Goal: Task Accomplishment & Management: Complete application form

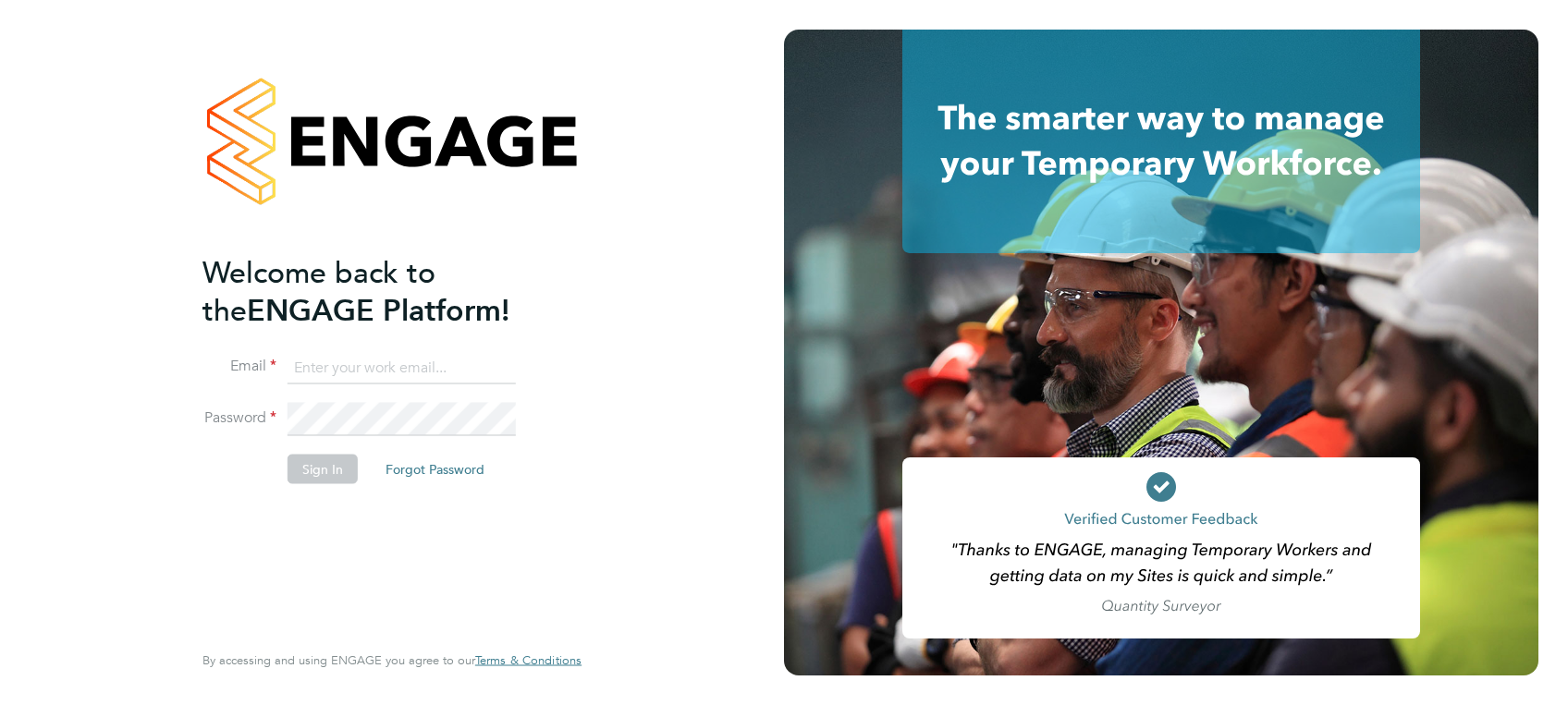
type input "[PERSON_NAME][EMAIL_ADDRESS][DOMAIN_NAME]"
click at [332, 477] on button "Sign In" at bounding box center [323, 469] width 70 height 30
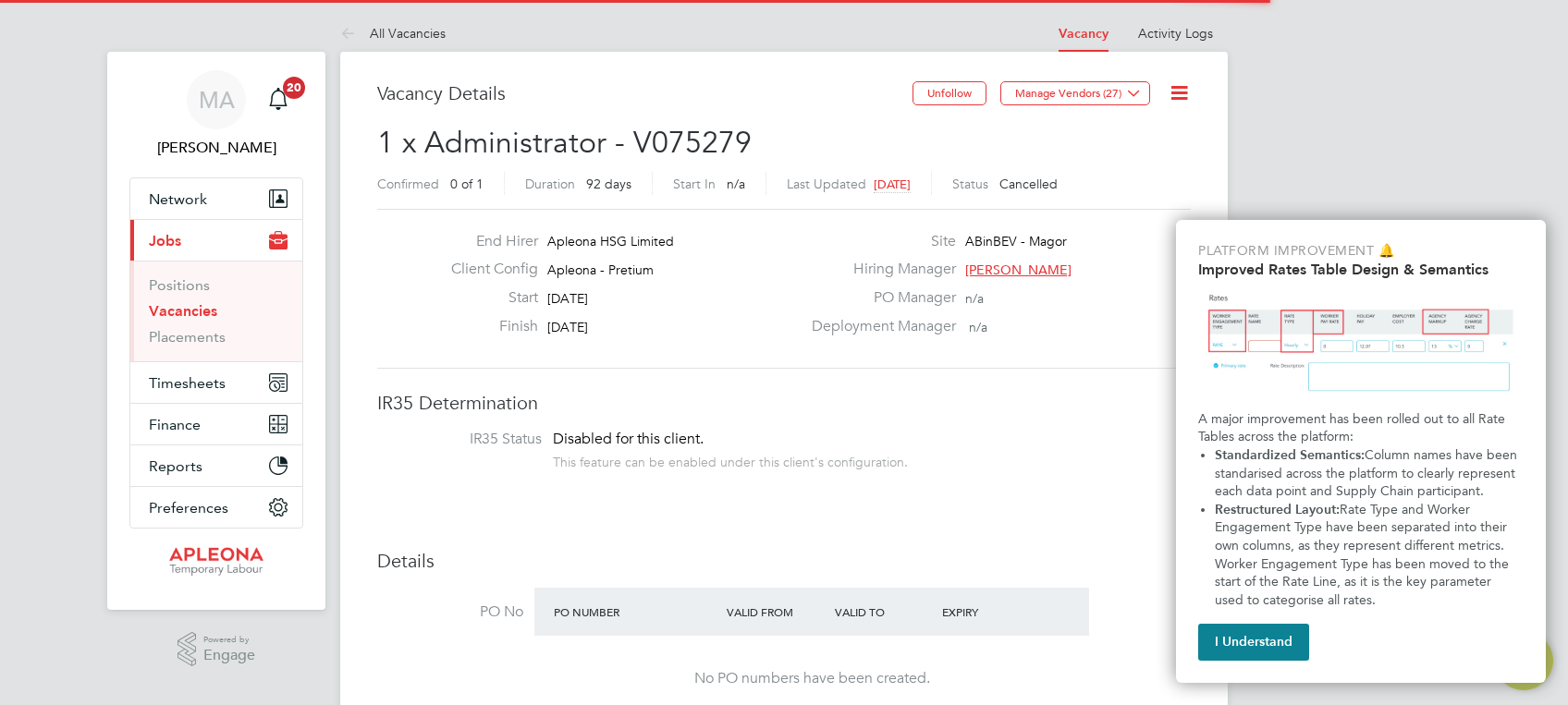
scroll to position [55, 128]
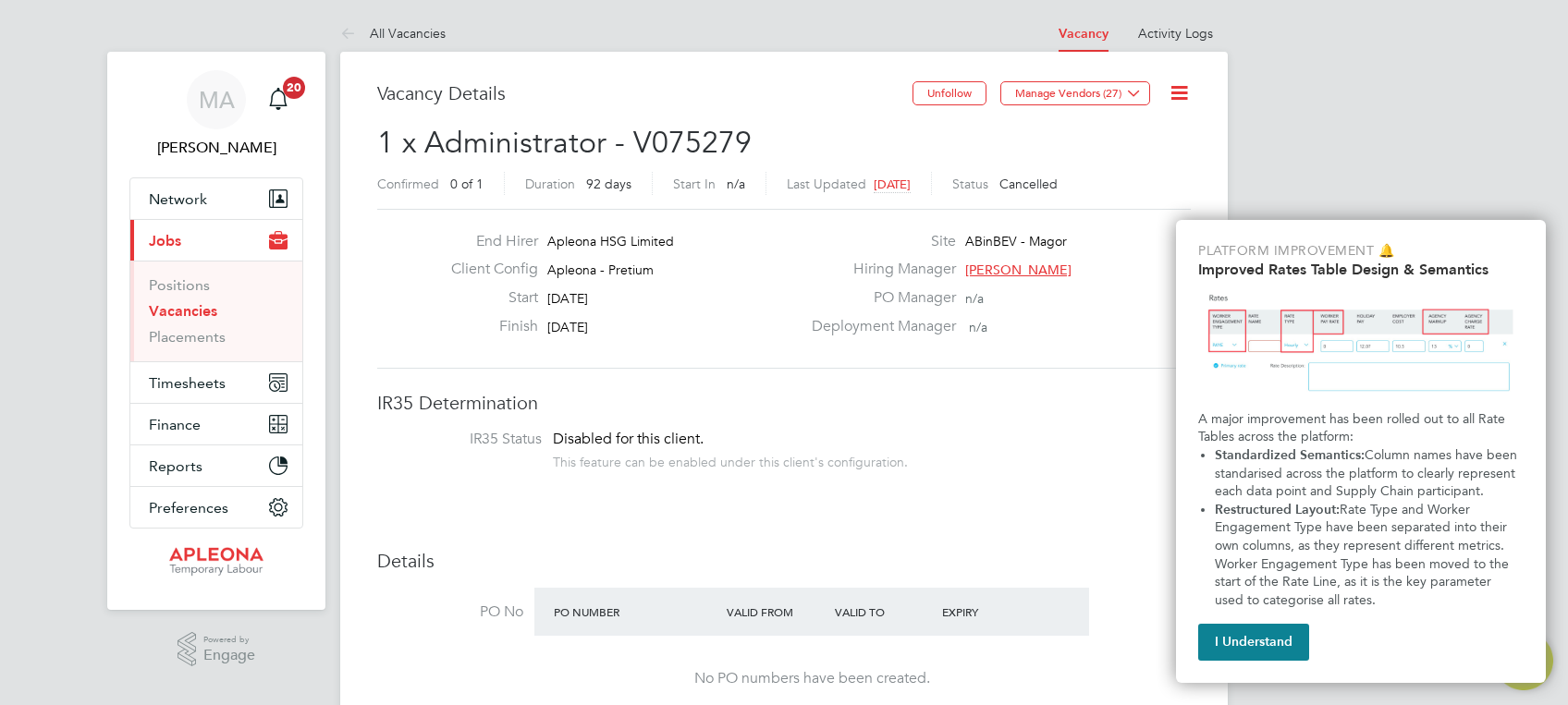
click at [200, 308] on link "Vacancies" at bounding box center [183, 310] width 68 height 18
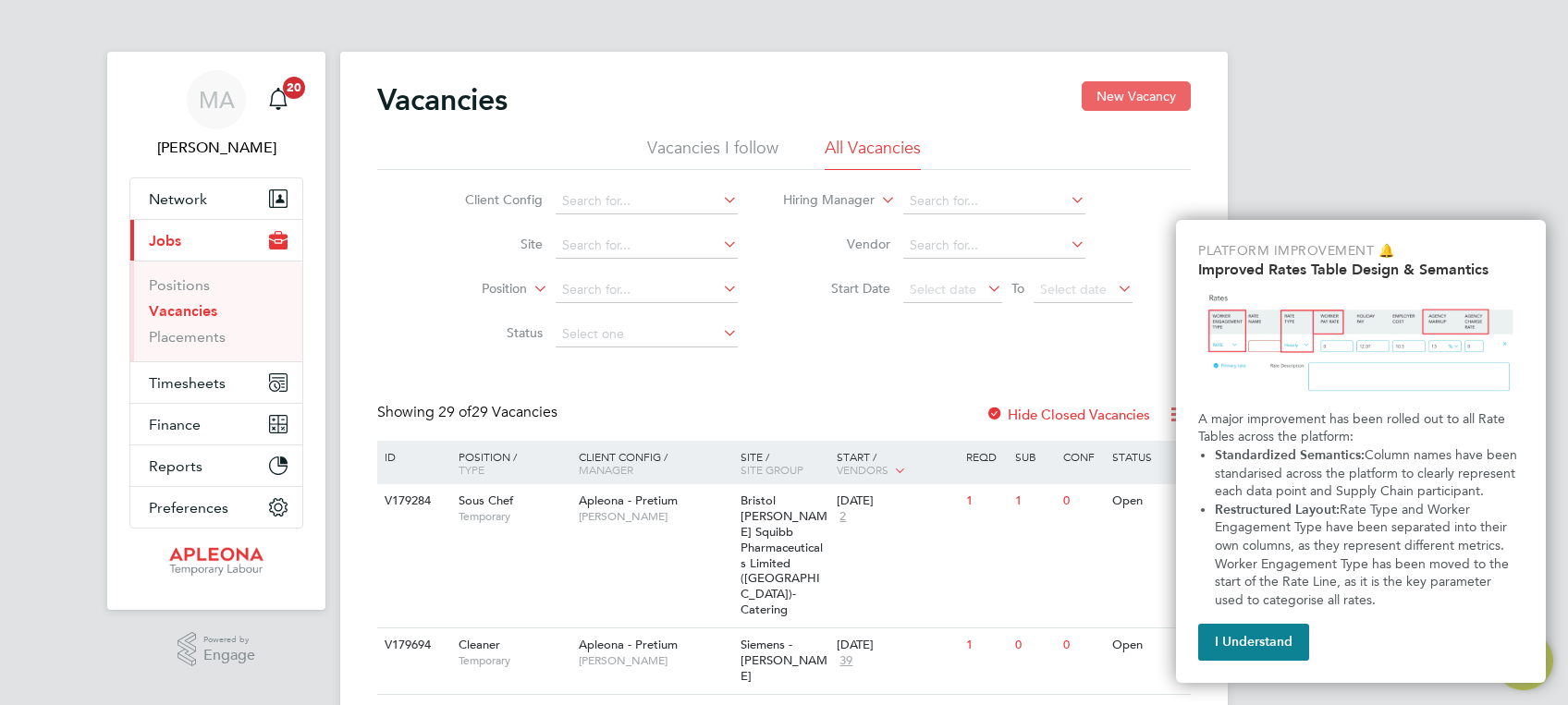
click at [1150, 97] on button "New Vacancy" at bounding box center [1136, 97] width 109 height 30
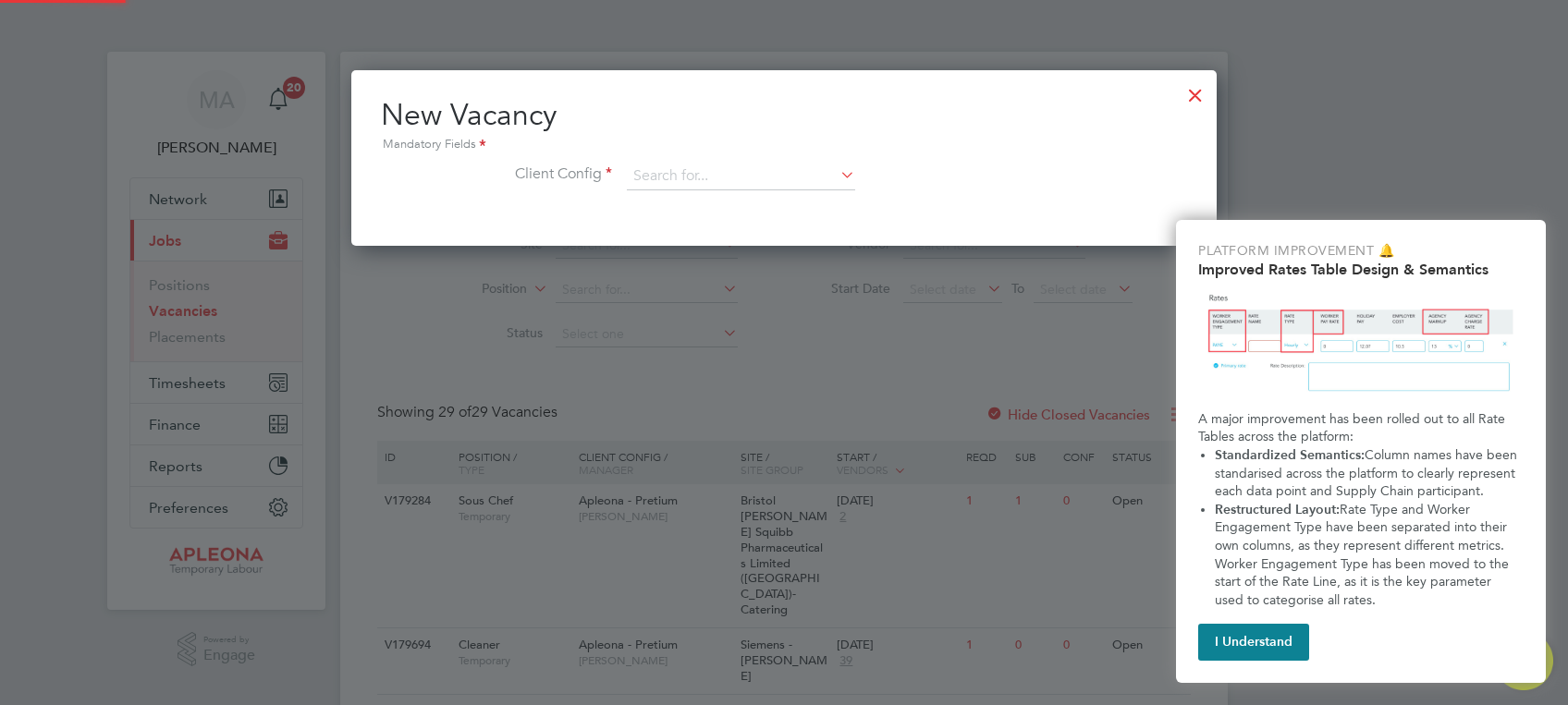
scroll to position [175, 866]
click at [685, 177] on input at bounding box center [740, 176] width 228 height 28
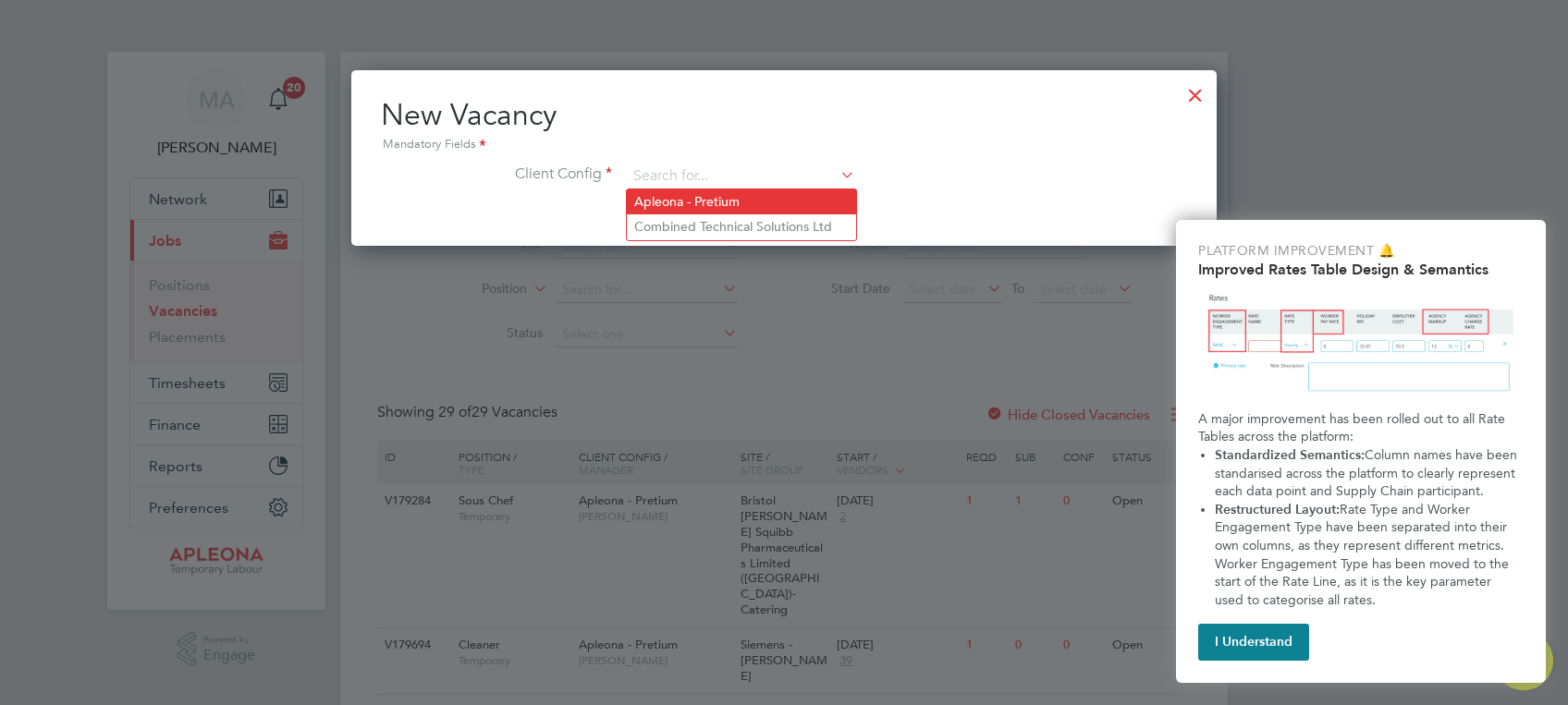
click at [692, 202] on li "Apleona - Pretium" at bounding box center [741, 202] width 229 height 25
type input "Apleona - Pretium"
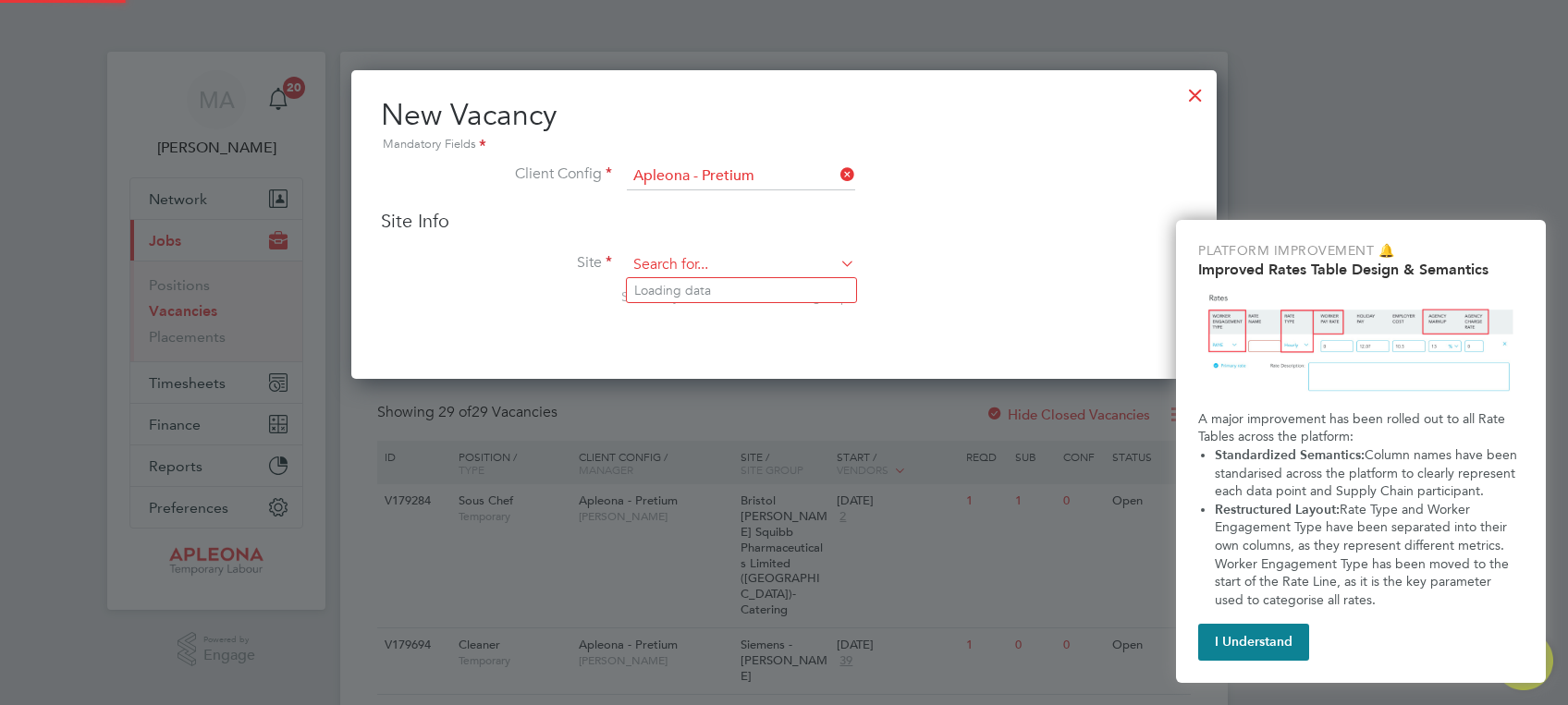
click at [689, 263] on input at bounding box center [740, 265] width 228 height 28
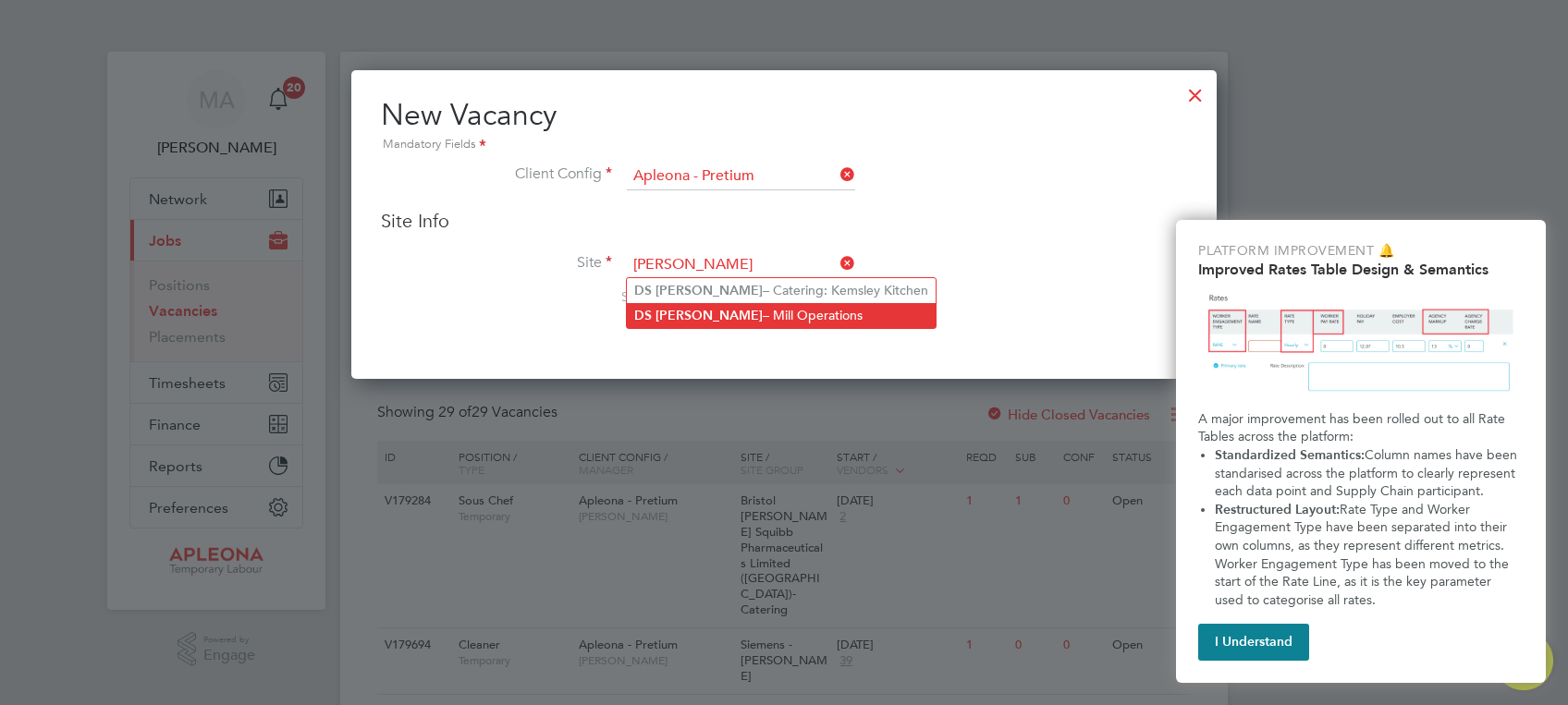
click at [761, 314] on li "[PERSON_NAME] – Mill Operations" at bounding box center [780, 315] width 309 height 25
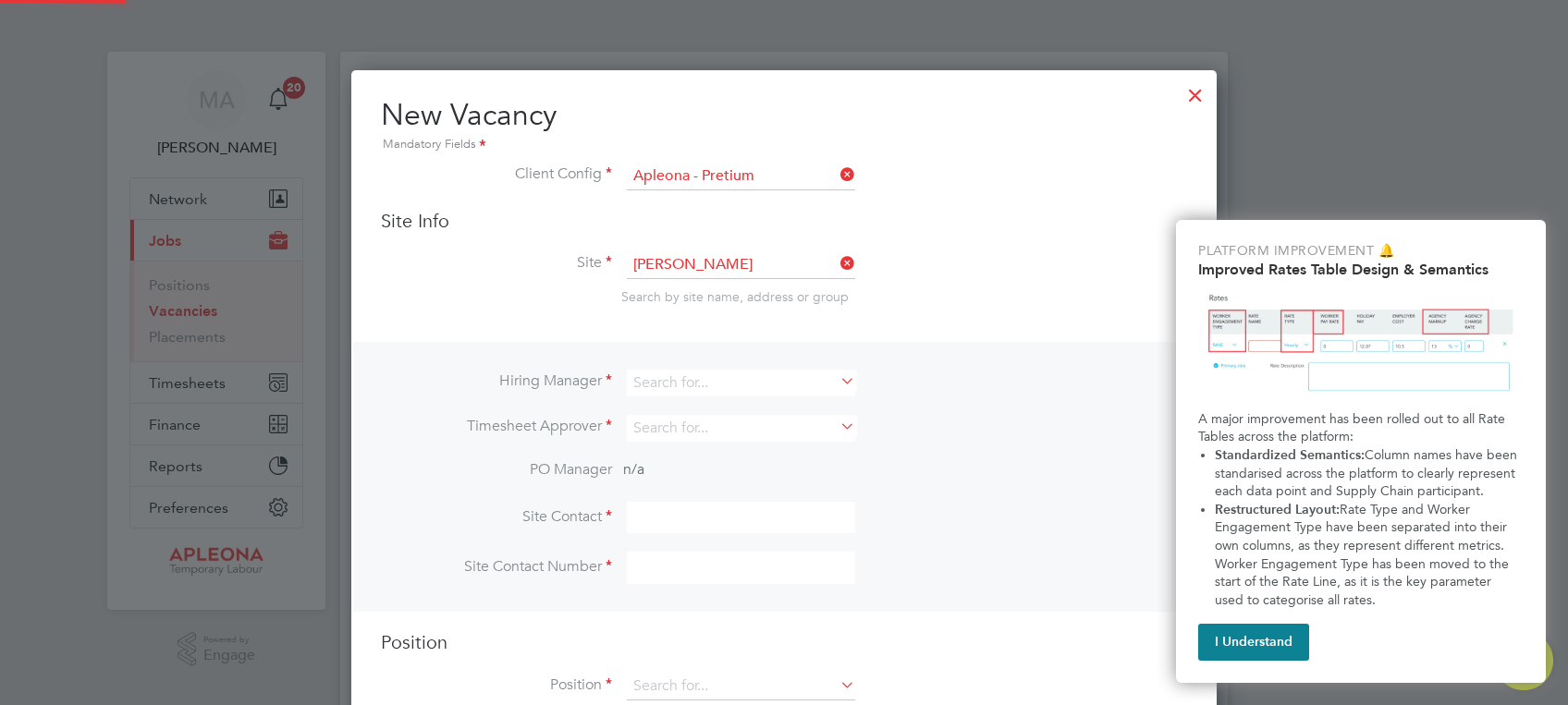
type input "[PERSON_NAME] – Mill Operations"
click at [837, 383] on icon at bounding box center [837, 381] width 0 height 26
click at [733, 428] on li "Mart in [GEOGRAPHIC_DATA]" at bounding box center [741, 432] width 229 height 25
type input "[PERSON_NAME]"
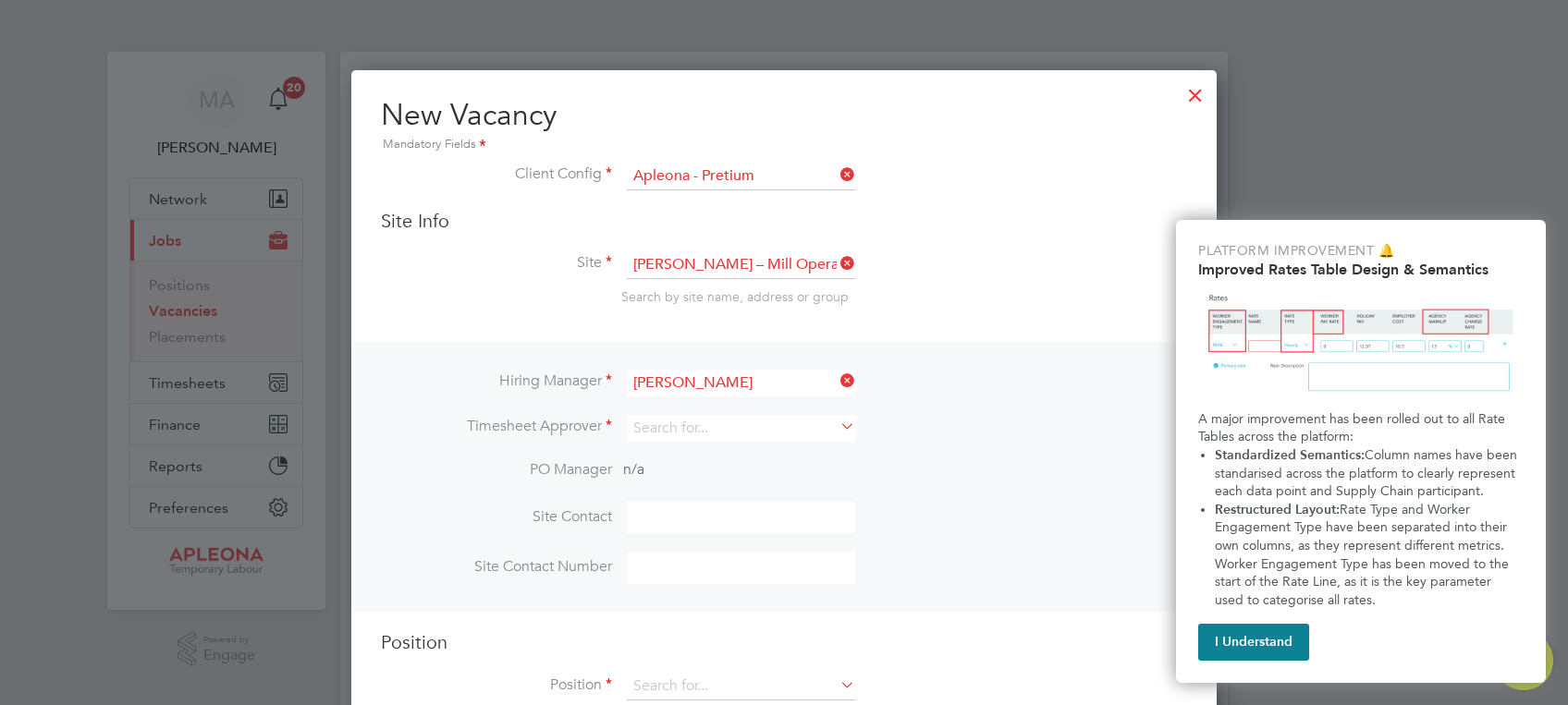
scroll to position [765, 866]
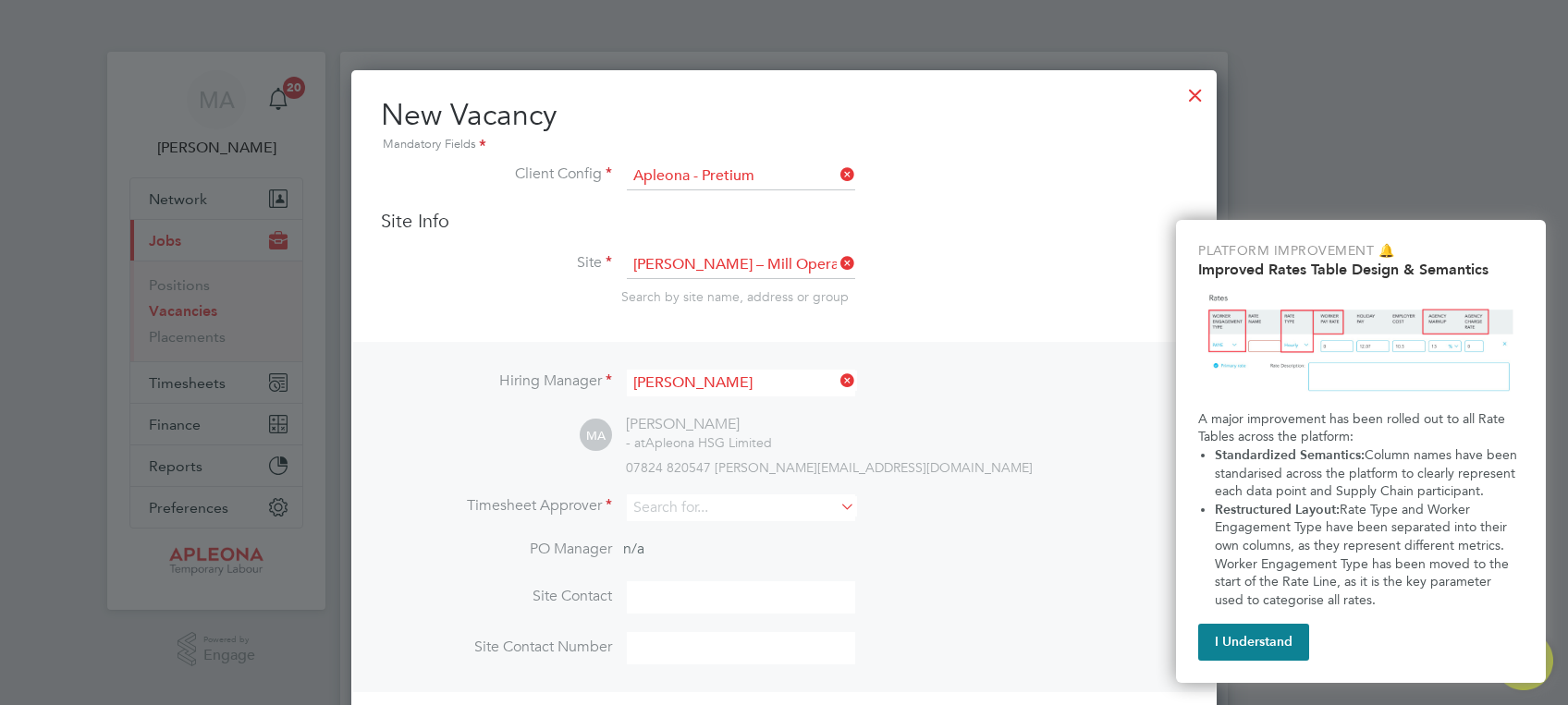
click at [837, 505] on icon at bounding box center [837, 506] width 0 height 26
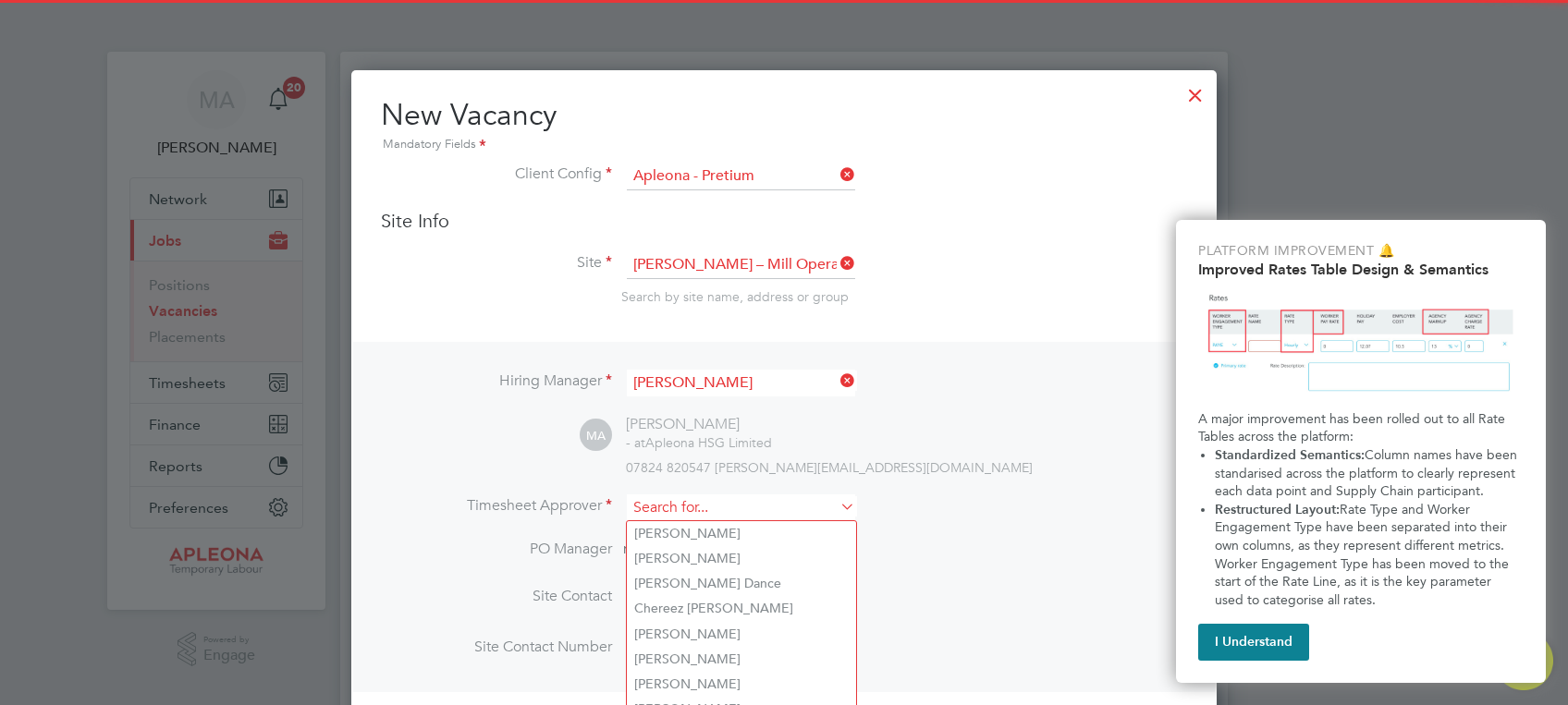
click at [761, 504] on input at bounding box center [740, 507] width 228 height 27
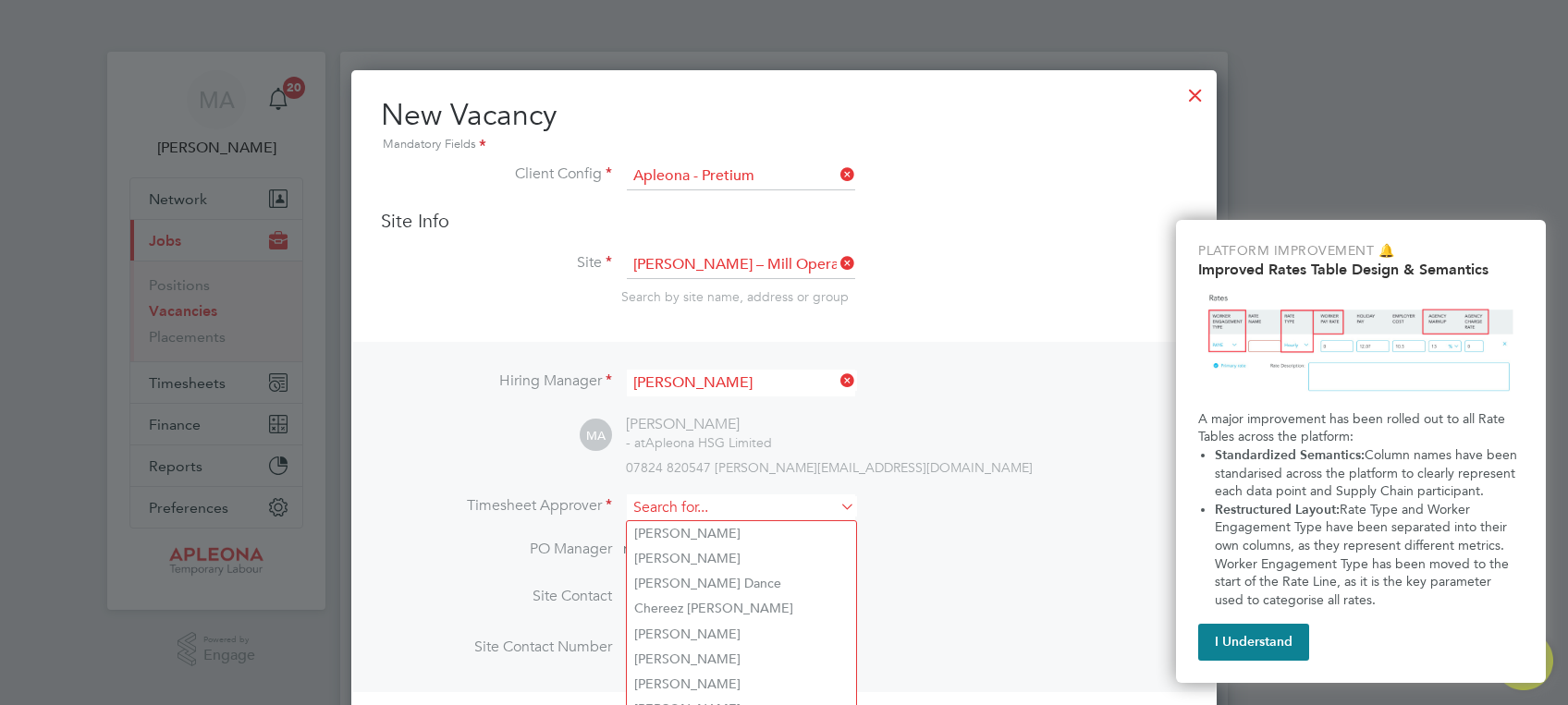
click at [761, 504] on input at bounding box center [740, 507] width 228 height 27
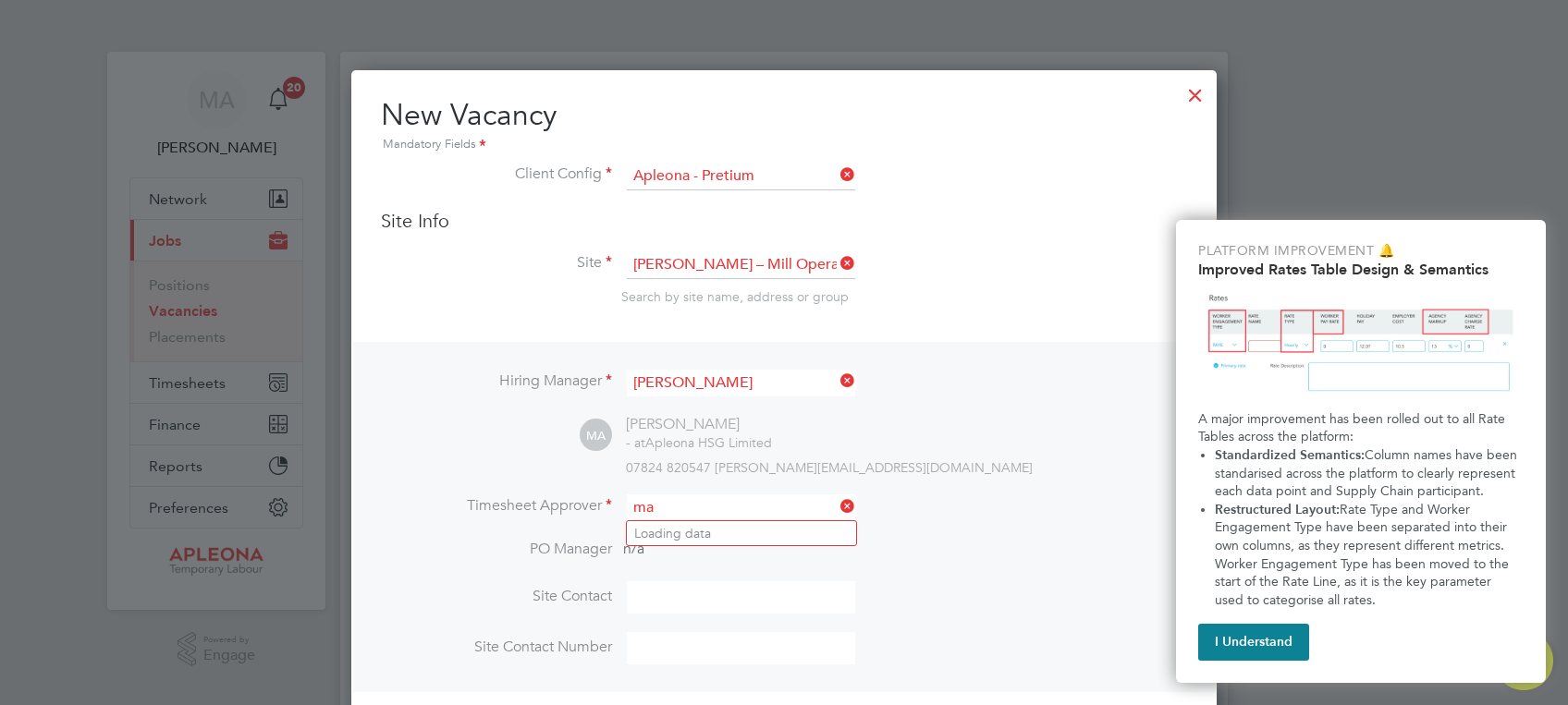
type input "m"
click at [707, 530] on li "[PERSON_NAME]" at bounding box center [741, 533] width 229 height 25
type input "[PERSON_NAME]"
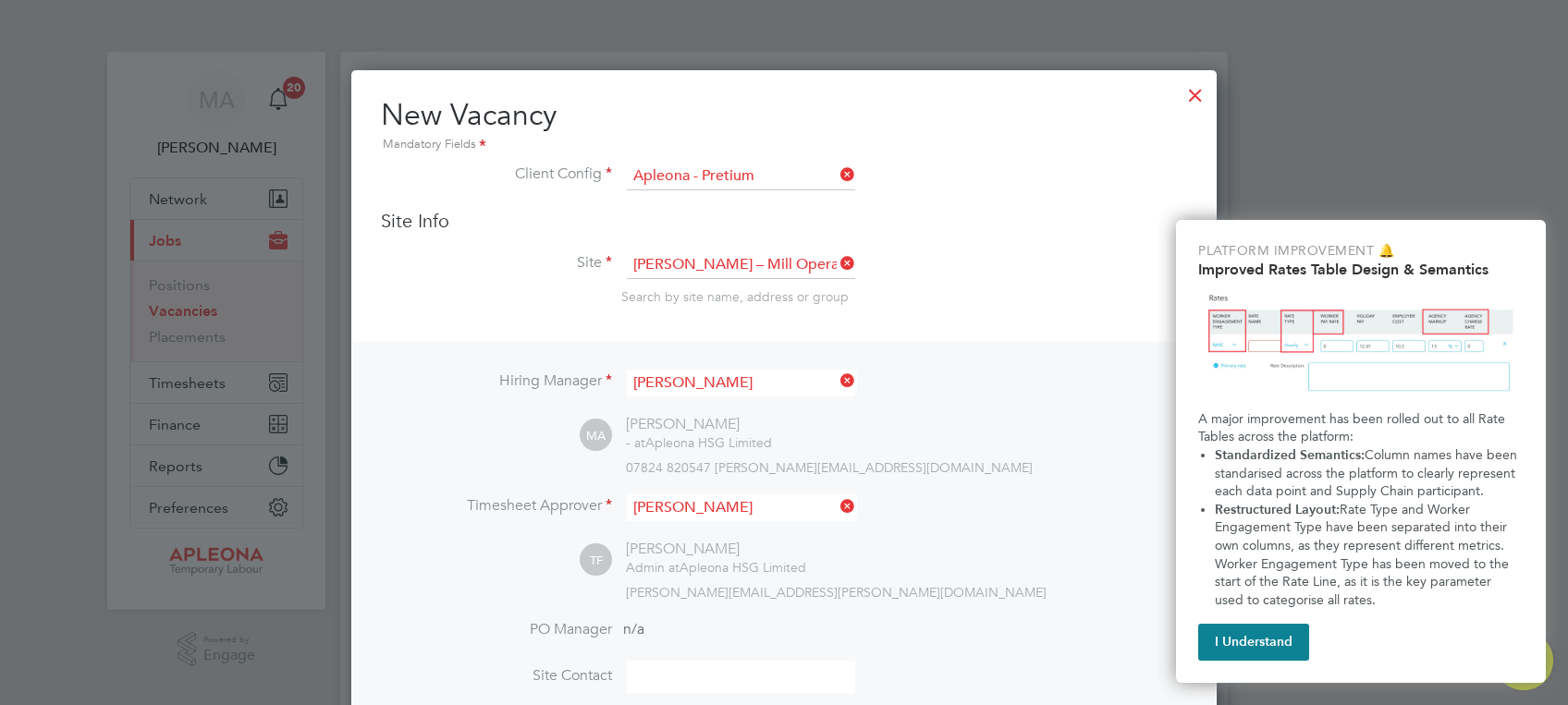
click at [771, 676] on input at bounding box center [740, 677] width 228 height 32
type input "[PERSON_NAME]"
type input "Apleona - Pretium"
type input "07824820547"
click at [1449, 135] on div at bounding box center [784, 352] width 1568 height 705
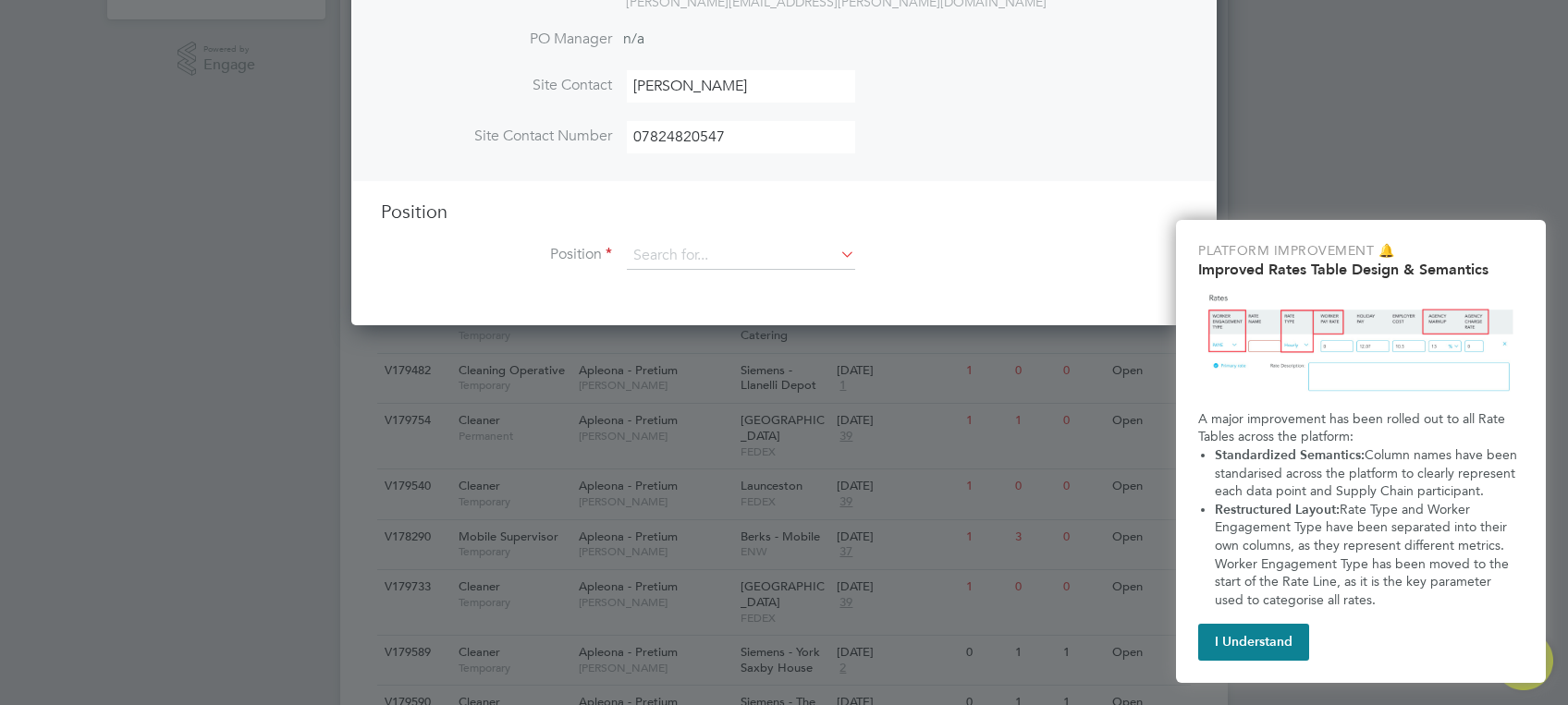
scroll to position [592, 0]
click at [734, 251] on input at bounding box center [740, 255] width 228 height 28
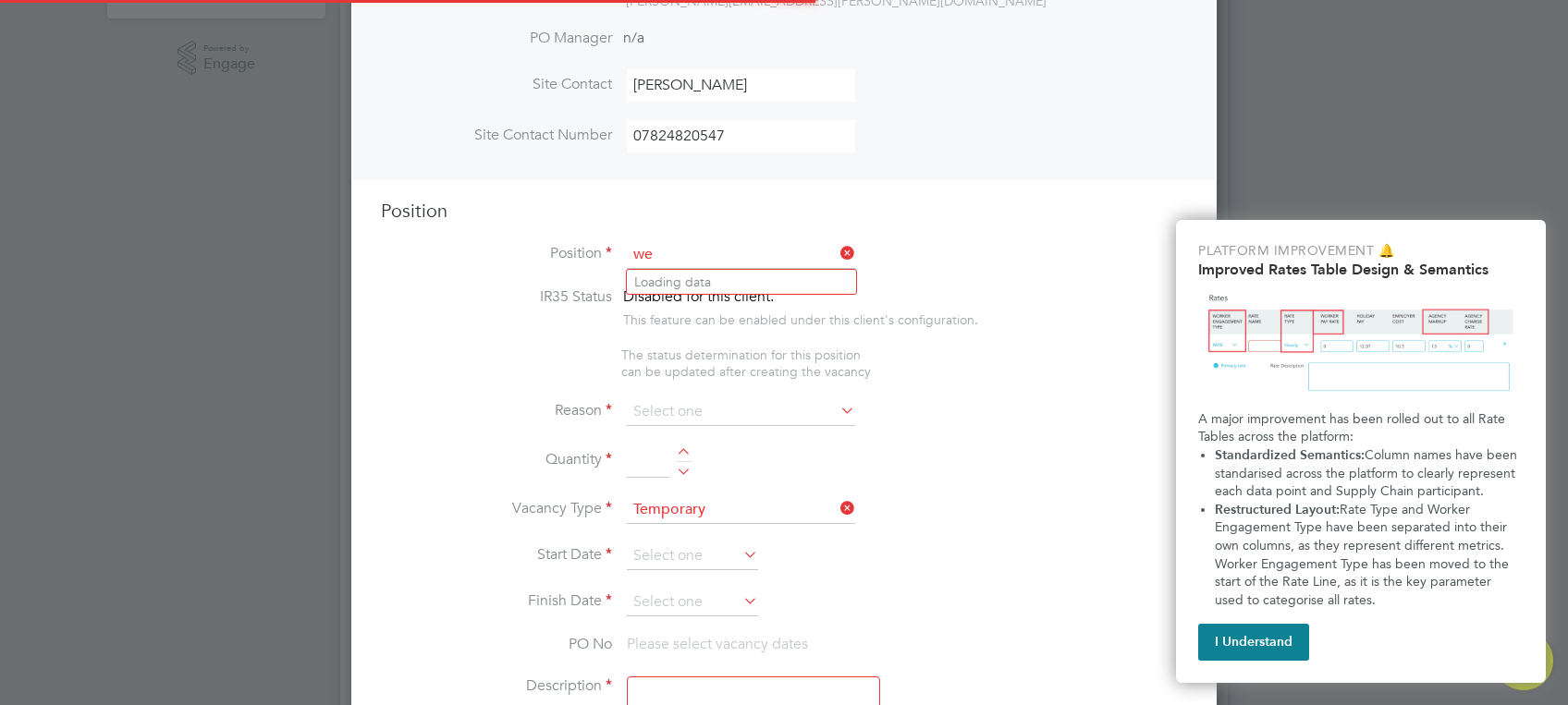
scroll to position [2651, 866]
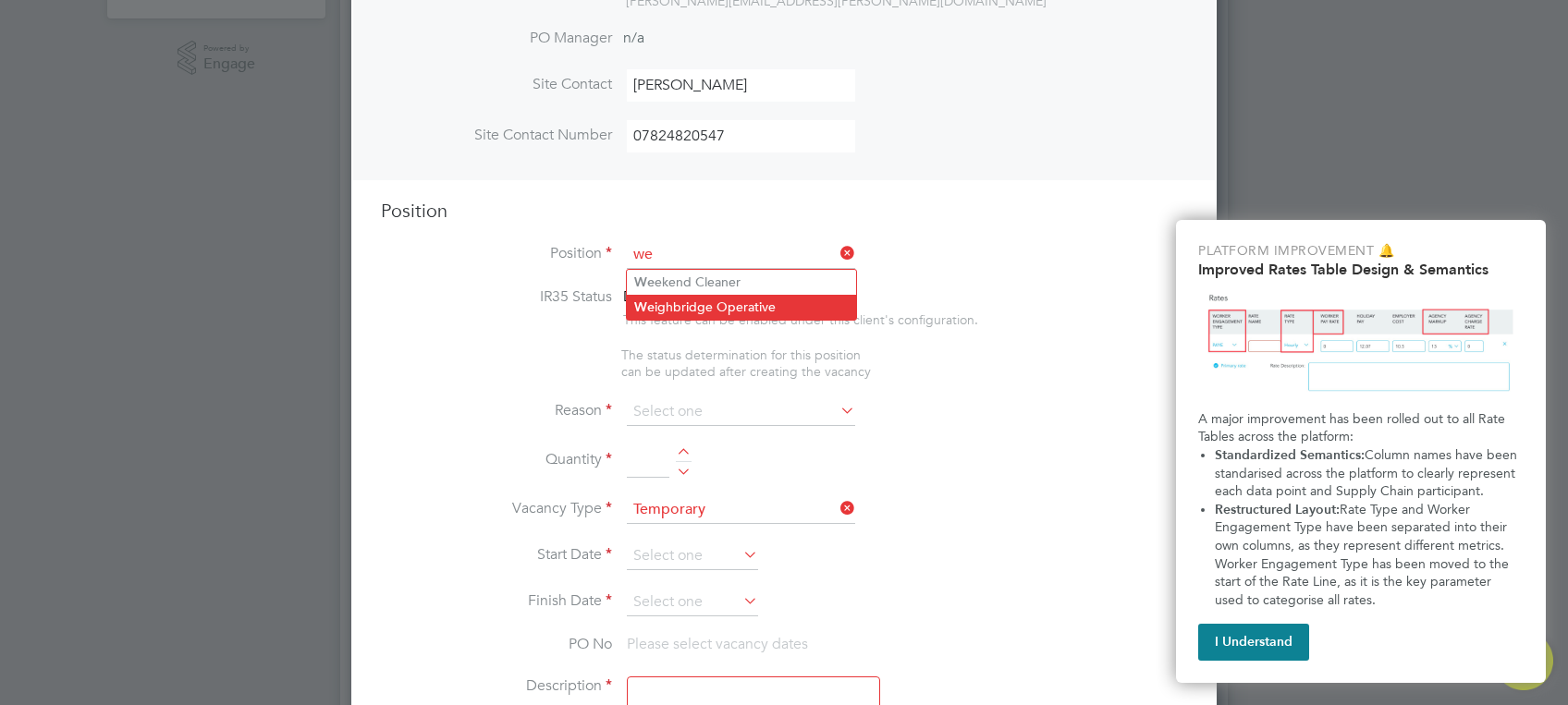
click at [738, 299] on li "We ighbridge Operative" at bounding box center [741, 307] width 229 height 25
type input "Weighbridge Operative"
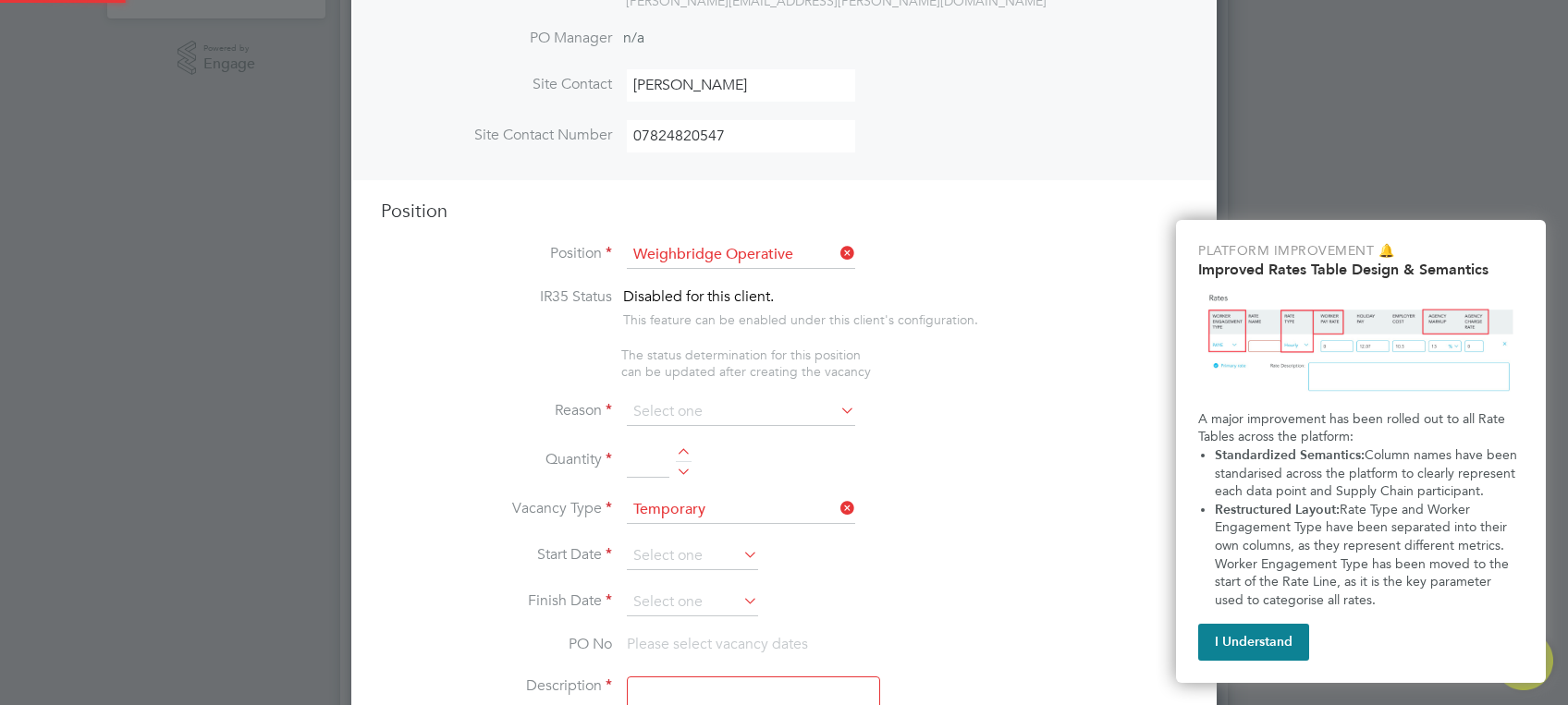
type textarea "Must have the following skills and attributes Honest & Reliable with high level…"
click at [837, 412] on icon at bounding box center [837, 411] width 0 height 26
click at [837, 409] on icon at bounding box center [837, 411] width 0 height 26
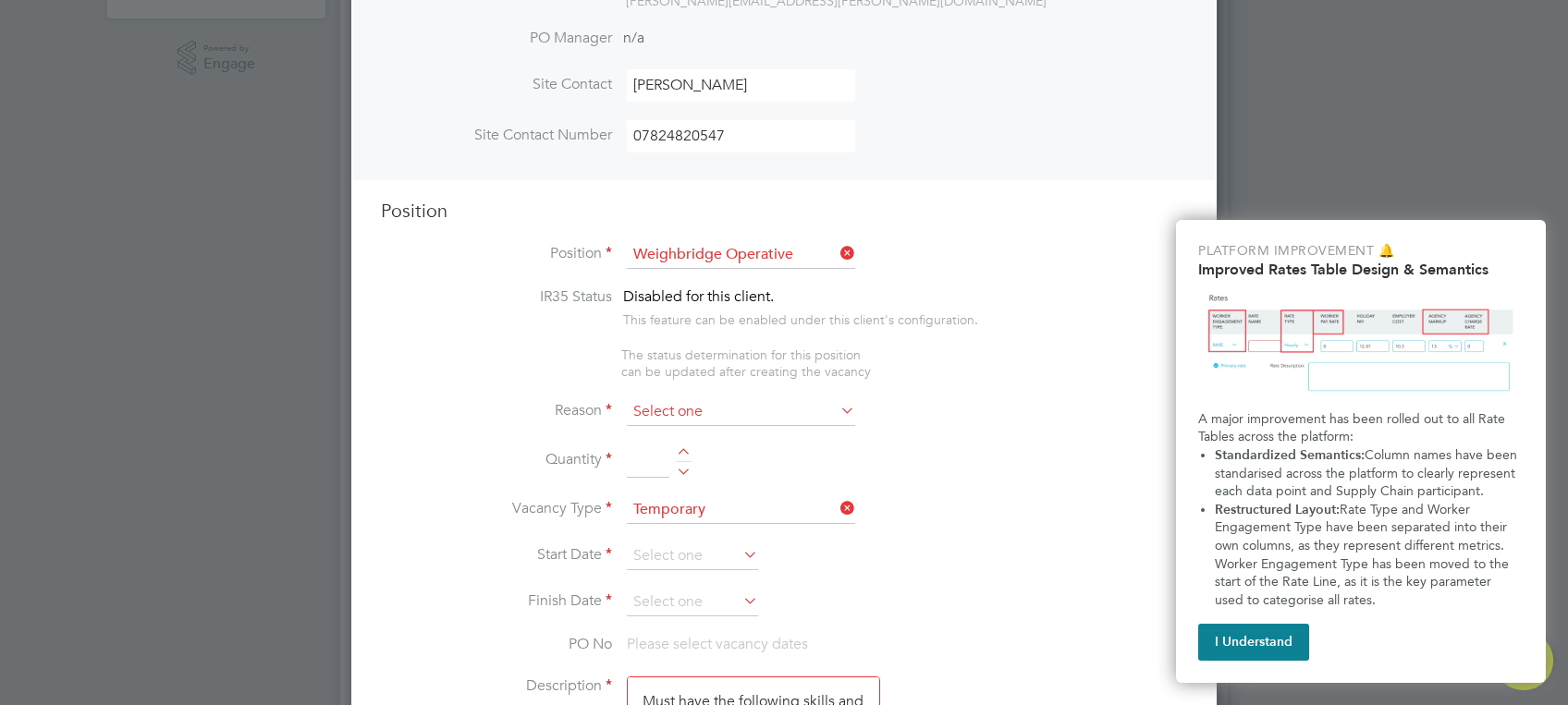
click at [703, 404] on input at bounding box center [740, 412] width 228 height 28
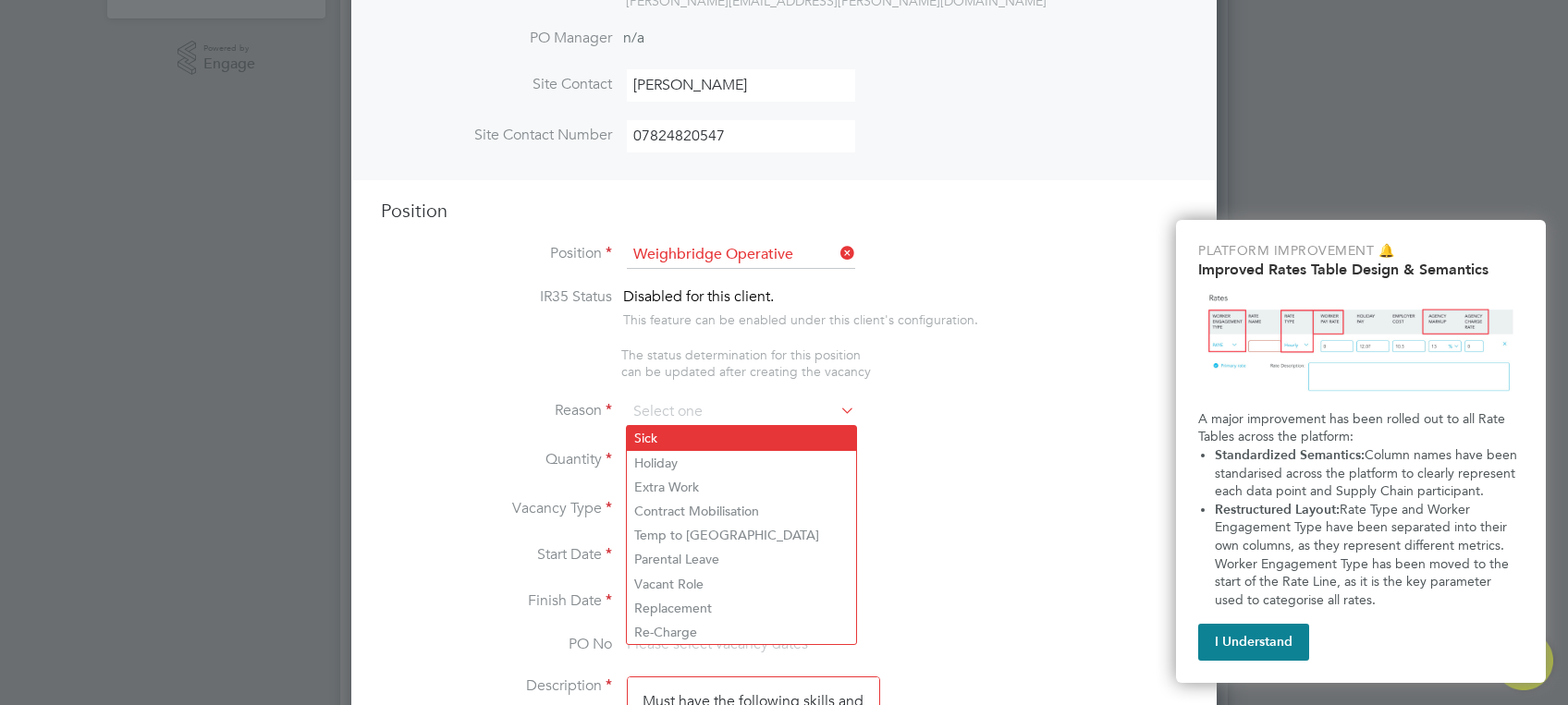
click at [697, 432] on li "Sick" at bounding box center [741, 438] width 229 height 24
type input "Sick"
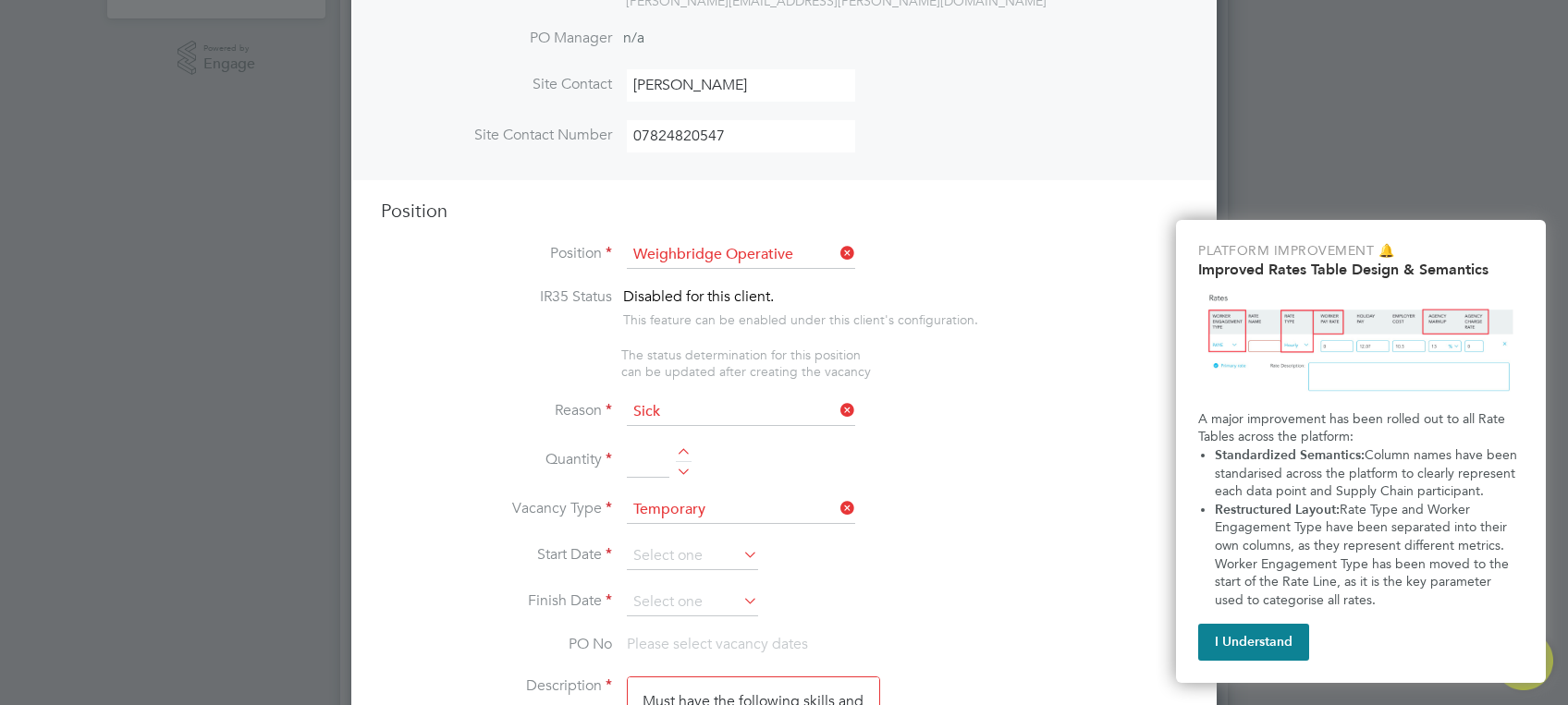
click at [680, 448] on div at bounding box center [684, 455] width 16 height 13
type input "1"
click at [740, 553] on icon at bounding box center [740, 555] width 0 height 26
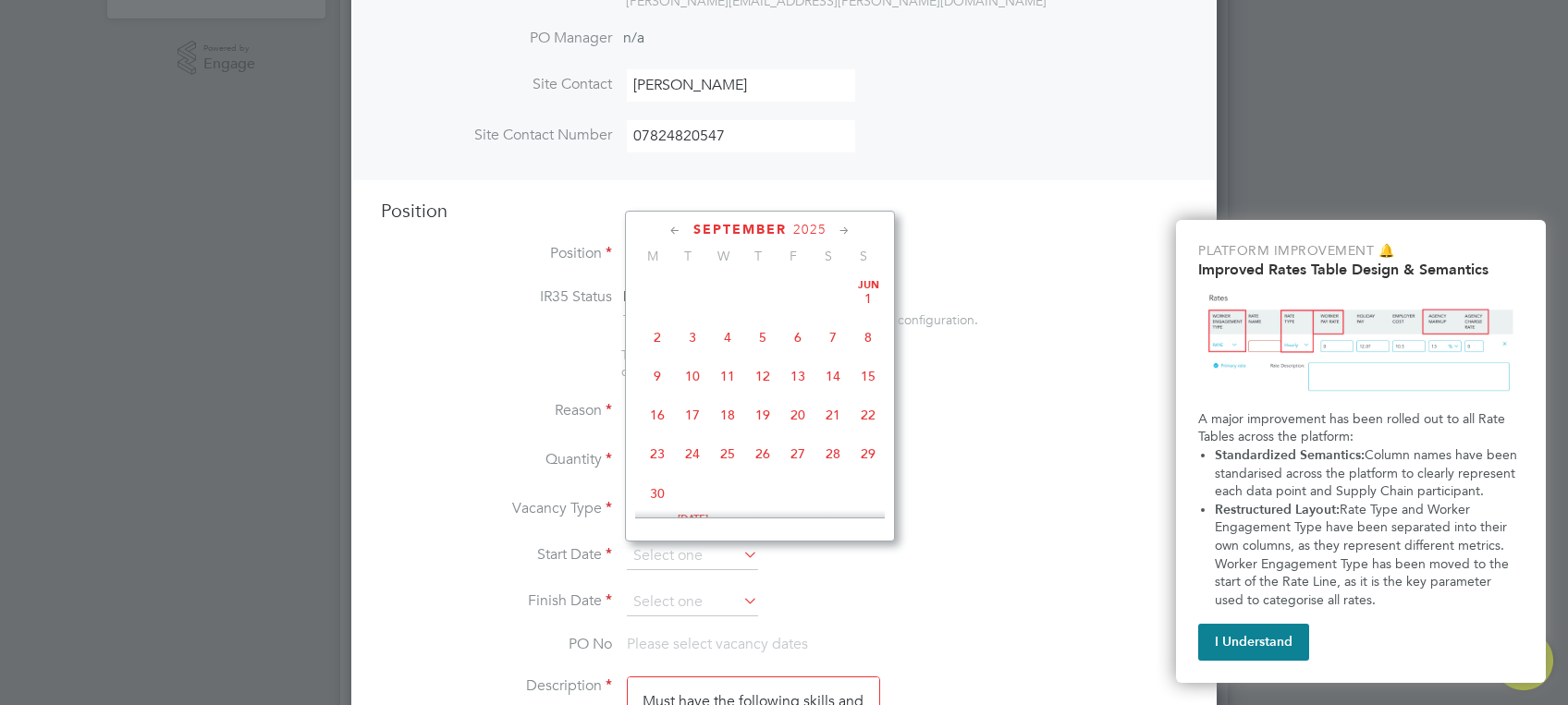
scroll to position [568, 0]
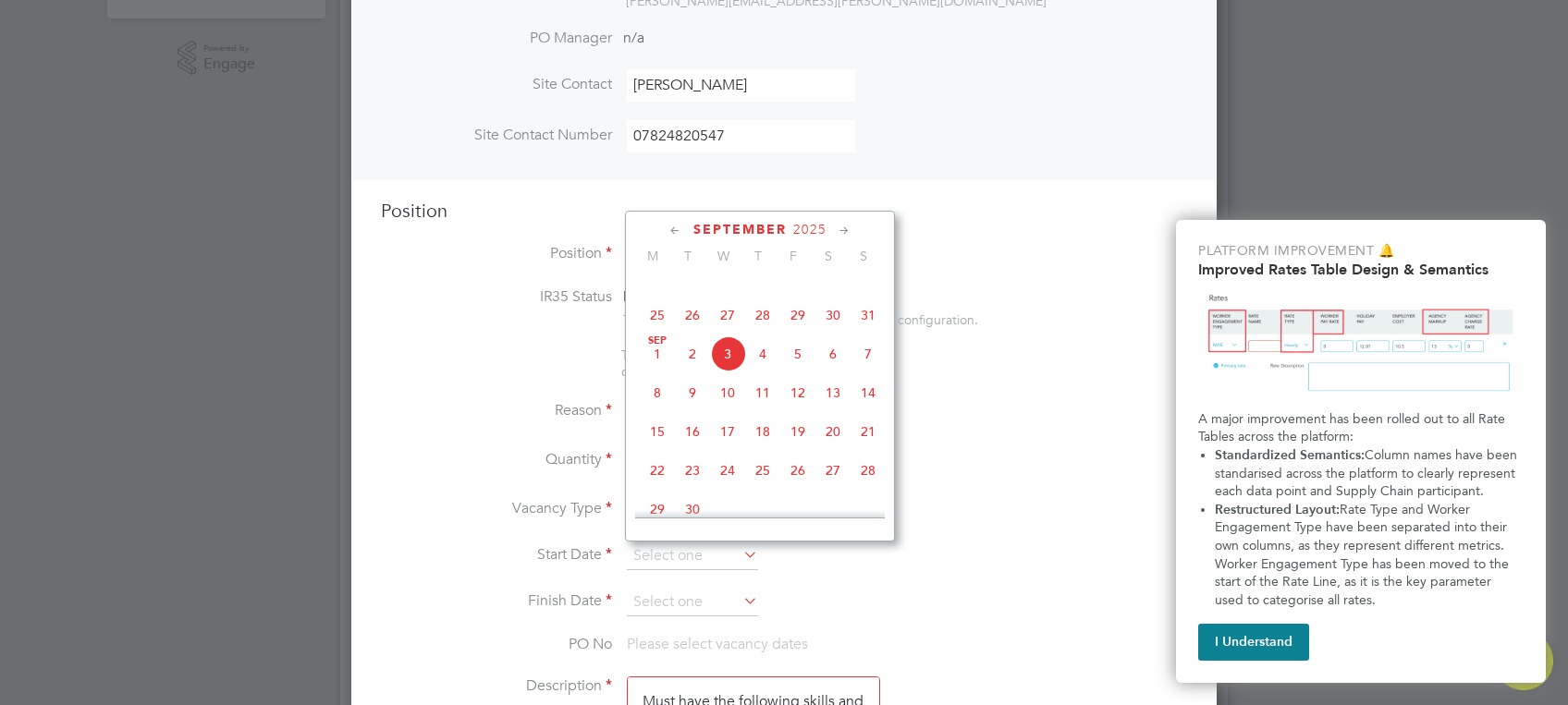
click at [740, 553] on icon at bounding box center [740, 555] width 0 height 26
click at [660, 449] on span "15" at bounding box center [656, 431] width 35 height 35
type input "[DATE]"
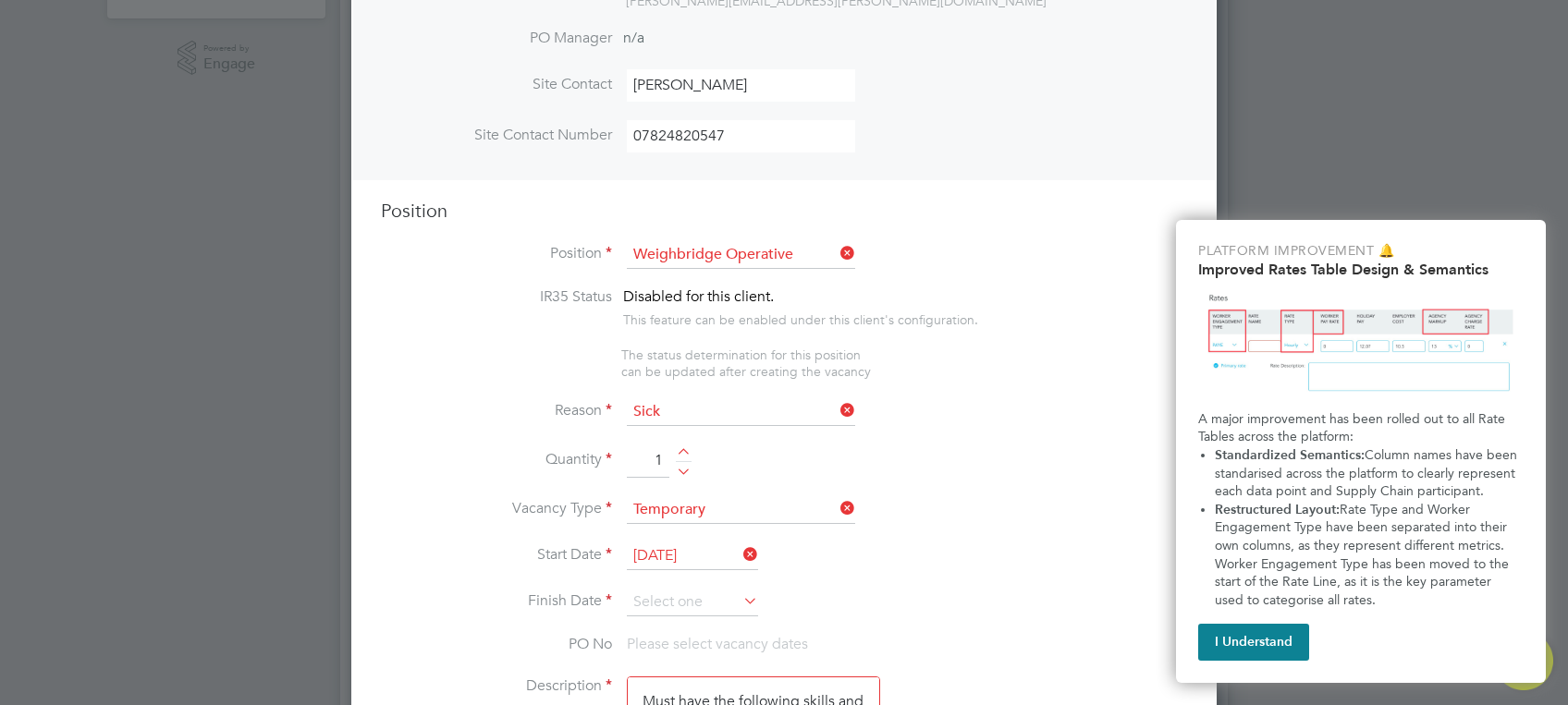
click at [740, 595] on icon at bounding box center [740, 601] width 0 height 26
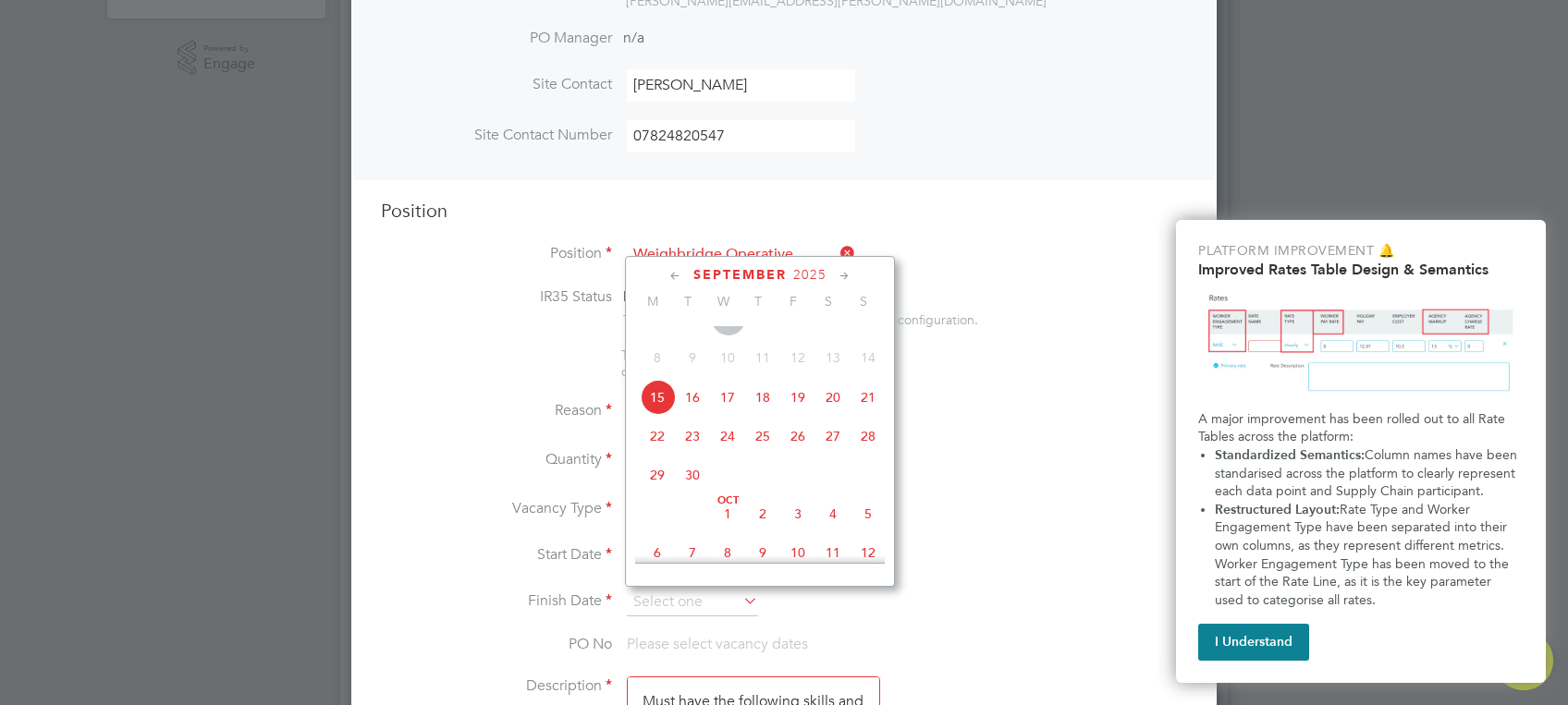
click at [847, 278] on icon at bounding box center [844, 277] width 18 height 21
click at [834, 409] on span "18" at bounding box center [832, 390] width 35 height 35
type input "[DATE]"
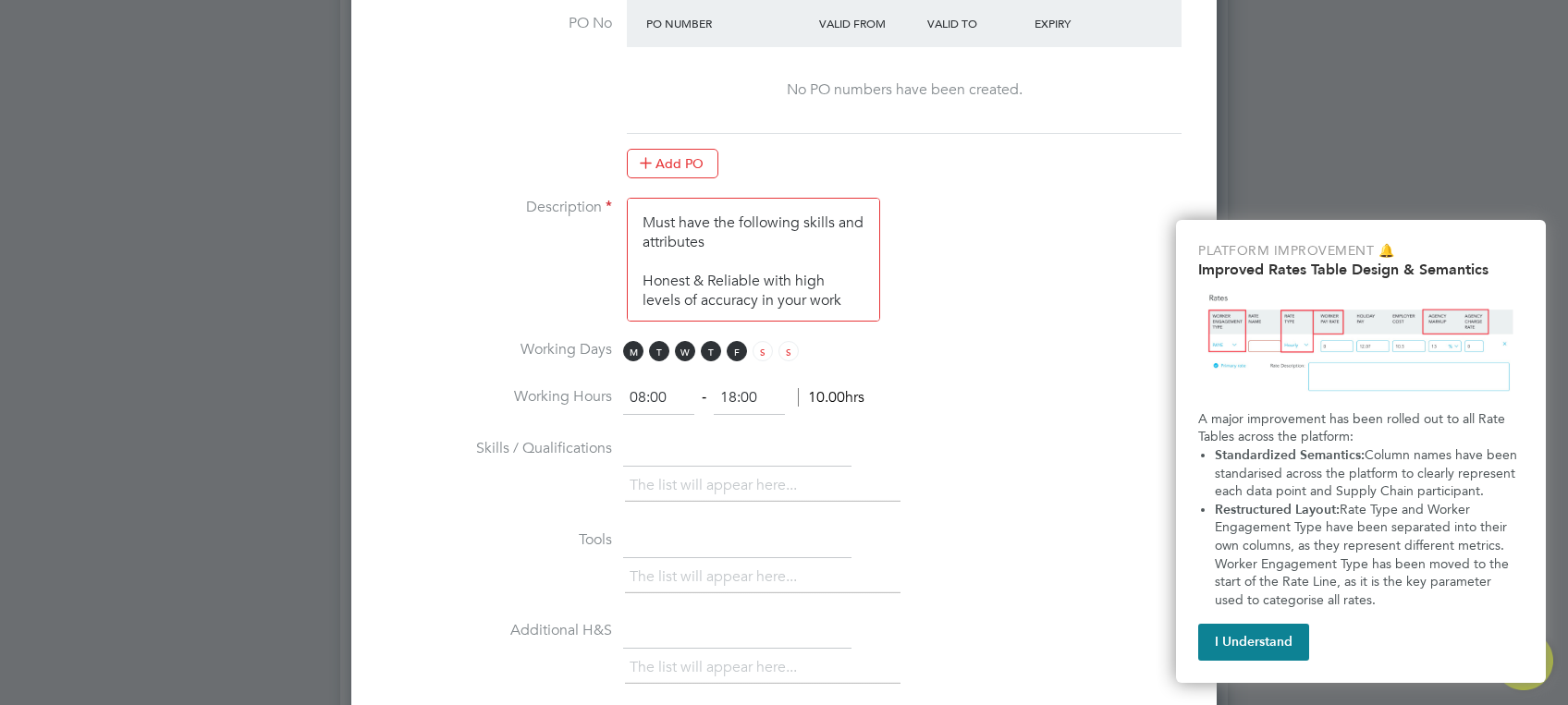
scroll to position [1232, 0]
click at [862, 290] on textarea "Must have the following skills and attributes Honest & Reliable with high level…" at bounding box center [753, 255] width 253 height 124
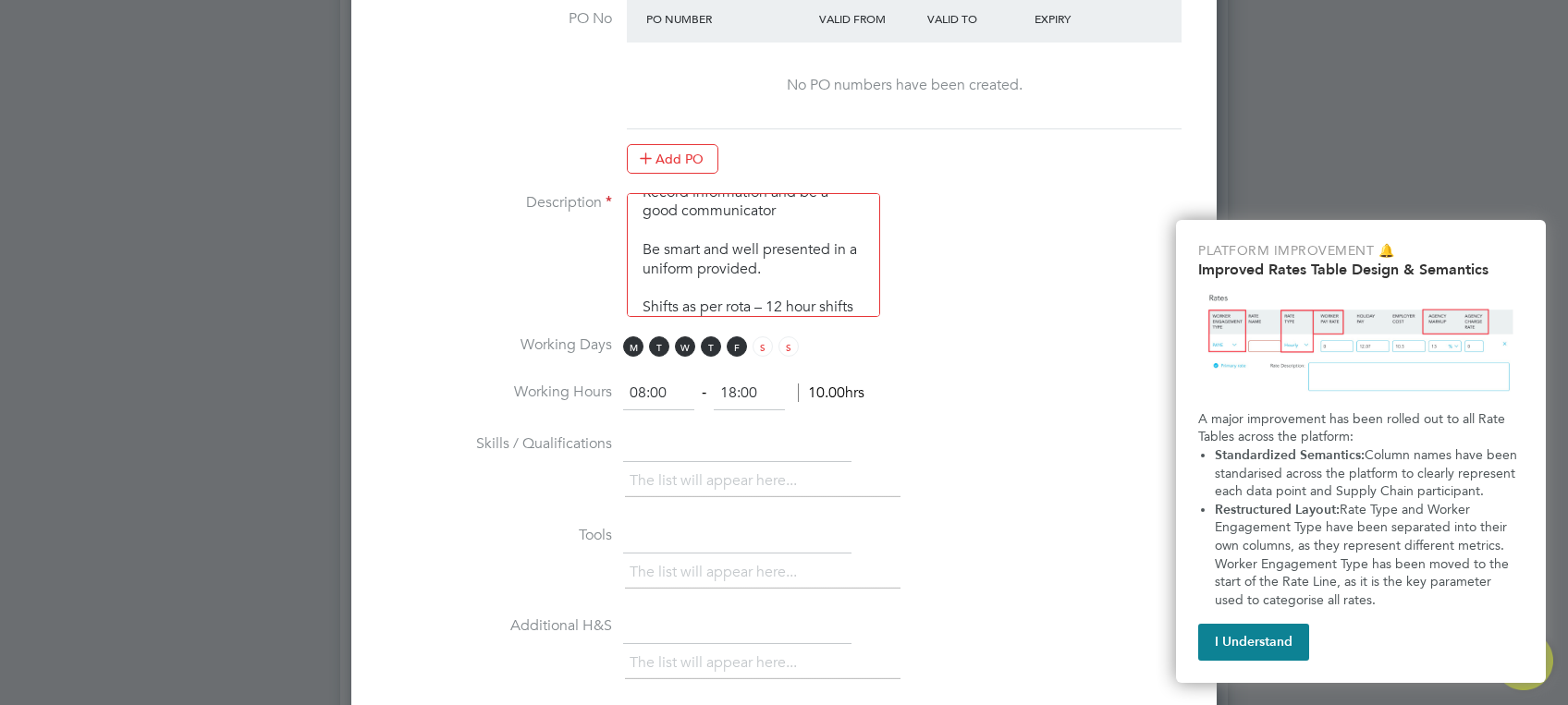
scroll to position [412, 0]
click at [708, 446] on input "text" at bounding box center [736, 444] width 228 height 33
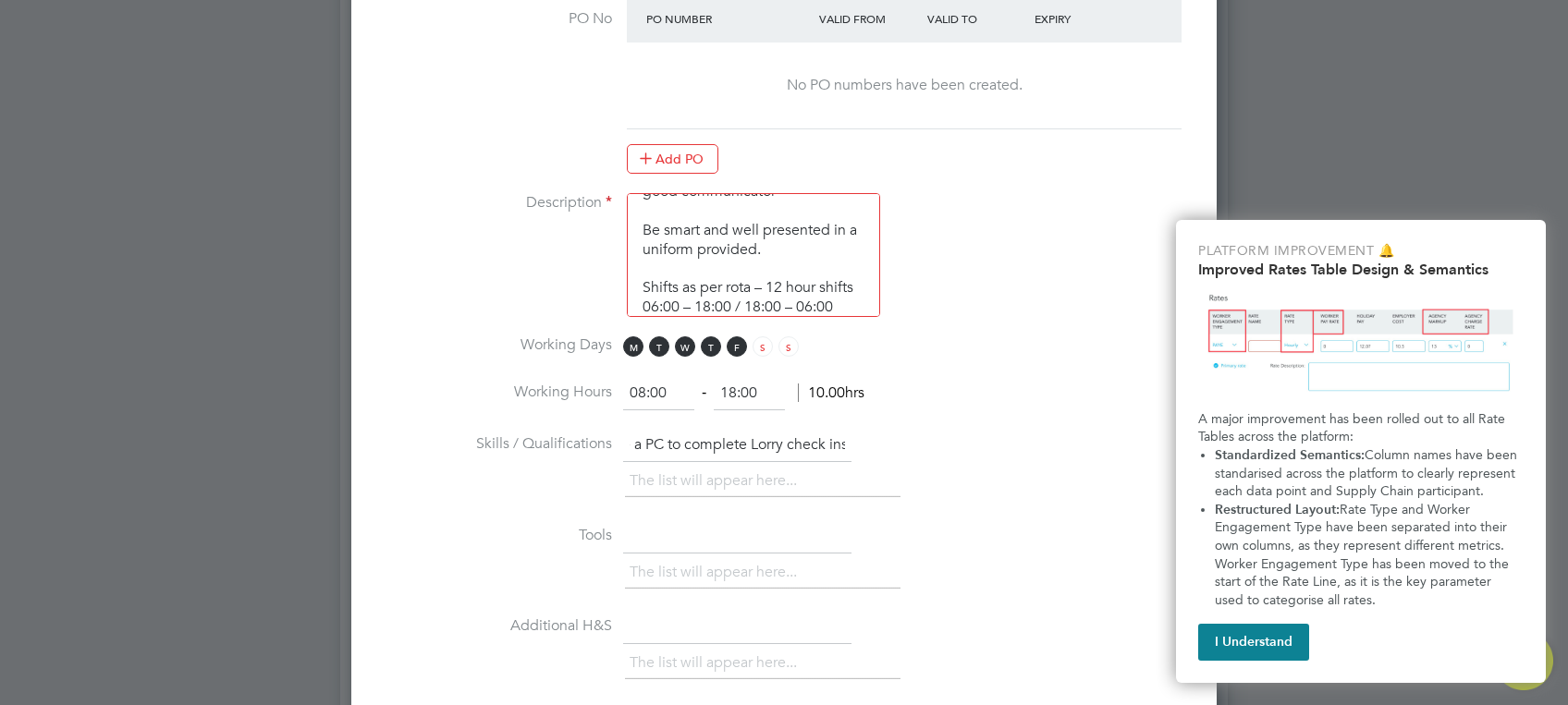
scroll to position [0, 81]
type input "Able to use a PC to complete Lorry check ins"
click at [778, 520] on input "text" at bounding box center [736, 536] width 228 height 33
click at [1011, 565] on div "The list will appear here..." at bounding box center [905, 574] width 562 height 37
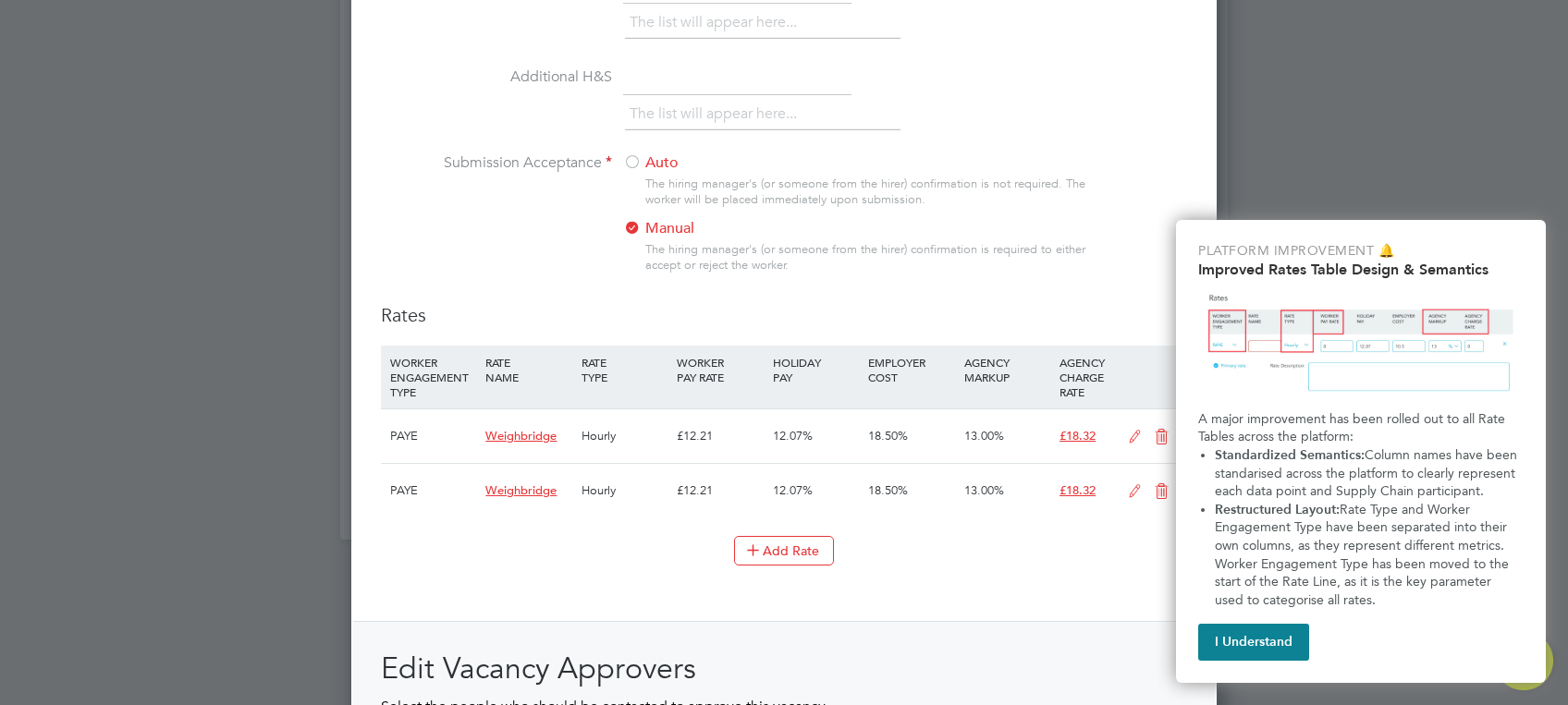
scroll to position [1922, 0]
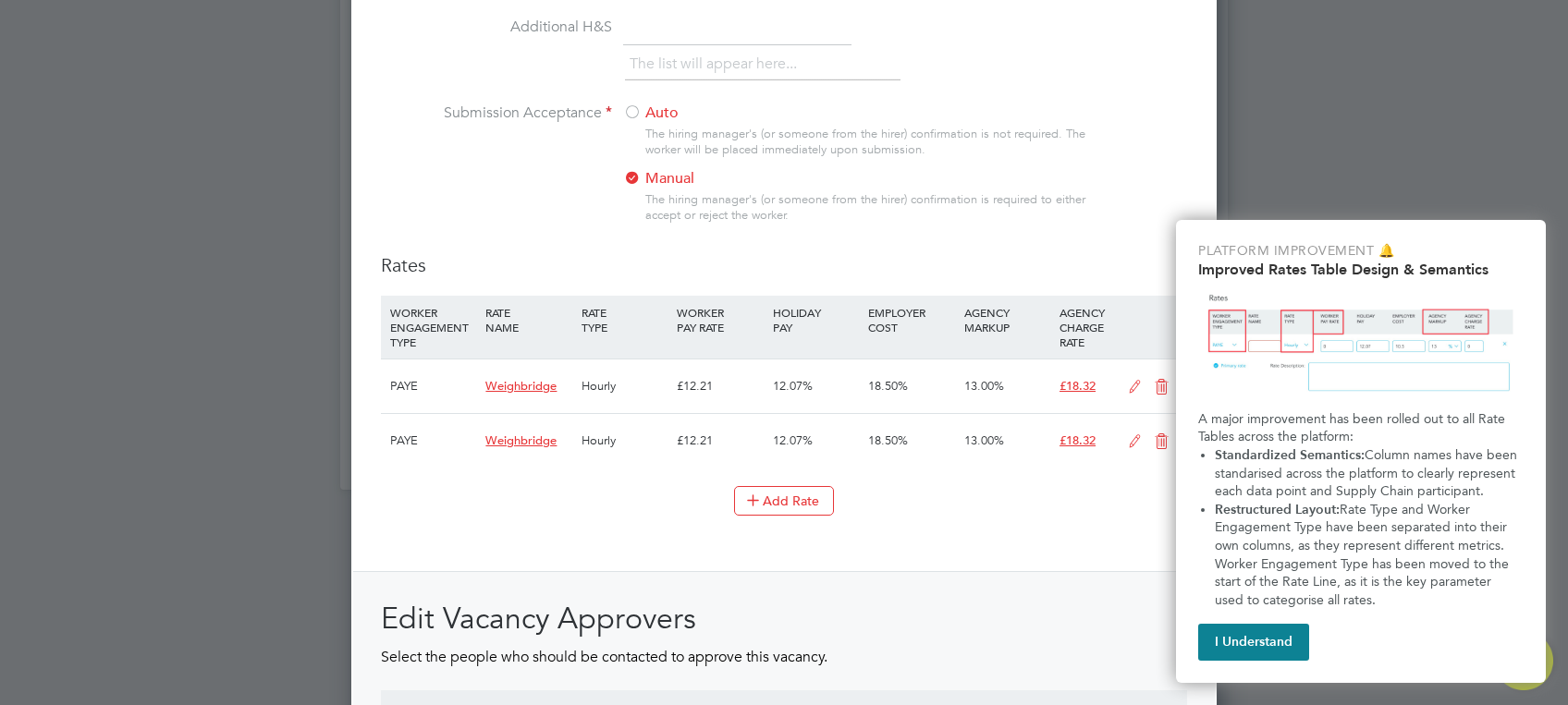
click at [505, 378] on span "Weighbridge" at bounding box center [520, 385] width 71 height 16
click at [536, 382] on span "Weighbridge" at bounding box center [520, 385] width 71 height 16
click at [686, 374] on div "£12.21" at bounding box center [720, 385] width 96 height 53
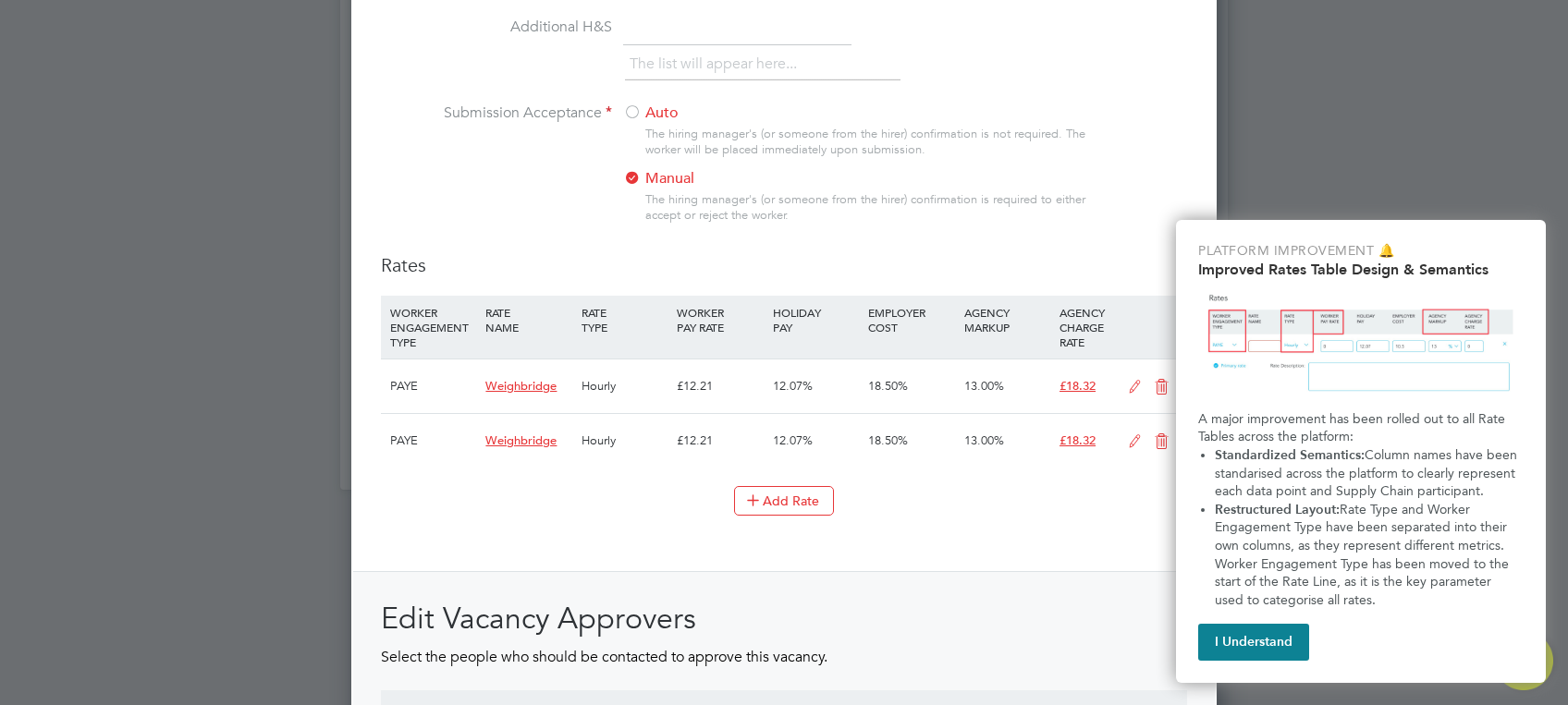
click at [932, 554] on div "Rates WORKER ENGAGEMENT TYPE RATE NAME RATE TYPE WORKER PAY RATE HOLIDAY PAY EM…" at bounding box center [783, 565] width 806 height 625
click at [1131, 386] on icon at bounding box center [1135, 387] width 23 height 15
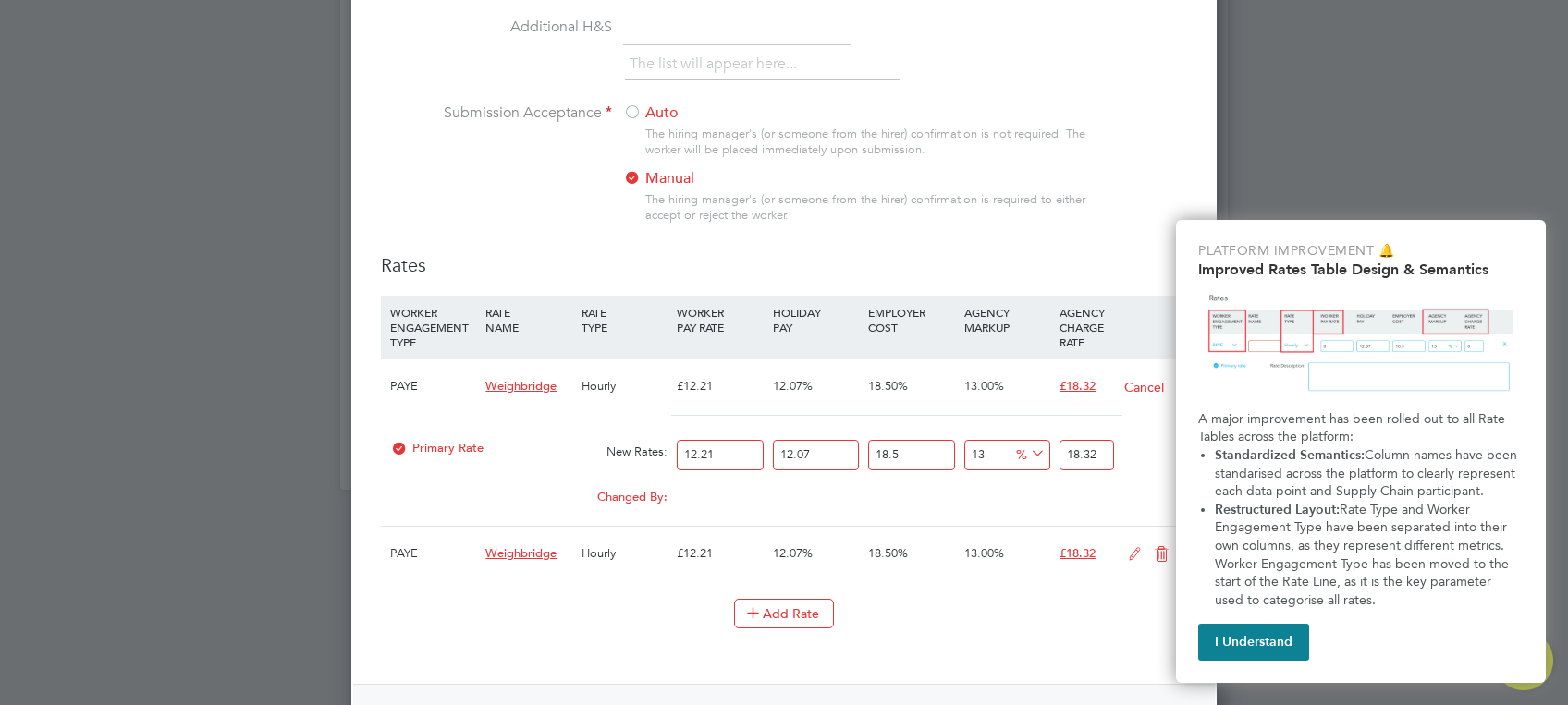
click at [718, 450] on input "12.21" at bounding box center [719, 455] width 86 height 31
type input "12.2"
type input "18.308214687"
type input "12"
type input "18.00808002"
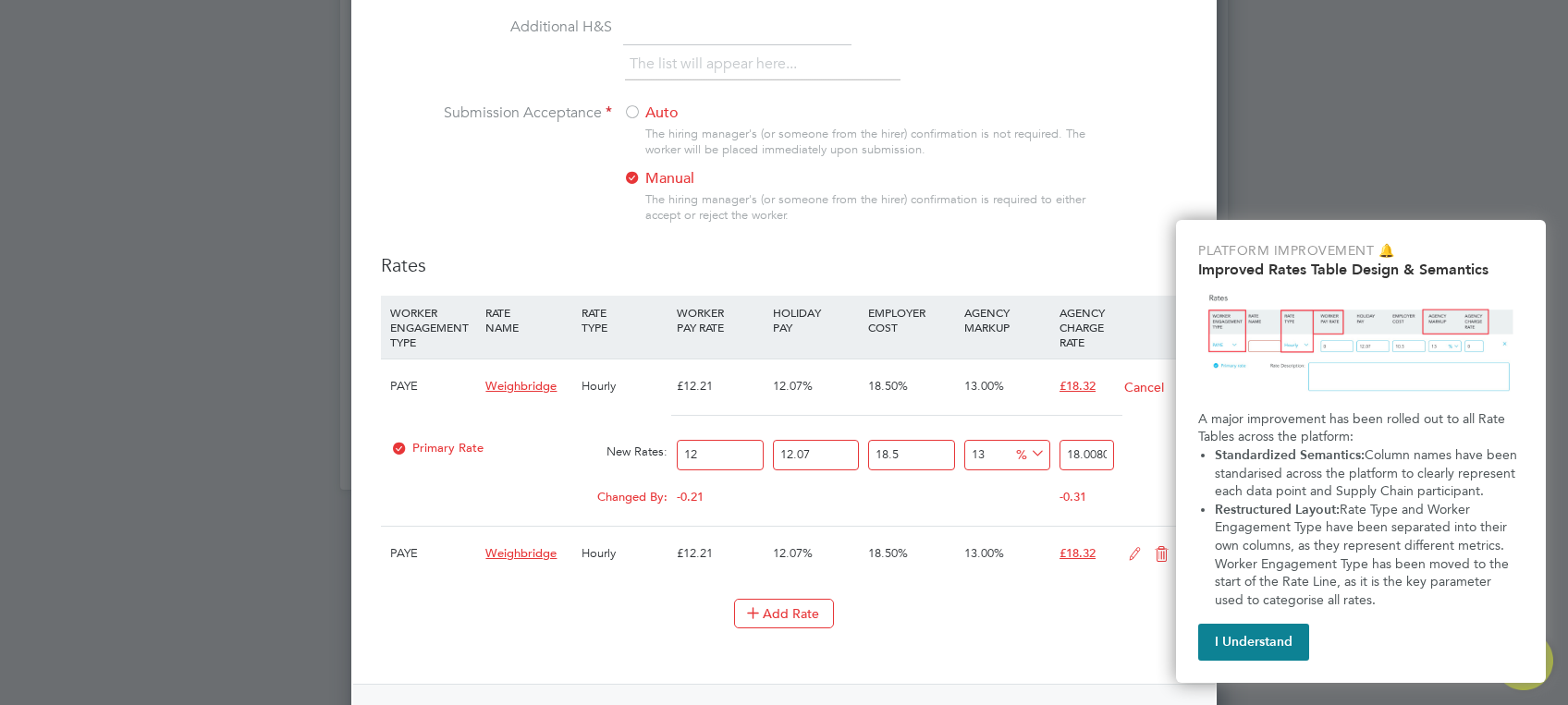
type input "12.3"
type input "18.4582820205"
type input "12.35"
type input "18.53331568725"
type input "12.35"
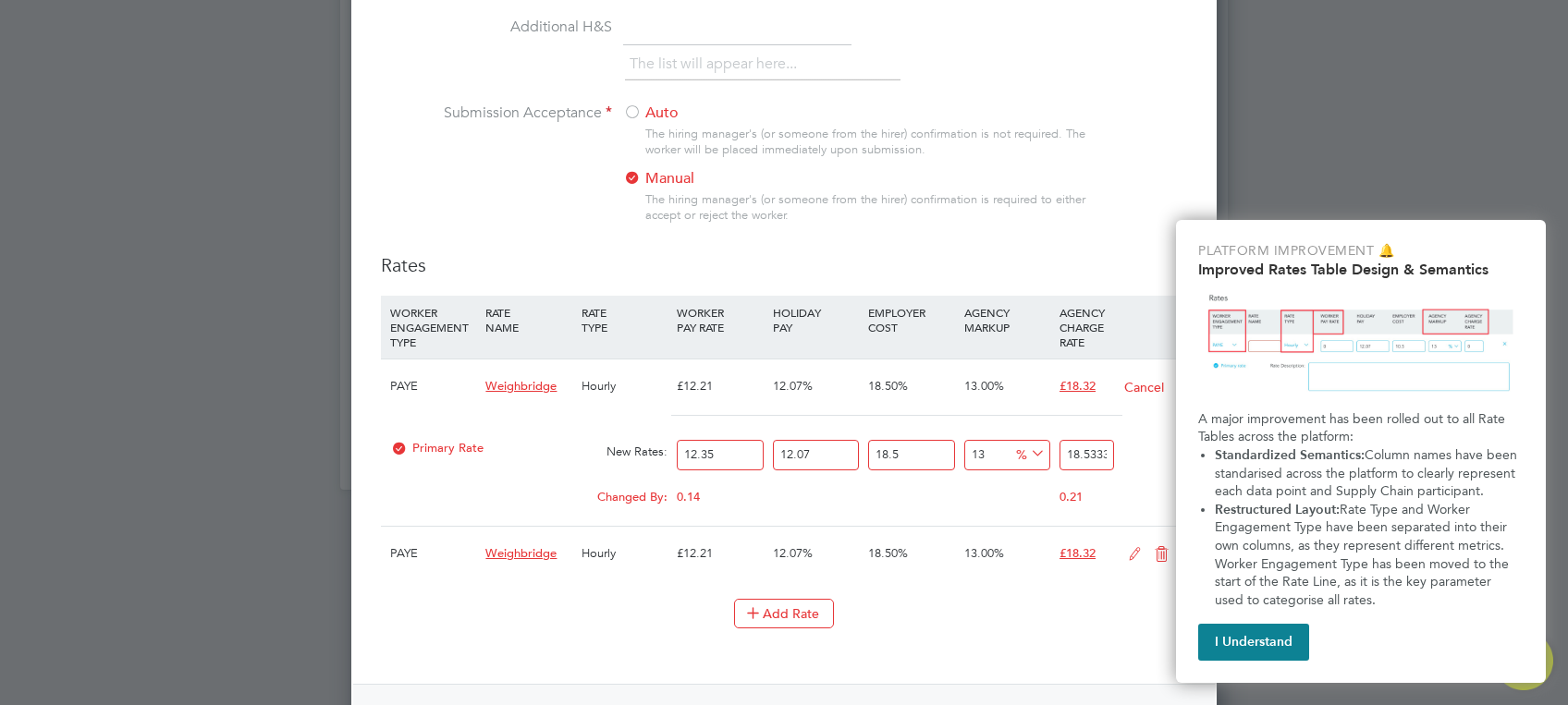
click at [1020, 661] on div "Rates WORKER ENGAGEMENT TYPE RATE NAME RATE TYPE WORKER PAY RATE HOLIDAY PAY EM…" at bounding box center [783, 622] width 806 height 739
click at [830, 480] on div "0.00" at bounding box center [816, 489] width 96 height 19
click at [695, 548] on div "£12.21" at bounding box center [720, 553] width 96 height 53
click at [520, 547] on span "Weighbridge" at bounding box center [520, 553] width 71 height 16
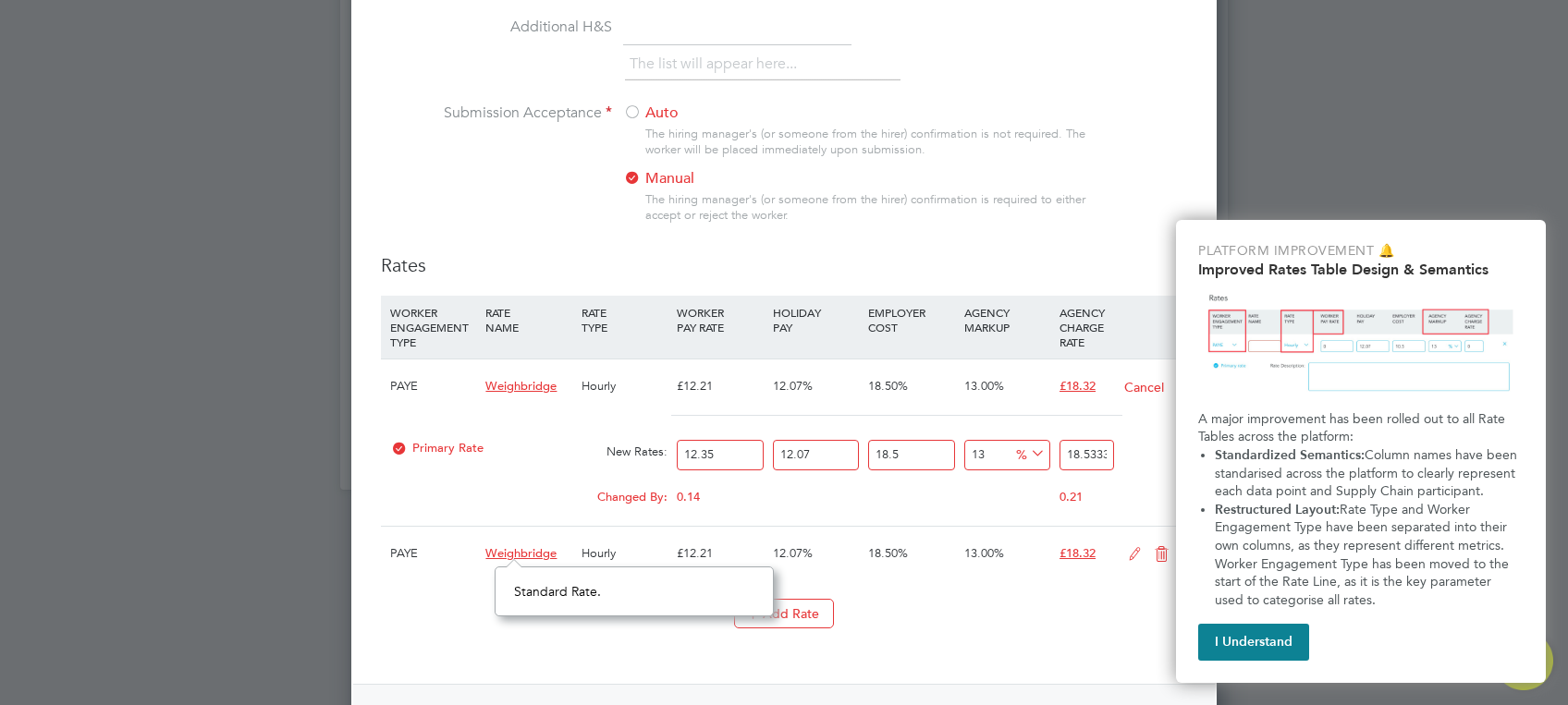
click at [520, 547] on span "Weighbridge" at bounding box center [520, 553] width 71 height 16
click at [927, 580] on li "WORKER ENGAGEMENT TYPE RATE NAME RATE TYPE WORKER PAY RATE HOLIDAY PAY EMPLOYER…" at bounding box center [783, 446] width 806 height 303
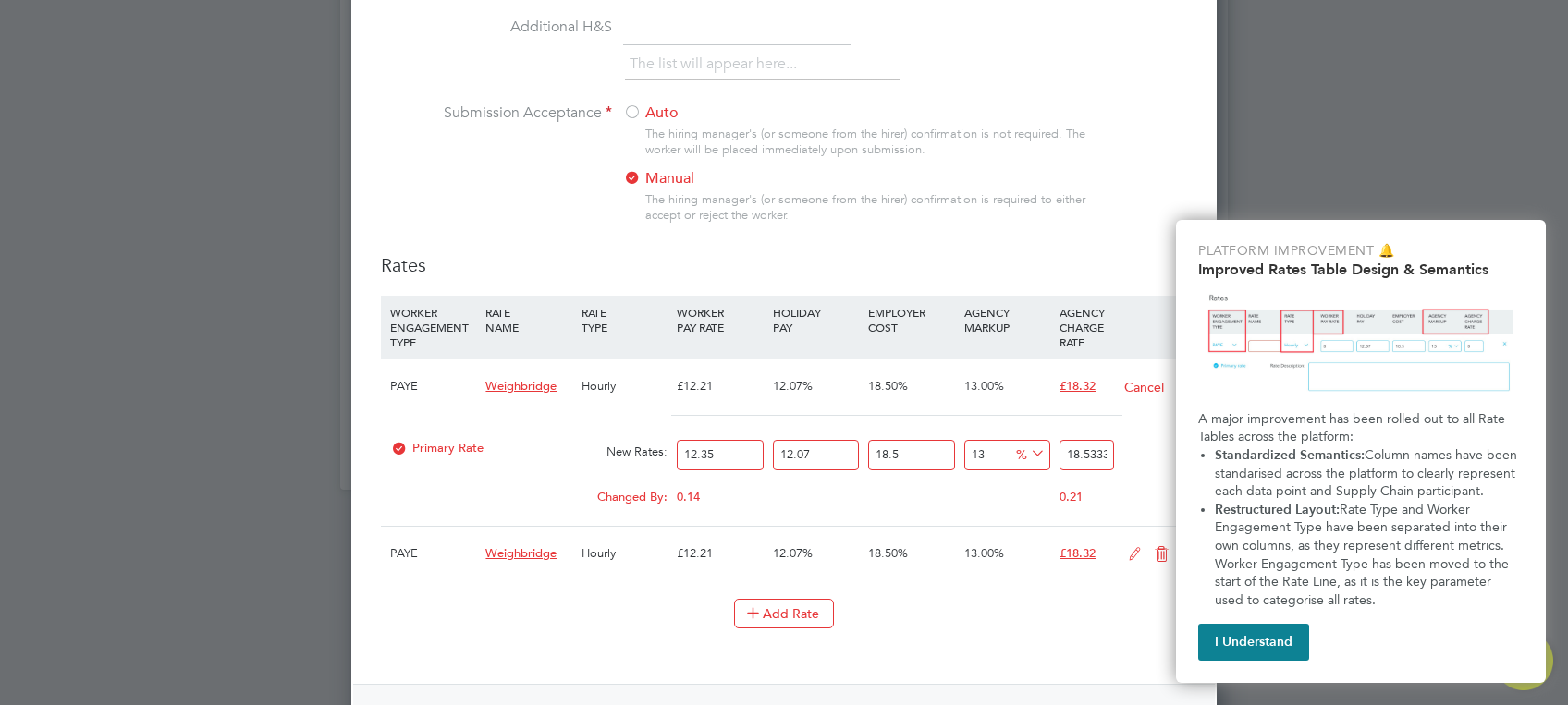
click at [1048, 652] on div "Rates WORKER ENGAGEMENT TYPE RATE NAME RATE TYPE WORKER PAY RATE HOLIDAY PAY EM…" at bounding box center [783, 622] width 806 height 739
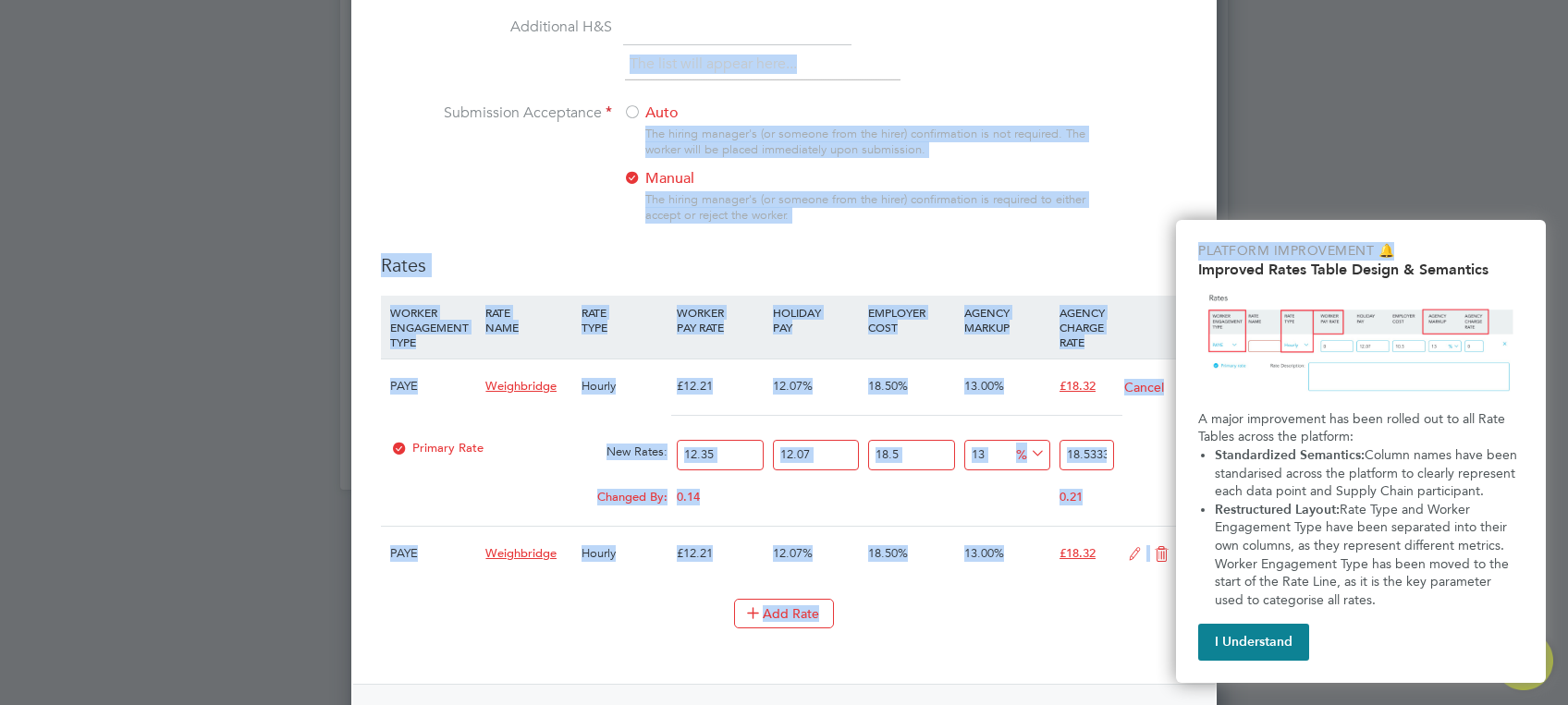
drag, startPoint x: 1480, startPoint y: 231, endPoint x: 1484, endPoint y: 3, distance: 228.0
click at [1253, 630] on button "I Understand" at bounding box center [1253, 641] width 111 height 37
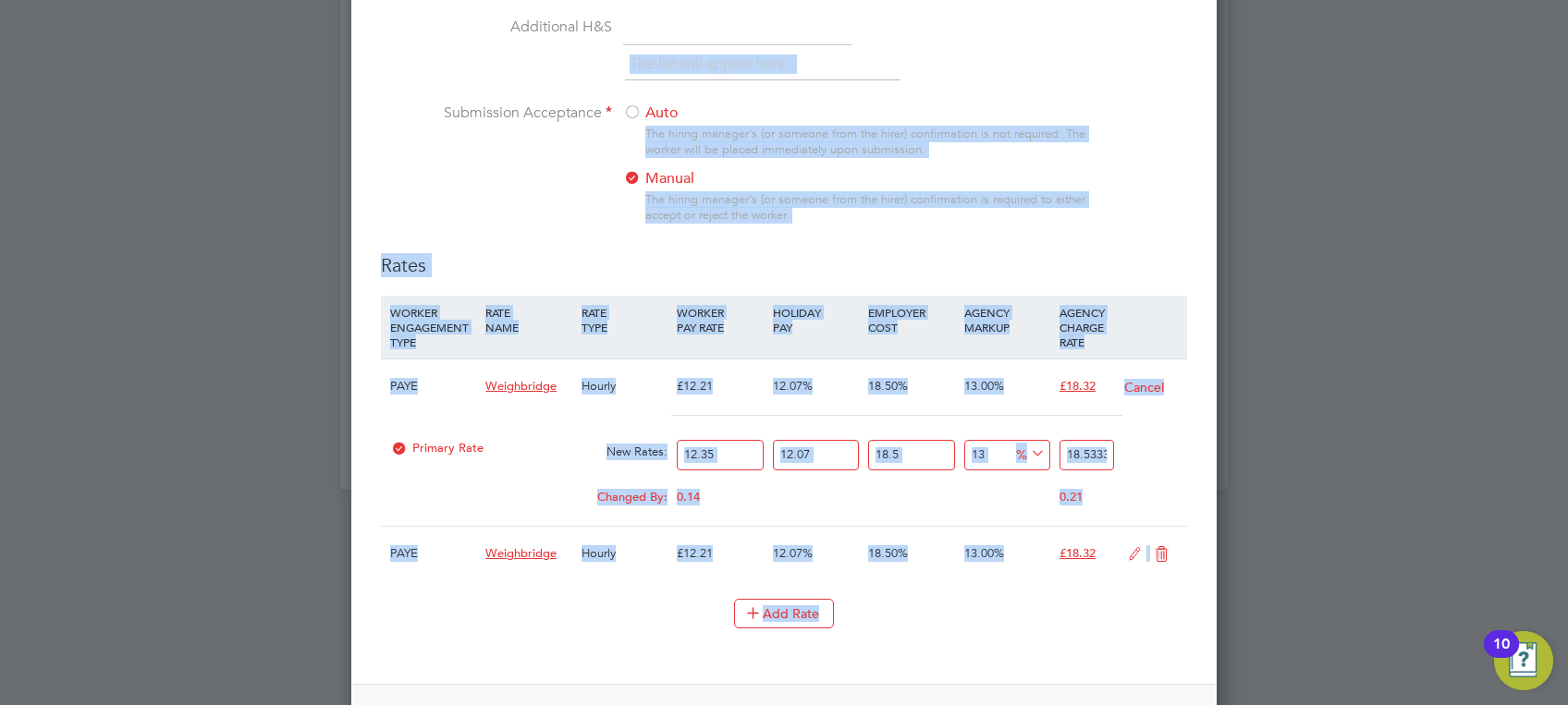
click at [994, 634] on li "Add Rate" at bounding box center [783, 622] width 806 height 48
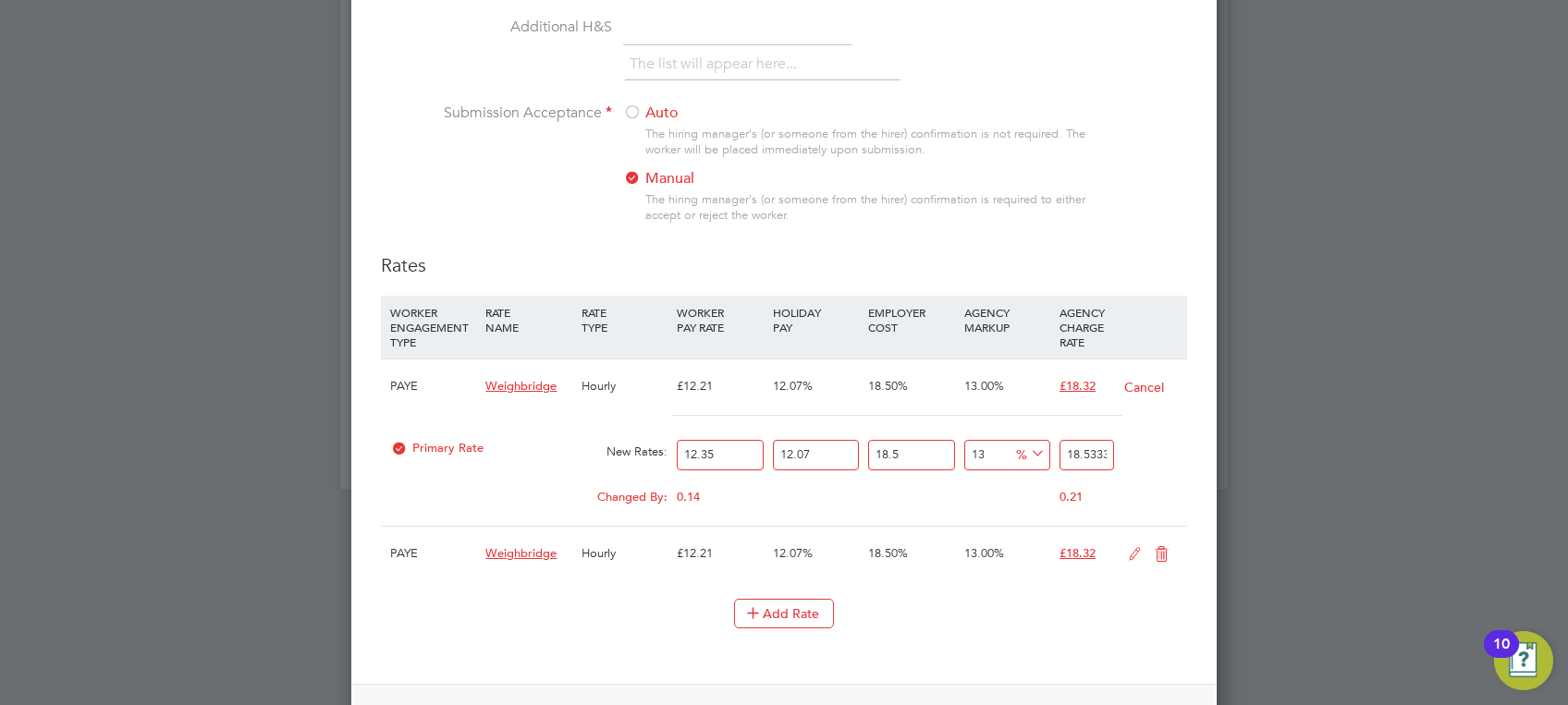
click at [961, 664] on div "Rates WORKER ENGAGEMENT TYPE RATE NAME RATE TYPE WORKER PAY RATE HOLIDAY PAY EM…" at bounding box center [783, 622] width 806 height 739
click at [1132, 550] on icon at bounding box center [1135, 554] width 23 height 15
click at [713, 614] on input "12.21" at bounding box center [719, 622] width 86 height 31
type input "12.2"
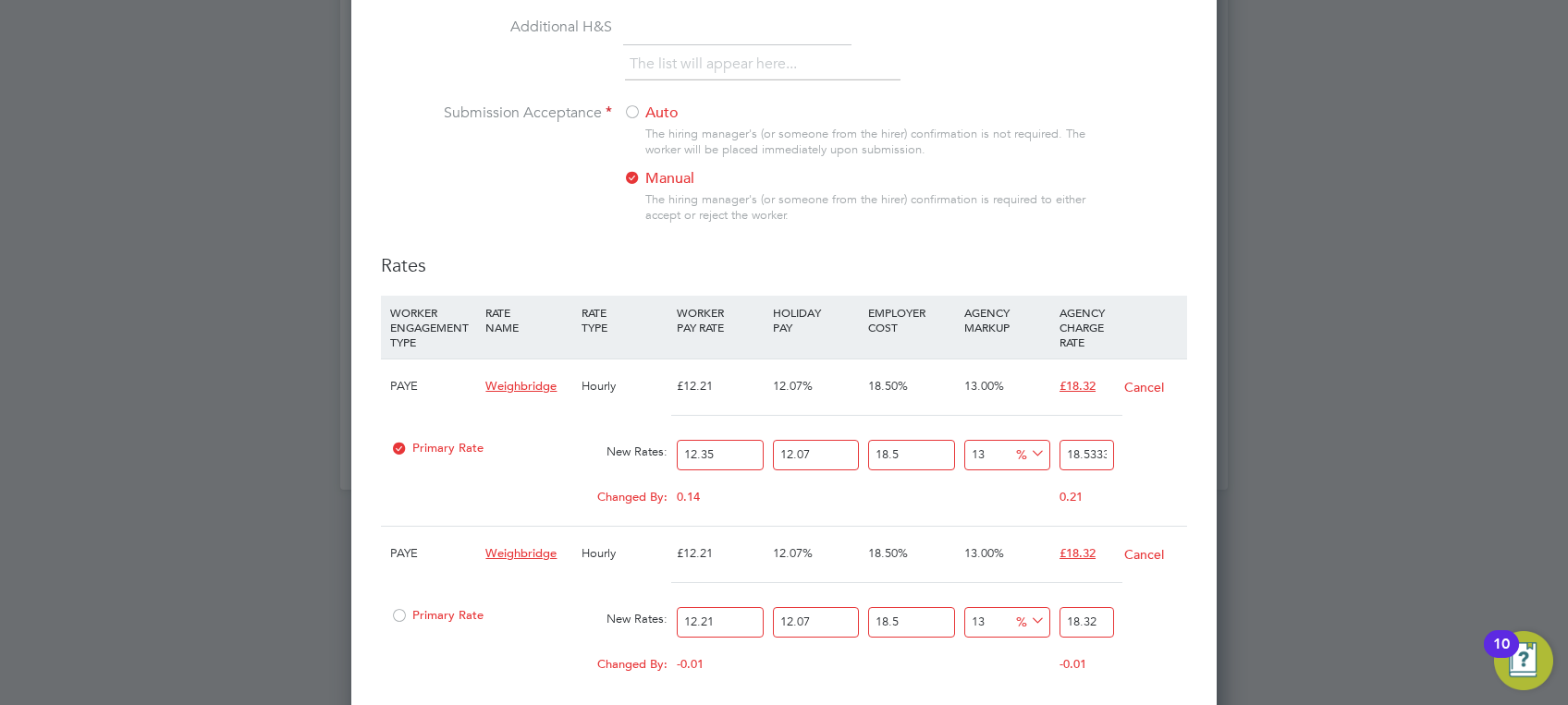
type input "18.308214687"
type input "12"
type input "18.00808002"
type input "12.3"
type input "18.4582820205"
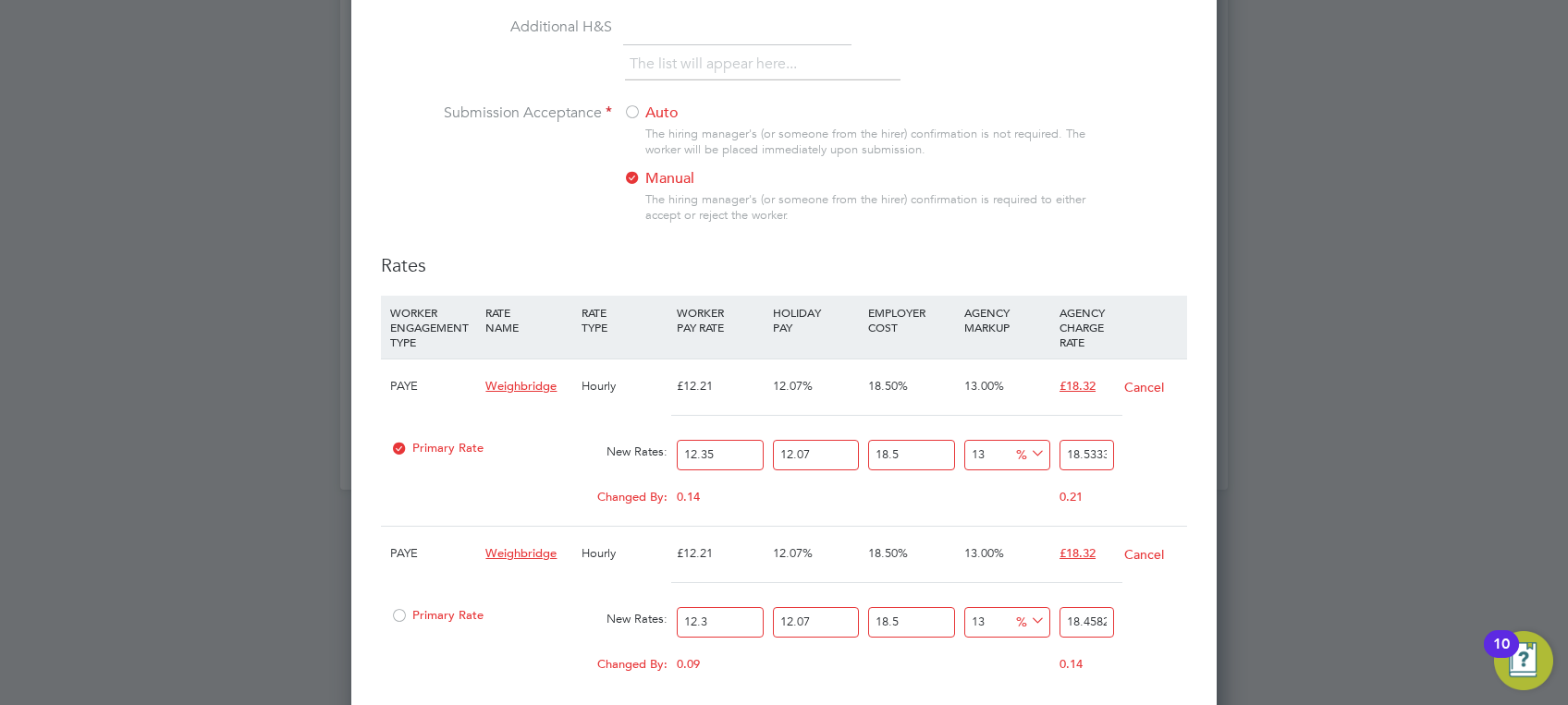
type input "12.35"
type input "18.53331568725"
type input "12.35"
click at [1318, 630] on div at bounding box center [784, 352] width 1568 height 705
click at [1323, 470] on div at bounding box center [784, 352] width 1568 height 705
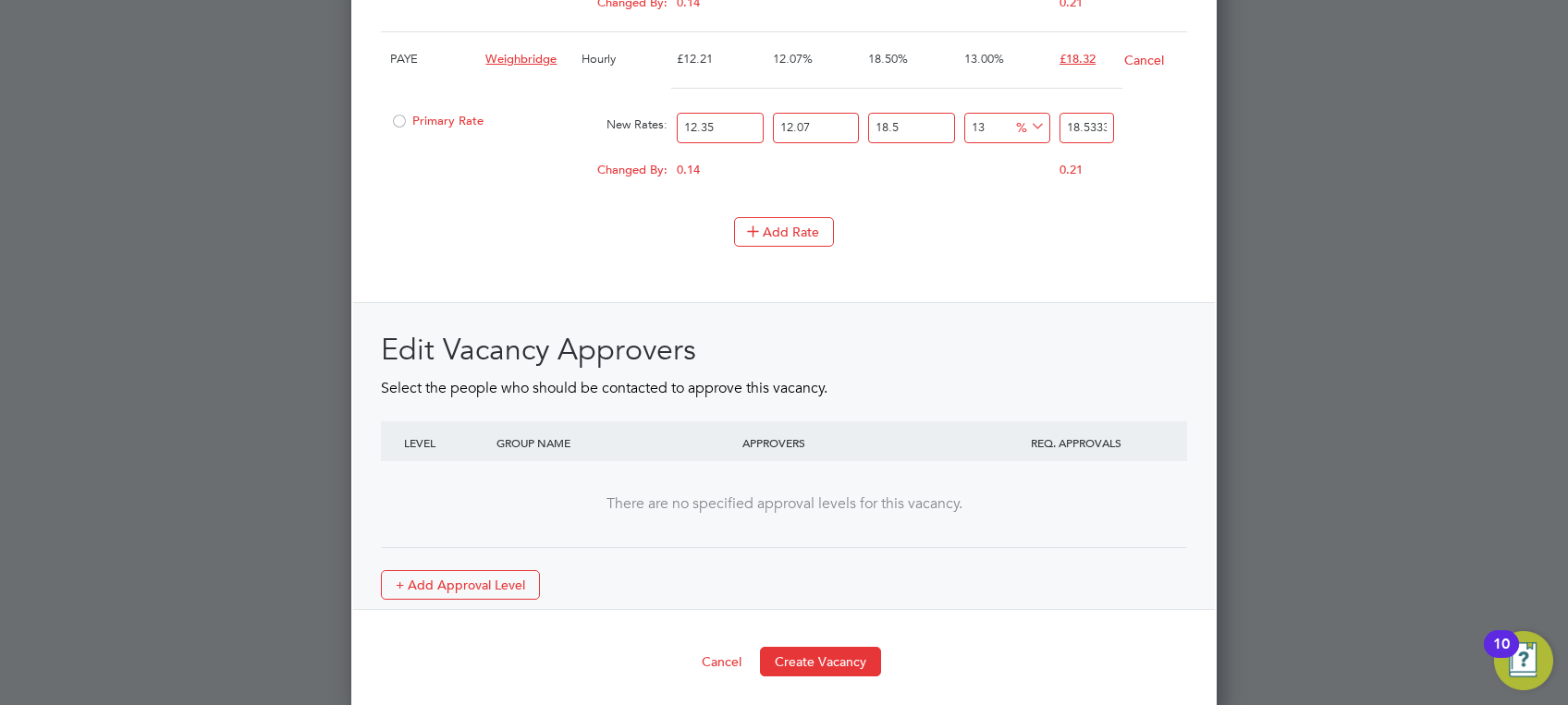
scroll to position [2419, 0]
click at [843, 654] on button "Create Vacancy" at bounding box center [820, 659] width 121 height 30
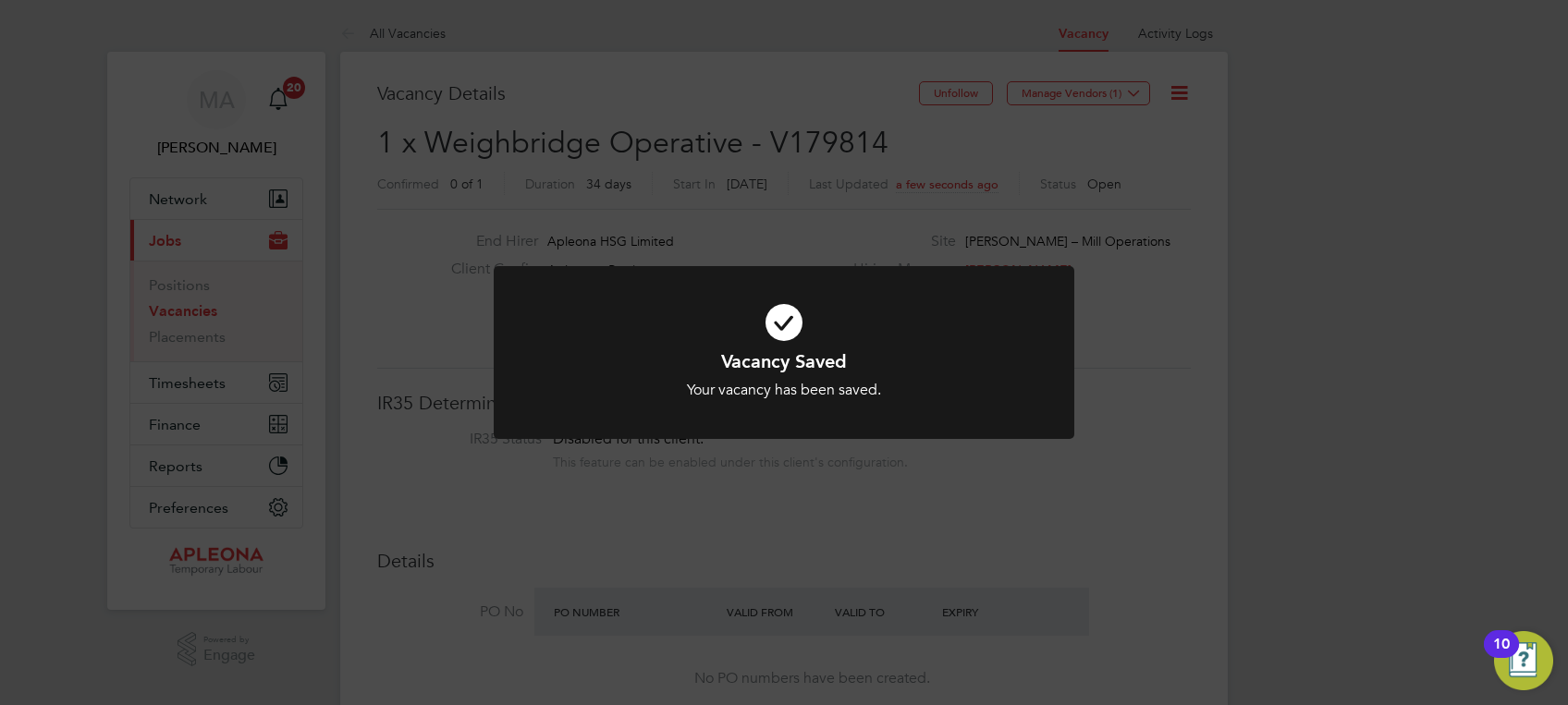
click at [1034, 467] on div "Vacancy Saved Your vacancy has been saved. Cancel Okay" at bounding box center [784, 352] width 1568 height 705
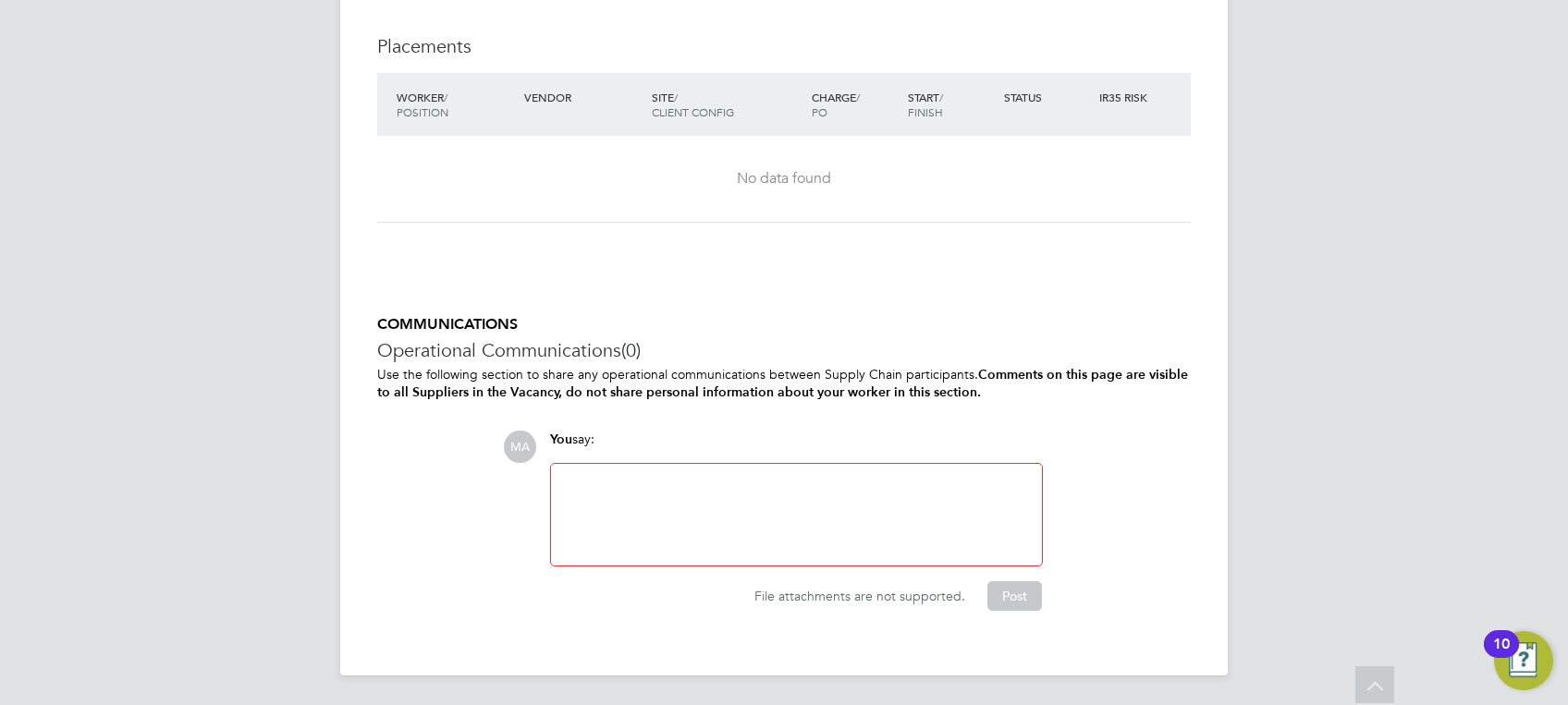
scroll to position [1893, 0]
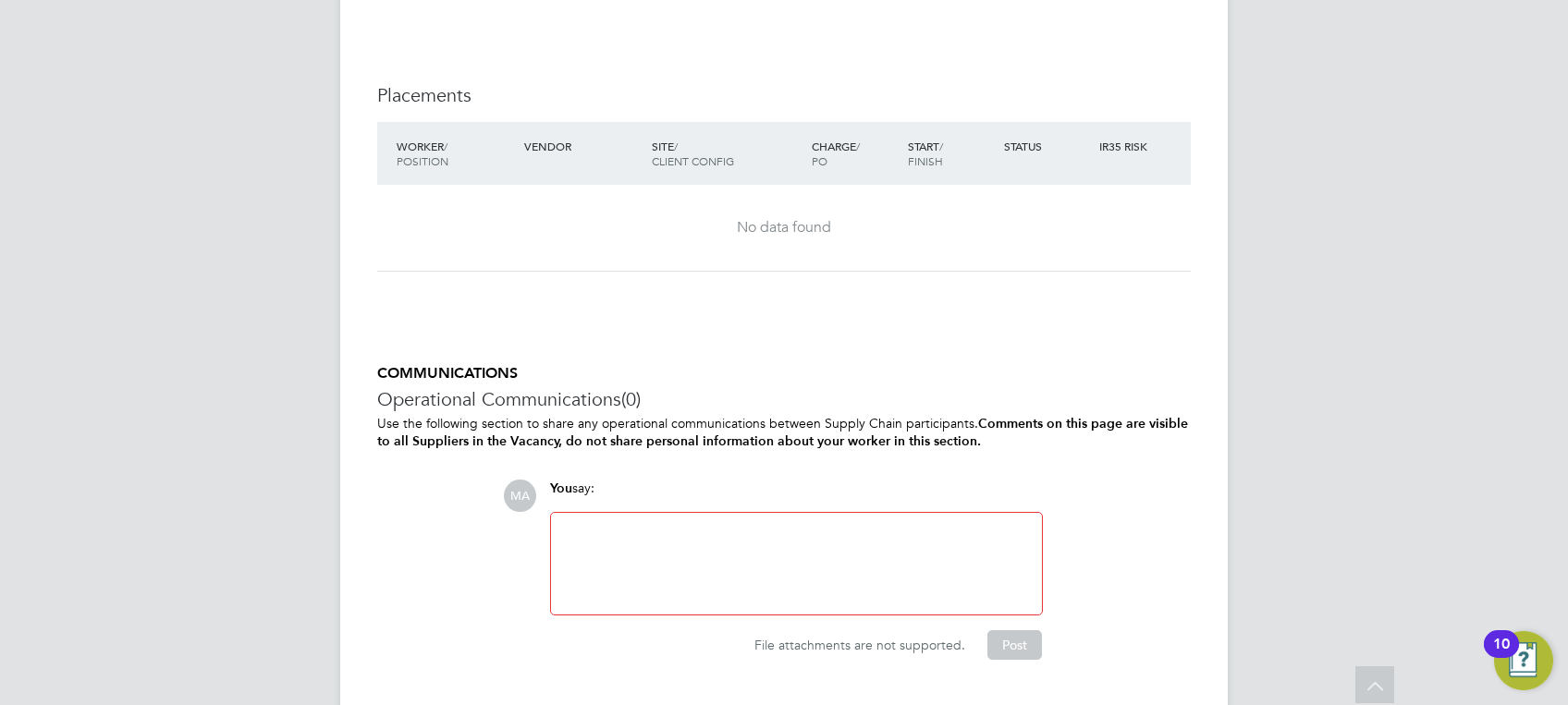
click at [716, 531] on div at bounding box center [796, 563] width 469 height 80
click at [1020, 641] on button "Post" at bounding box center [1015, 645] width 54 height 30
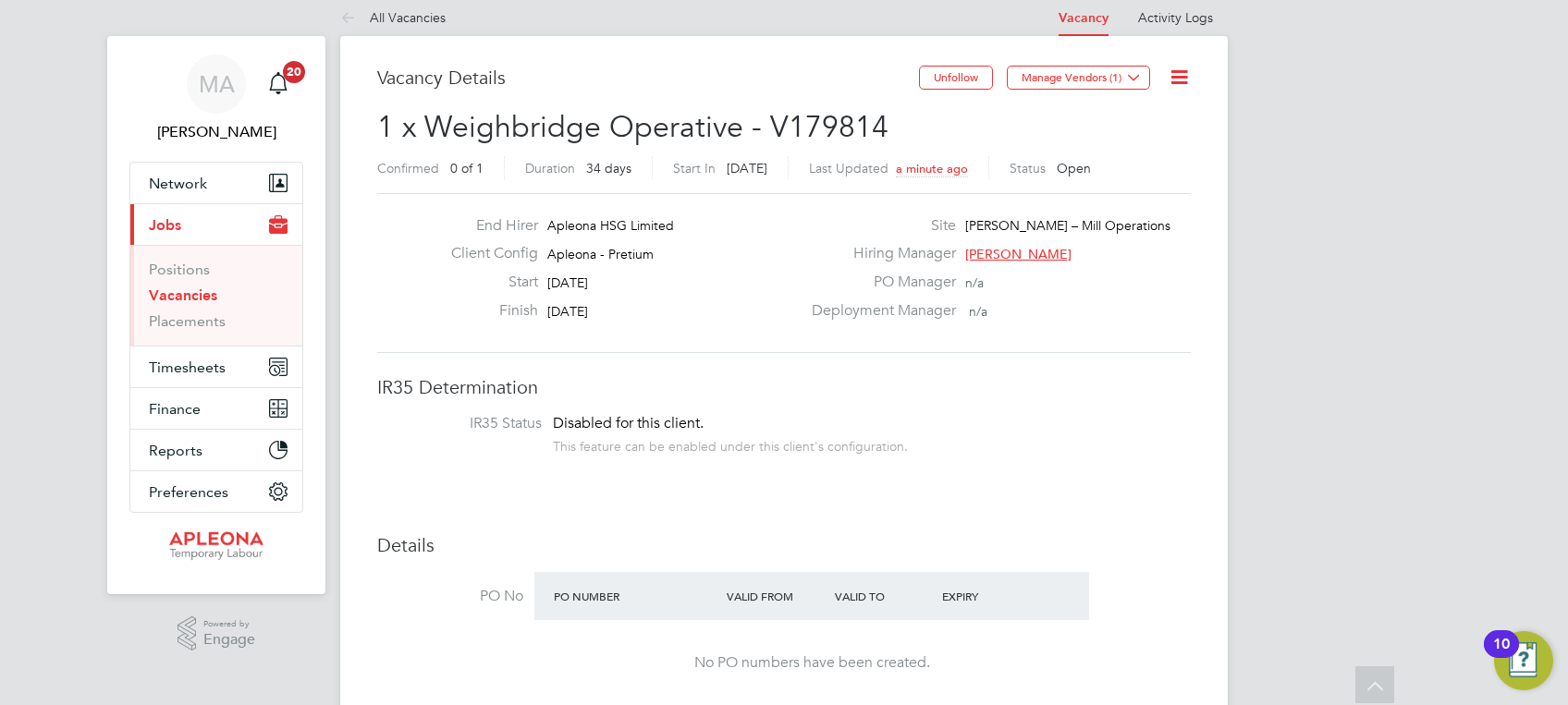
scroll to position [0, 0]
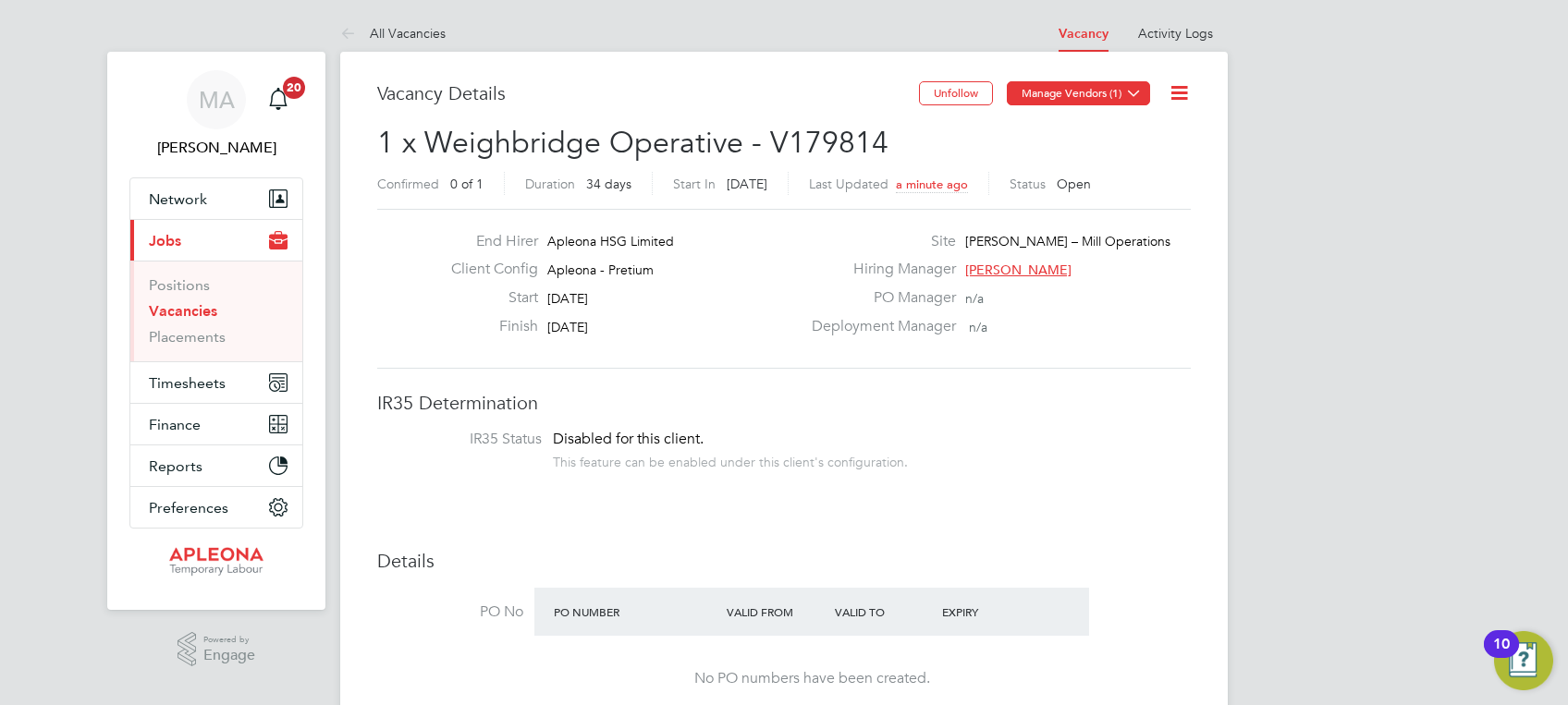
click at [1133, 92] on icon at bounding box center [1133, 93] width 14 height 14
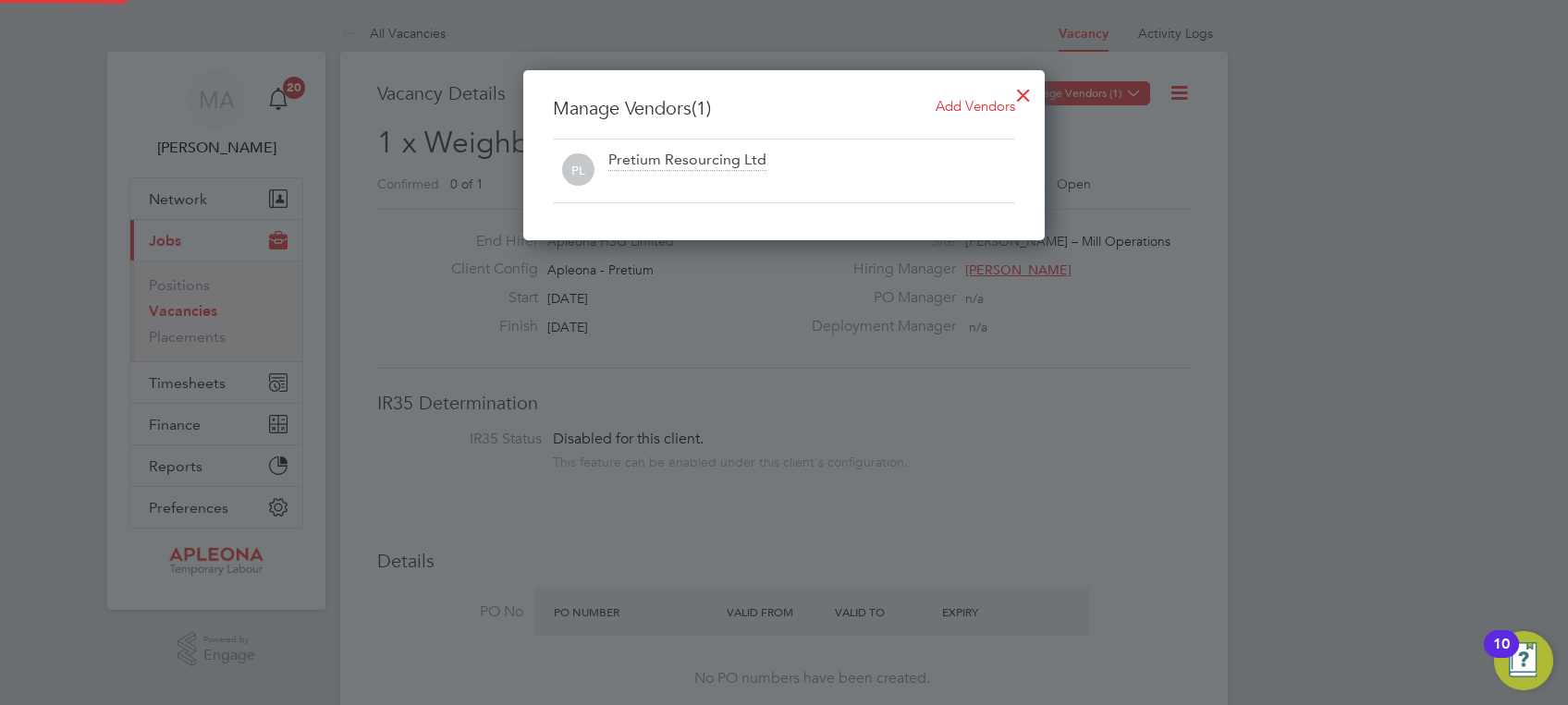
scroll to position [170, 521]
click at [970, 108] on span "Add Vendors" at bounding box center [974, 105] width 80 height 18
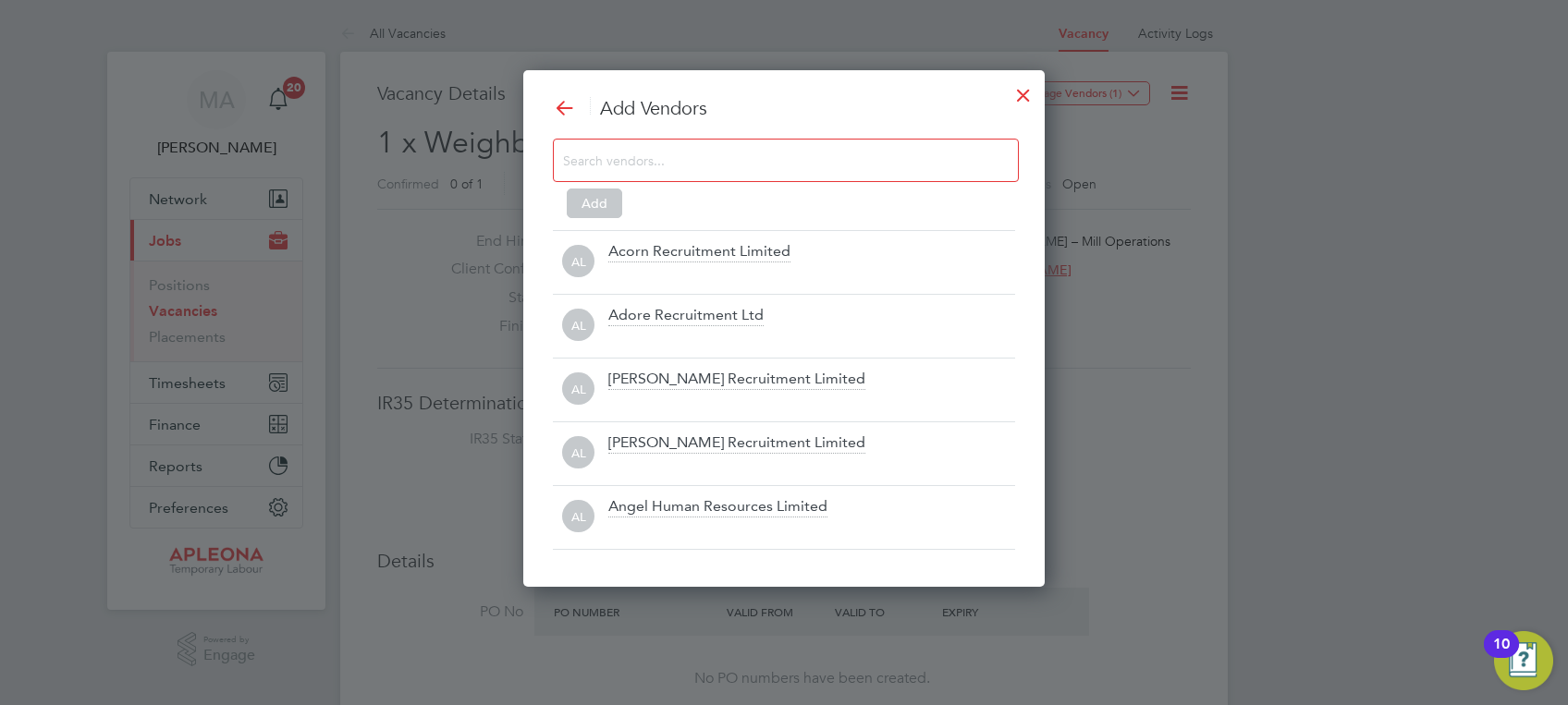
scroll to position [517, 521]
click at [664, 155] on input at bounding box center [771, 160] width 416 height 24
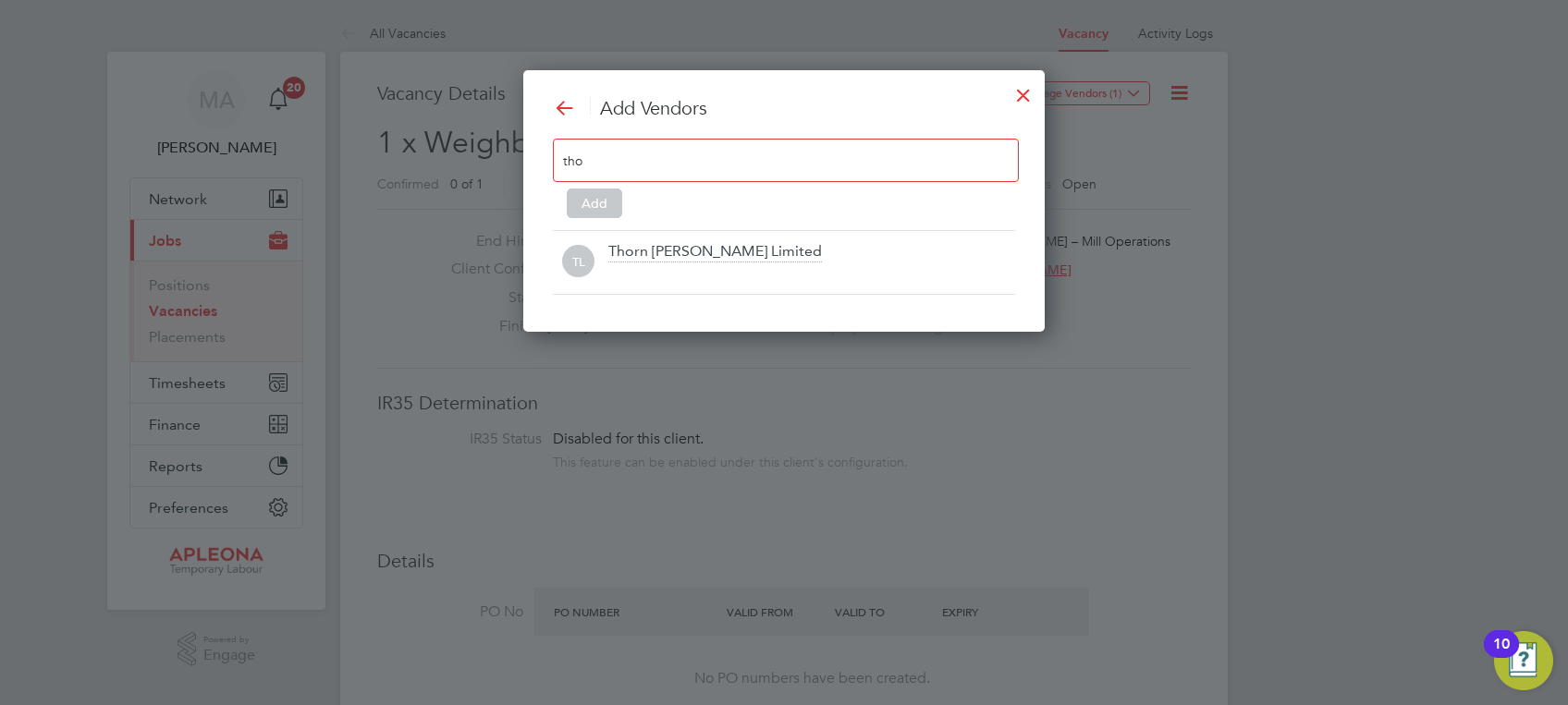
scroll to position [9, 8]
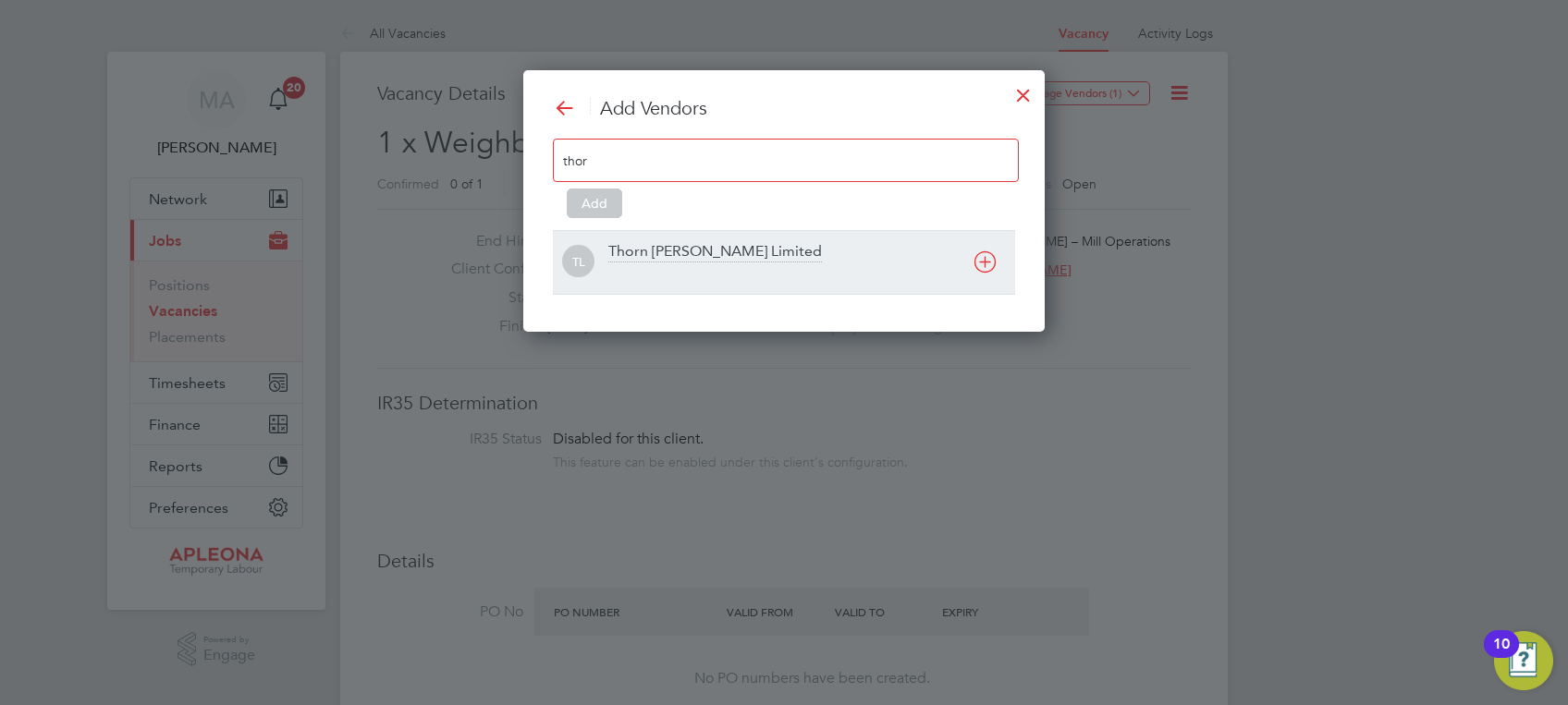
type input "thor"
click at [670, 247] on div "Thorn [PERSON_NAME] Limited" at bounding box center [716, 252] width 214 height 21
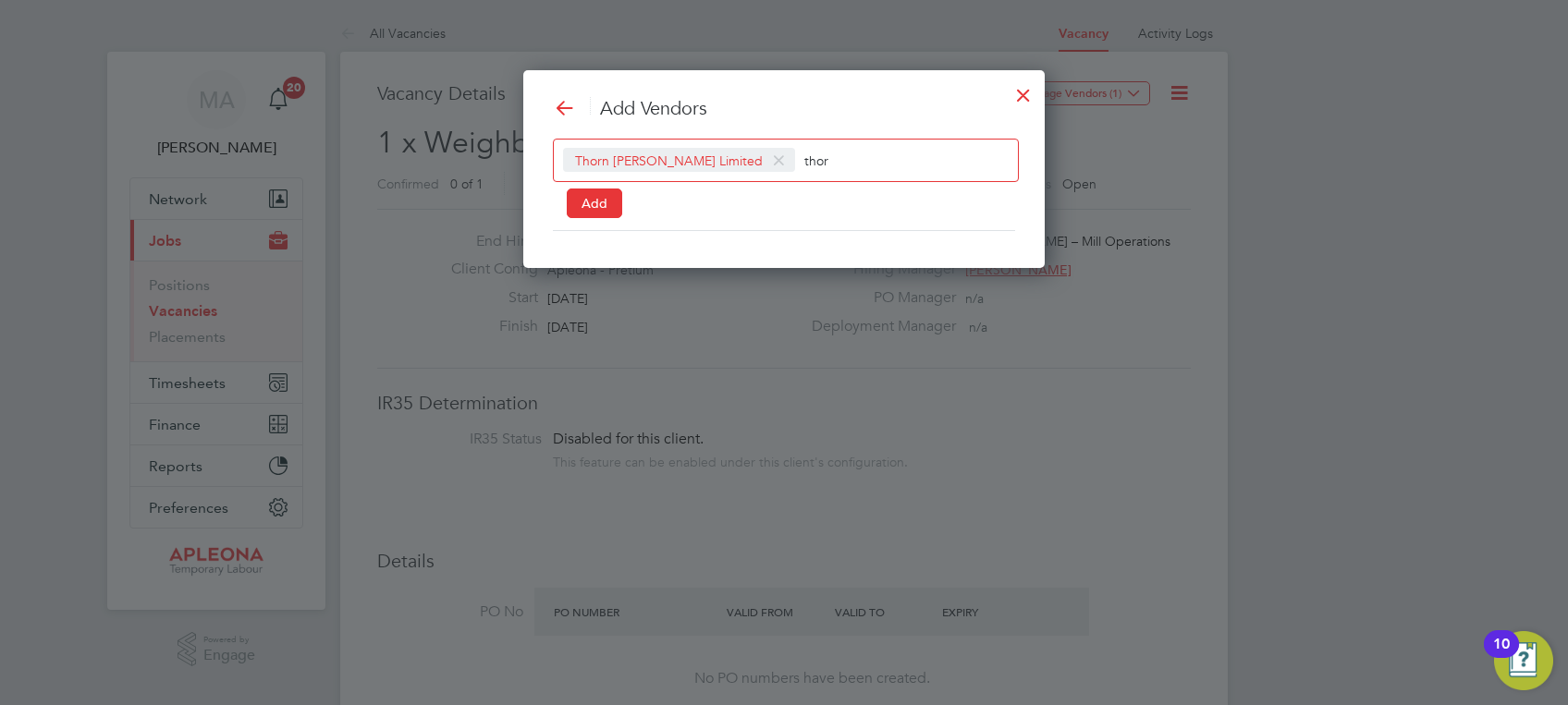
scroll to position [8, 8]
click at [601, 200] on button "Add" at bounding box center [594, 203] width 55 height 30
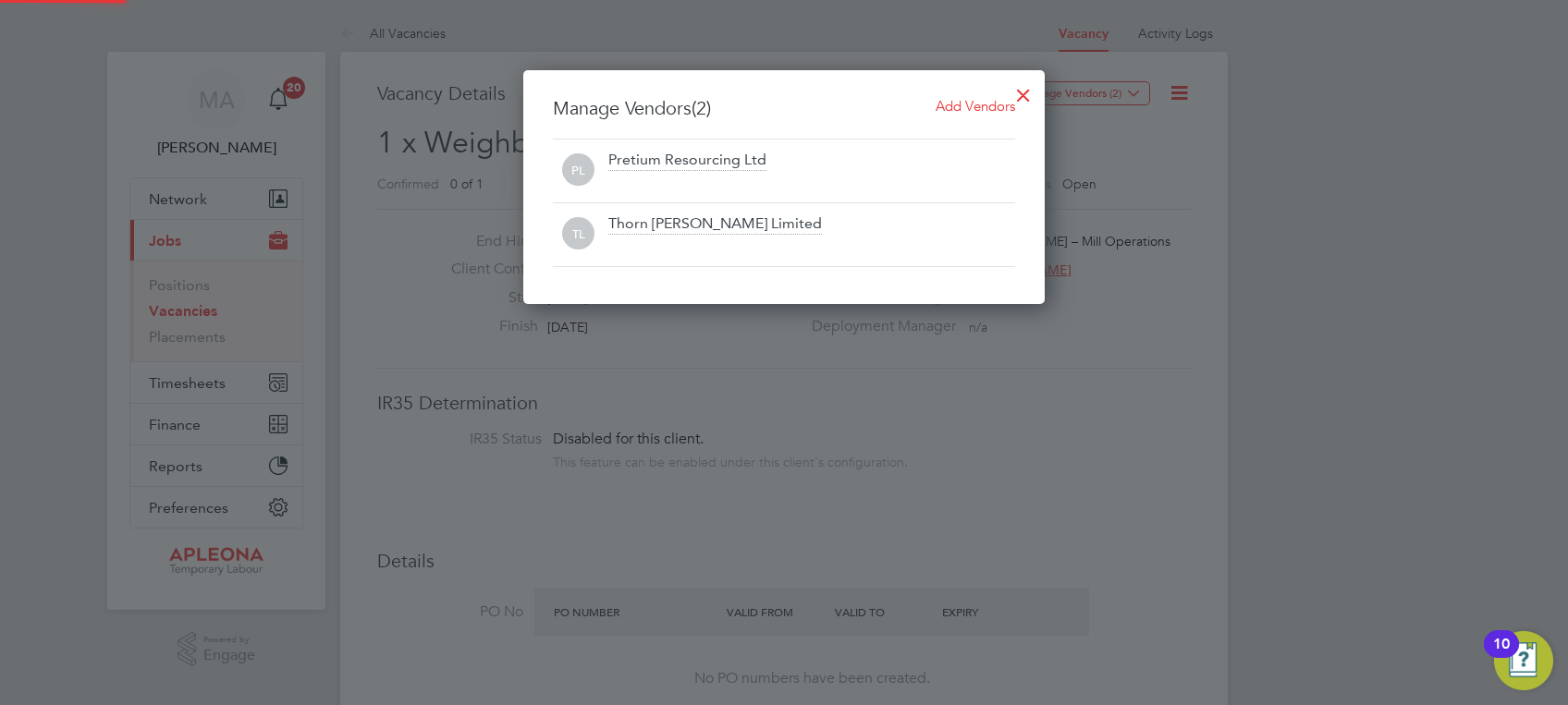
scroll to position [234, 521]
click at [973, 105] on span "Add Vendors" at bounding box center [974, 105] width 80 height 18
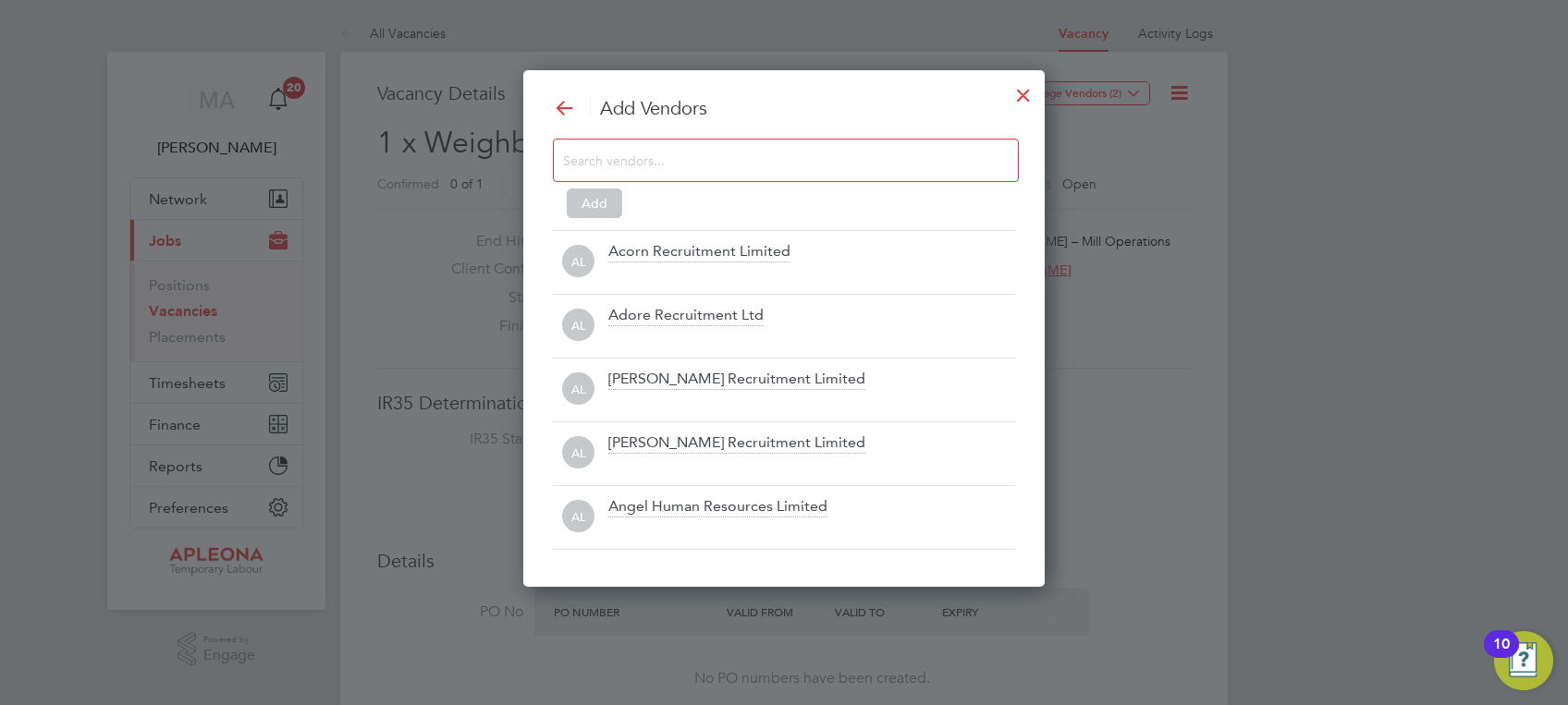
scroll to position [517, 521]
click at [652, 162] on input at bounding box center [771, 160] width 416 height 24
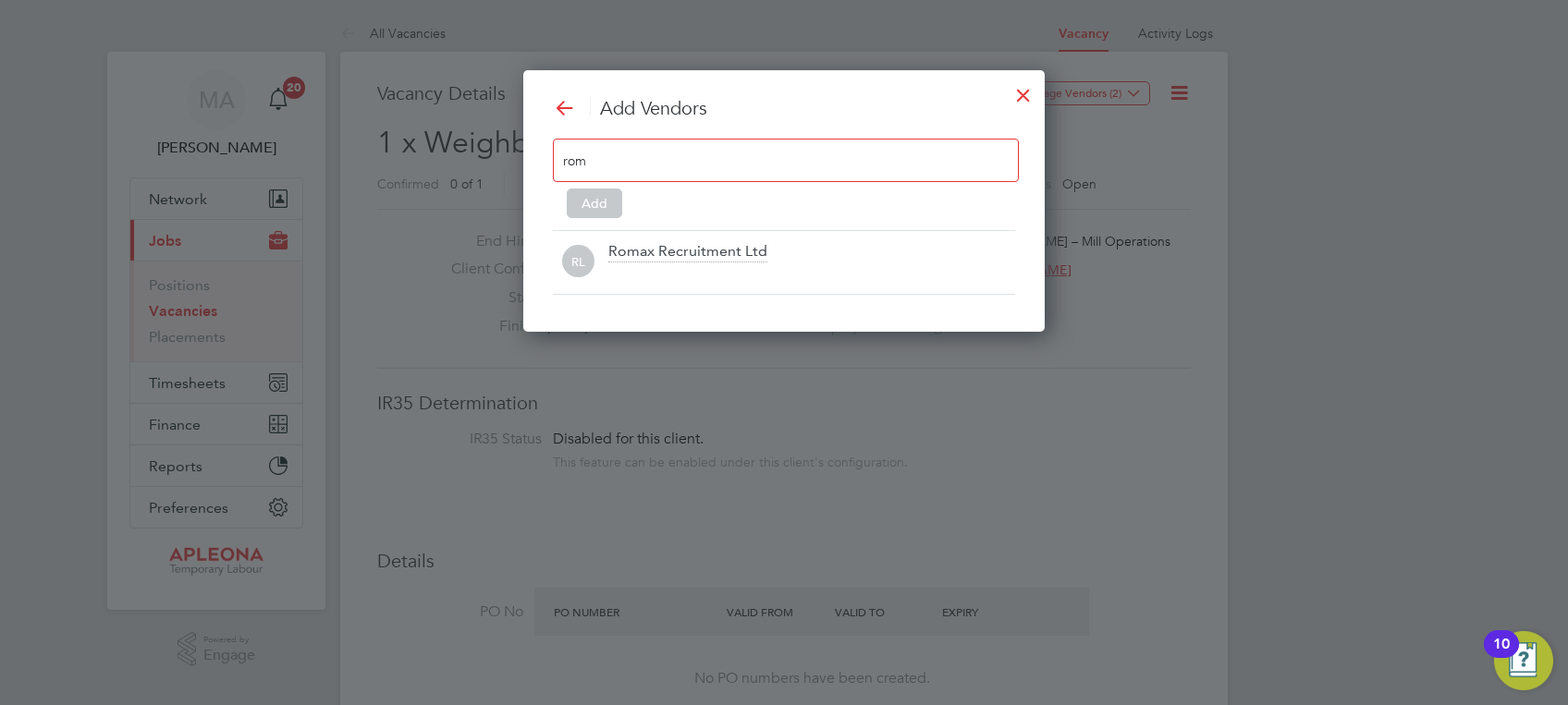
scroll to position [9, 8]
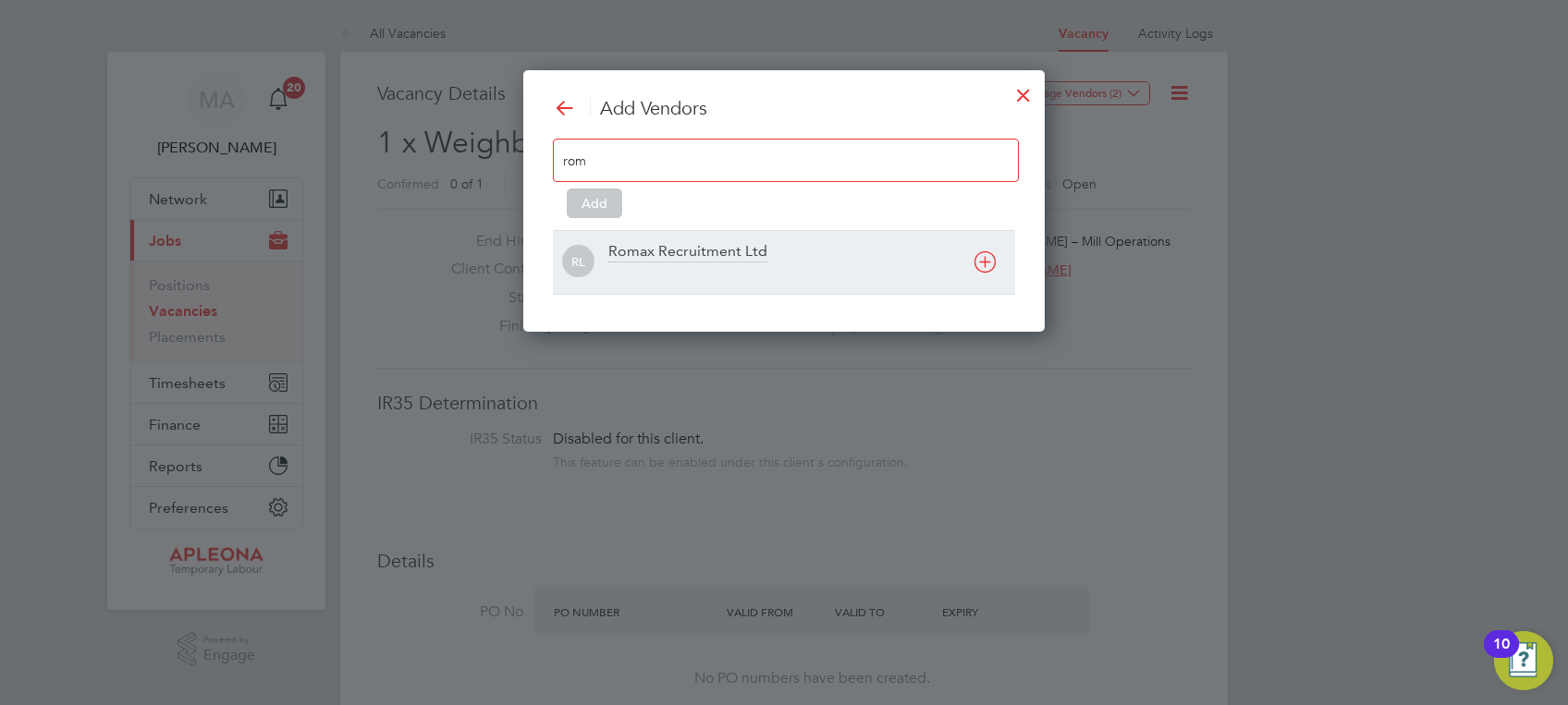
type input "rom"
click at [682, 248] on div "Romax Recruitment Ltd" at bounding box center [688, 252] width 159 height 21
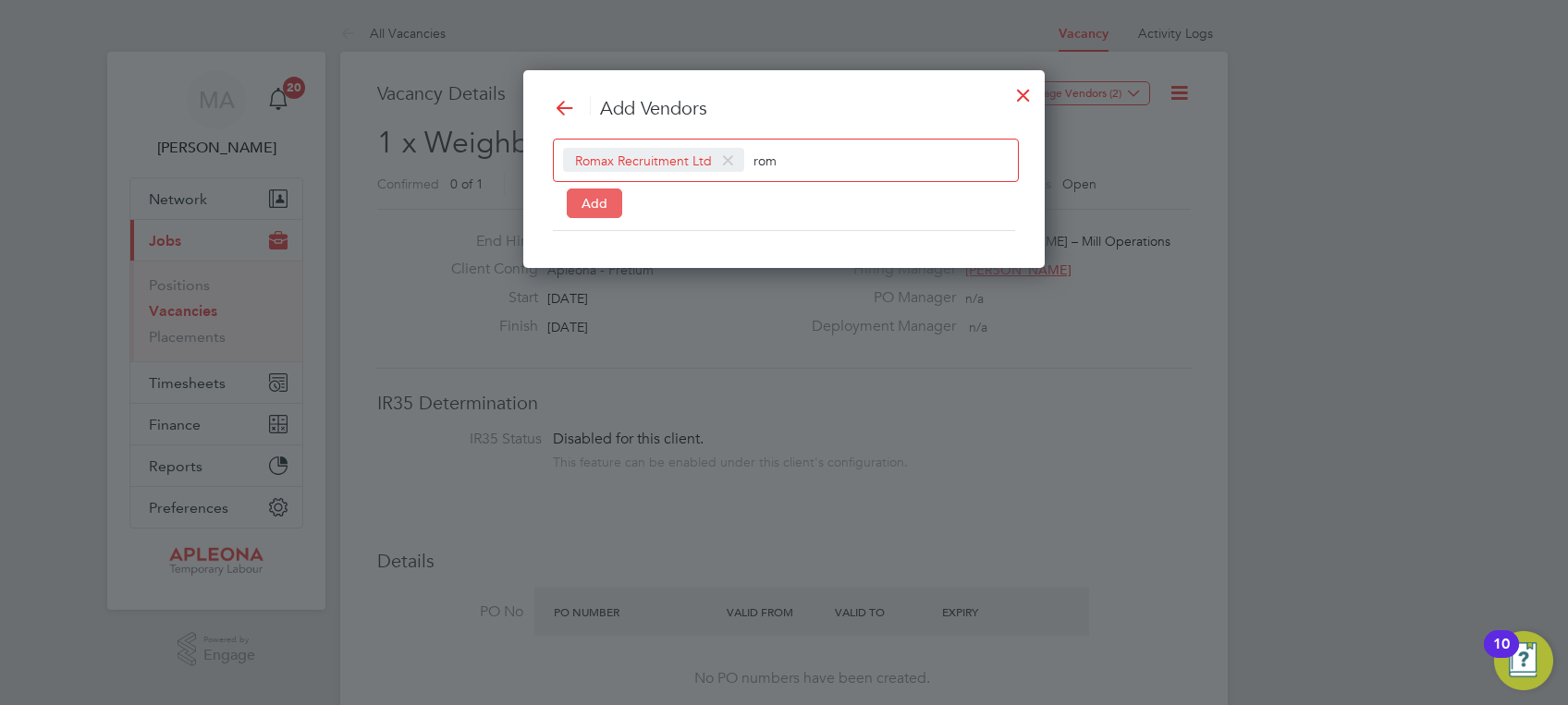
click at [591, 196] on button "Add" at bounding box center [594, 203] width 55 height 30
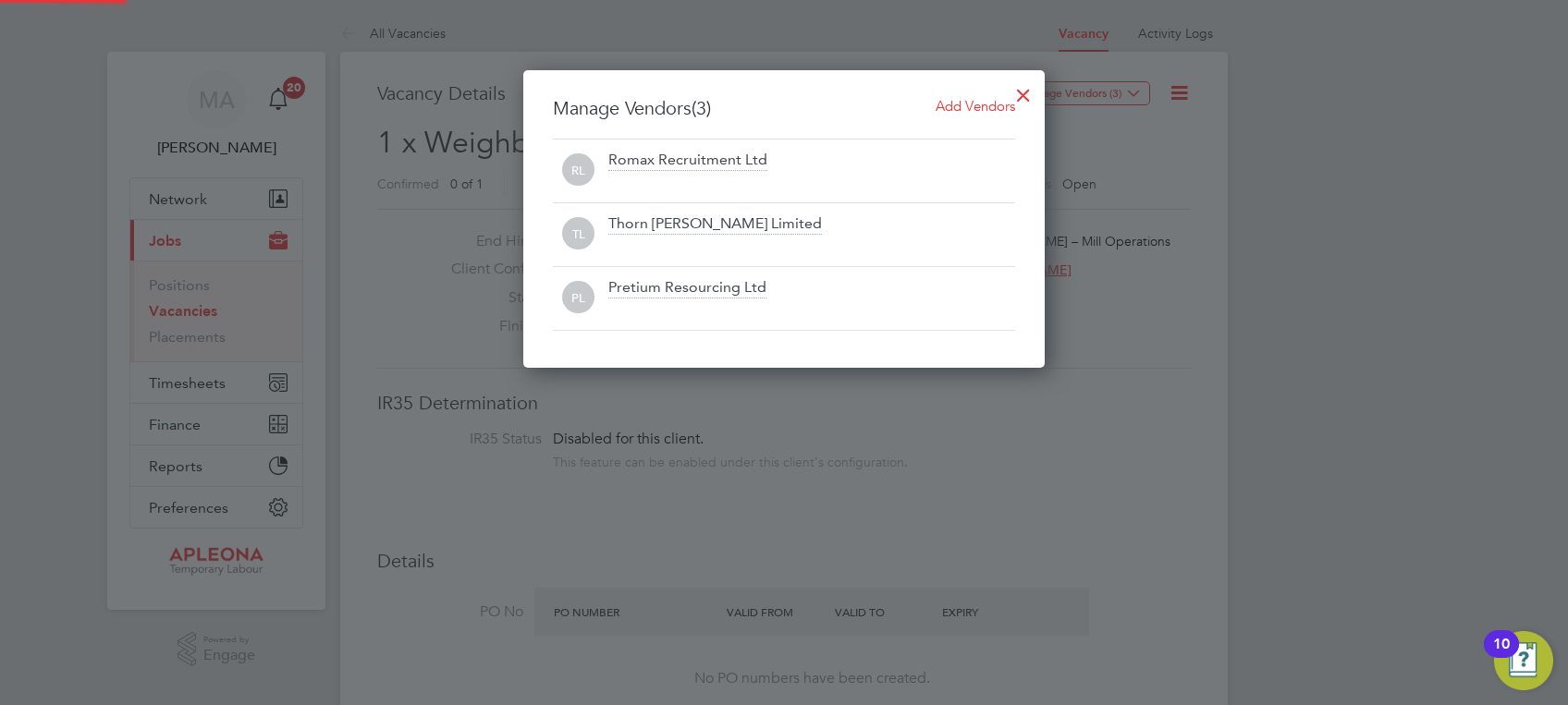
scroll to position [297, 521]
click at [974, 101] on span "Add Vendors" at bounding box center [974, 105] width 80 height 18
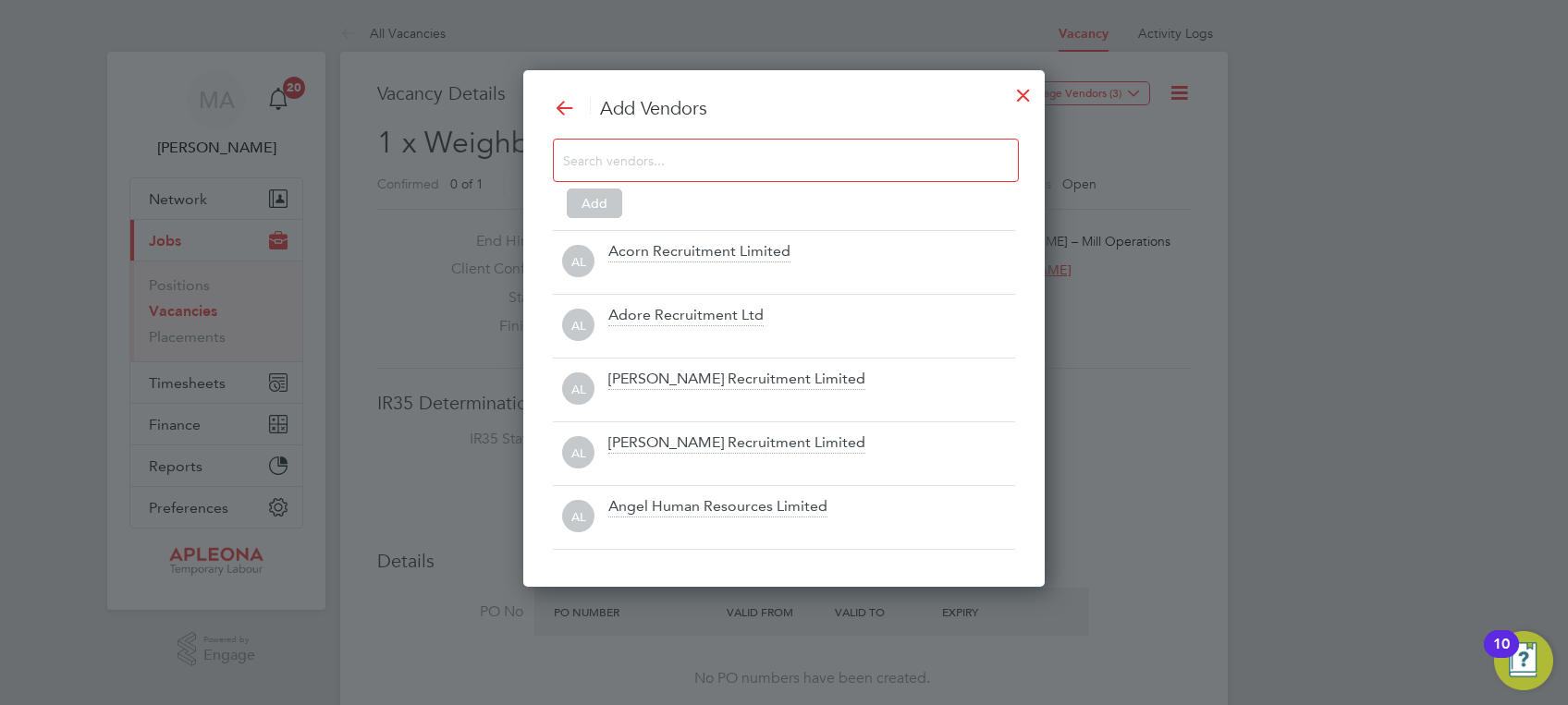
scroll to position [517, 521]
click at [731, 165] on input at bounding box center [771, 160] width 416 height 24
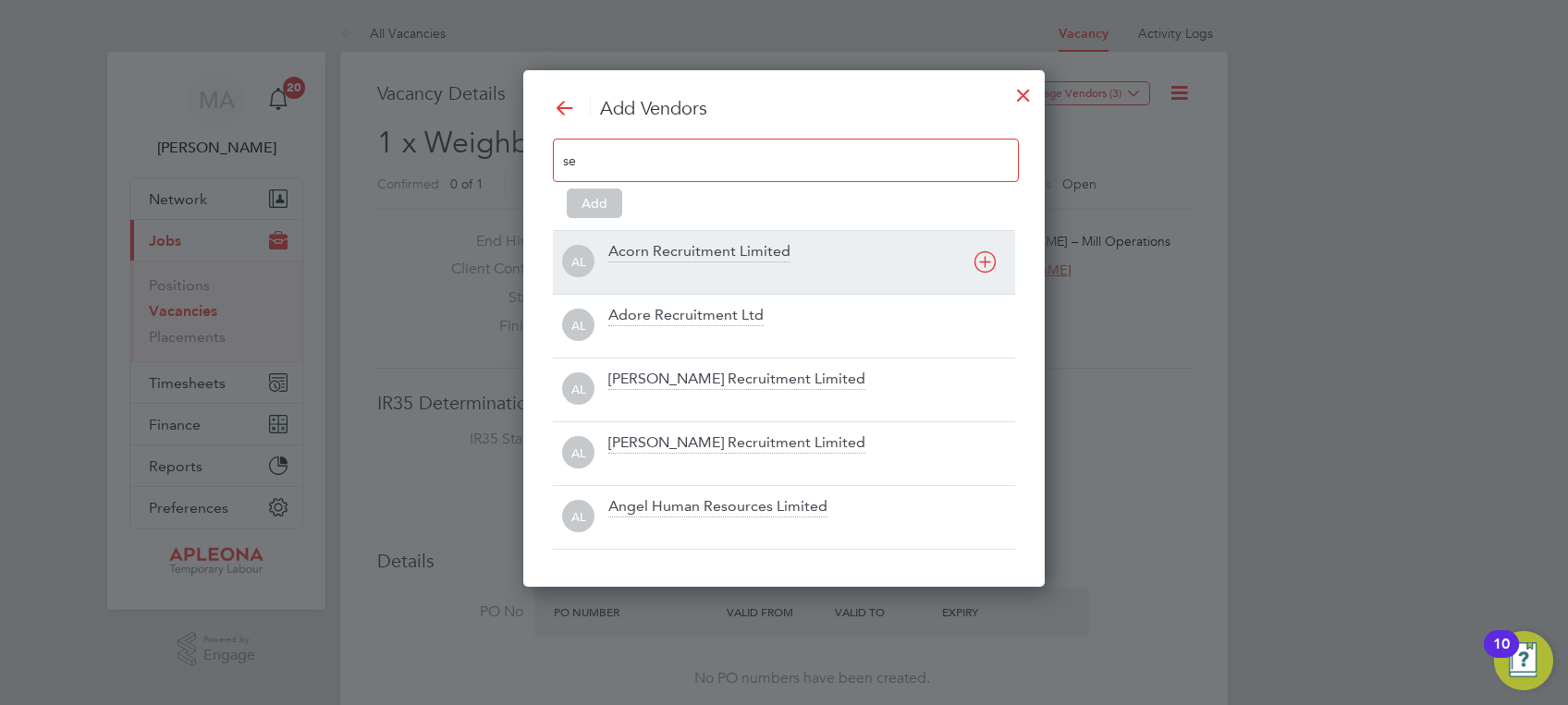
type input "se"
click at [730, 247] on div "Acorn Recruitment Limited" at bounding box center [700, 252] width 182 height 21
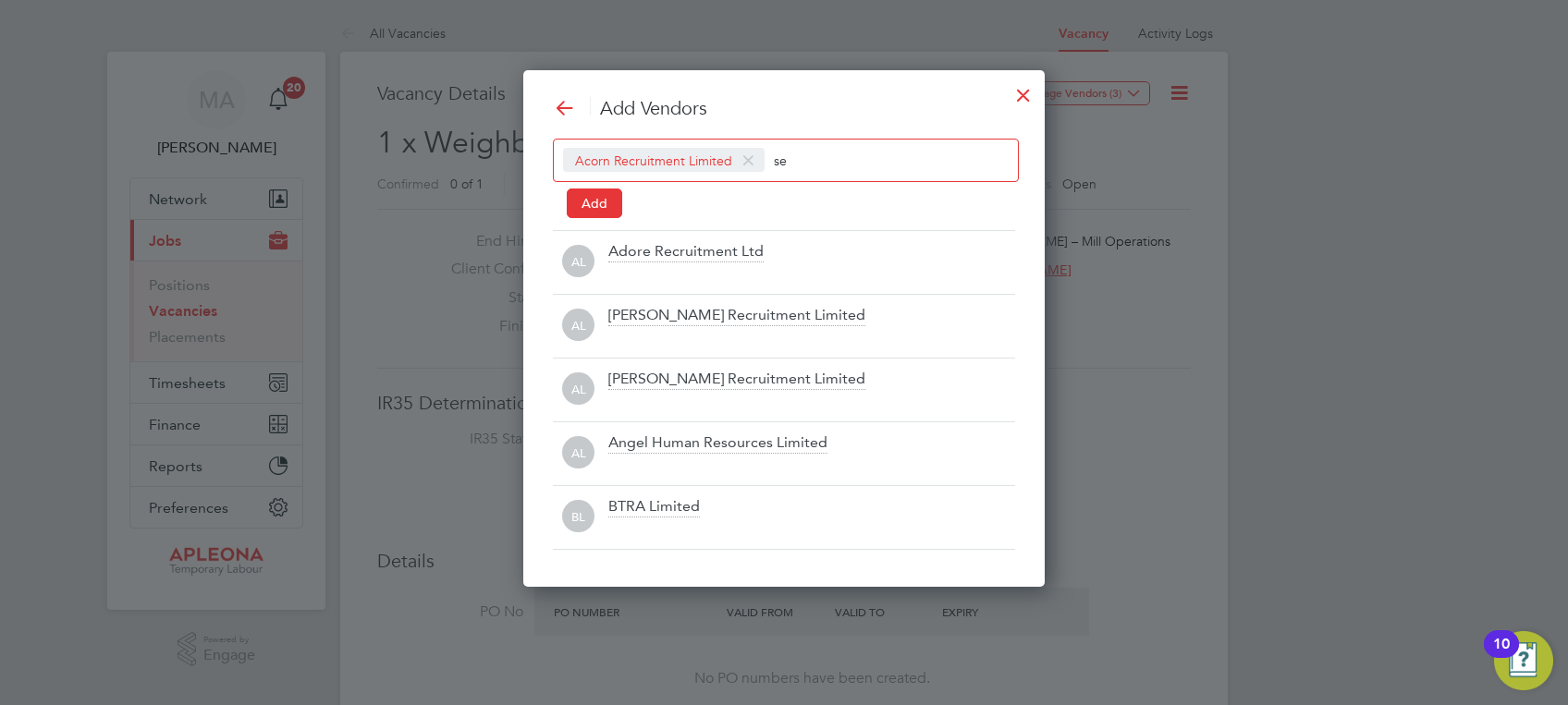
click at [806, 160] on input "se" at bounding box center [831, 160] width 115 height 24
type input "s"
click at [594, 202] on button "Add" at bounding box center [594, 203] width 55 height 30
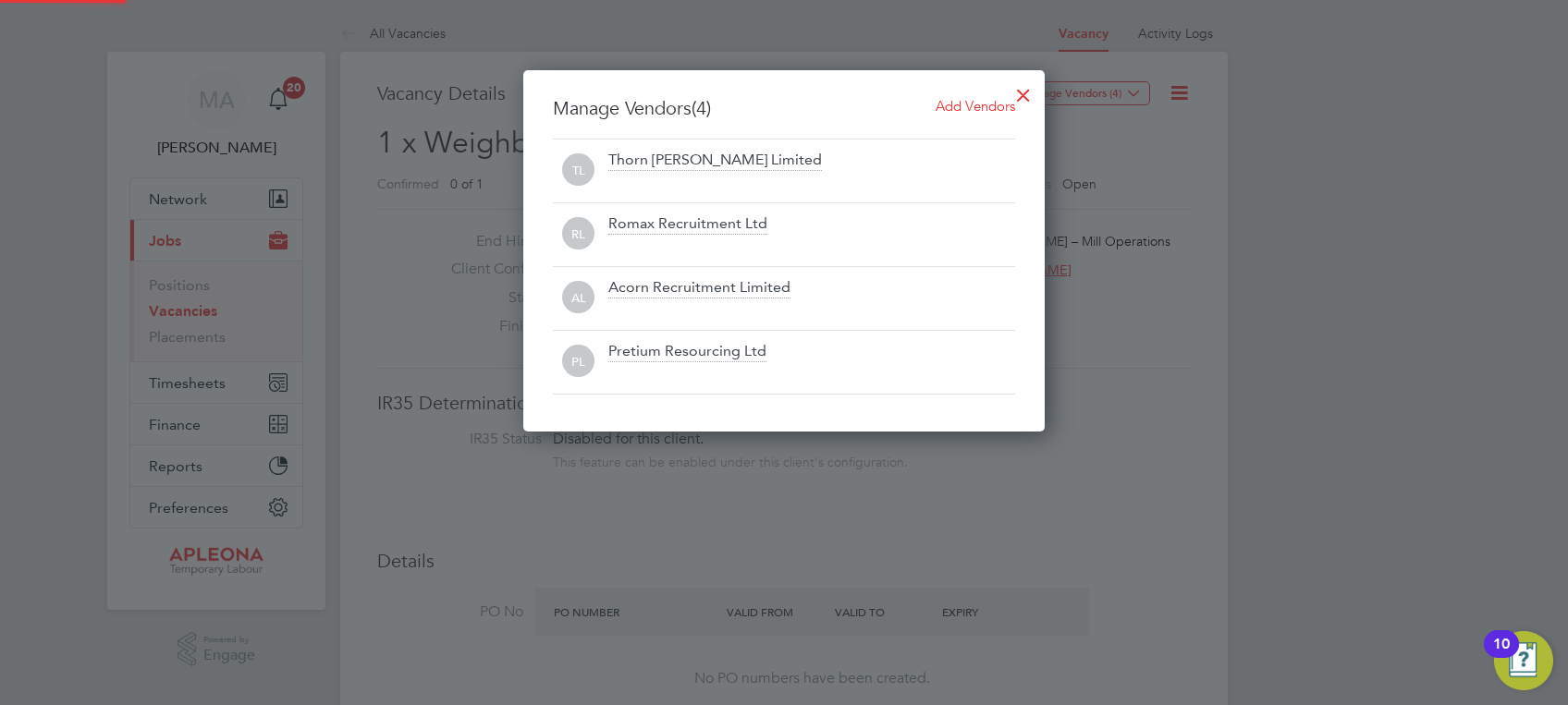
scroll to position [362, 521]
click at [960, 103] on span "Add Vendors" at bounding box center [974, 105] width 80 height 18
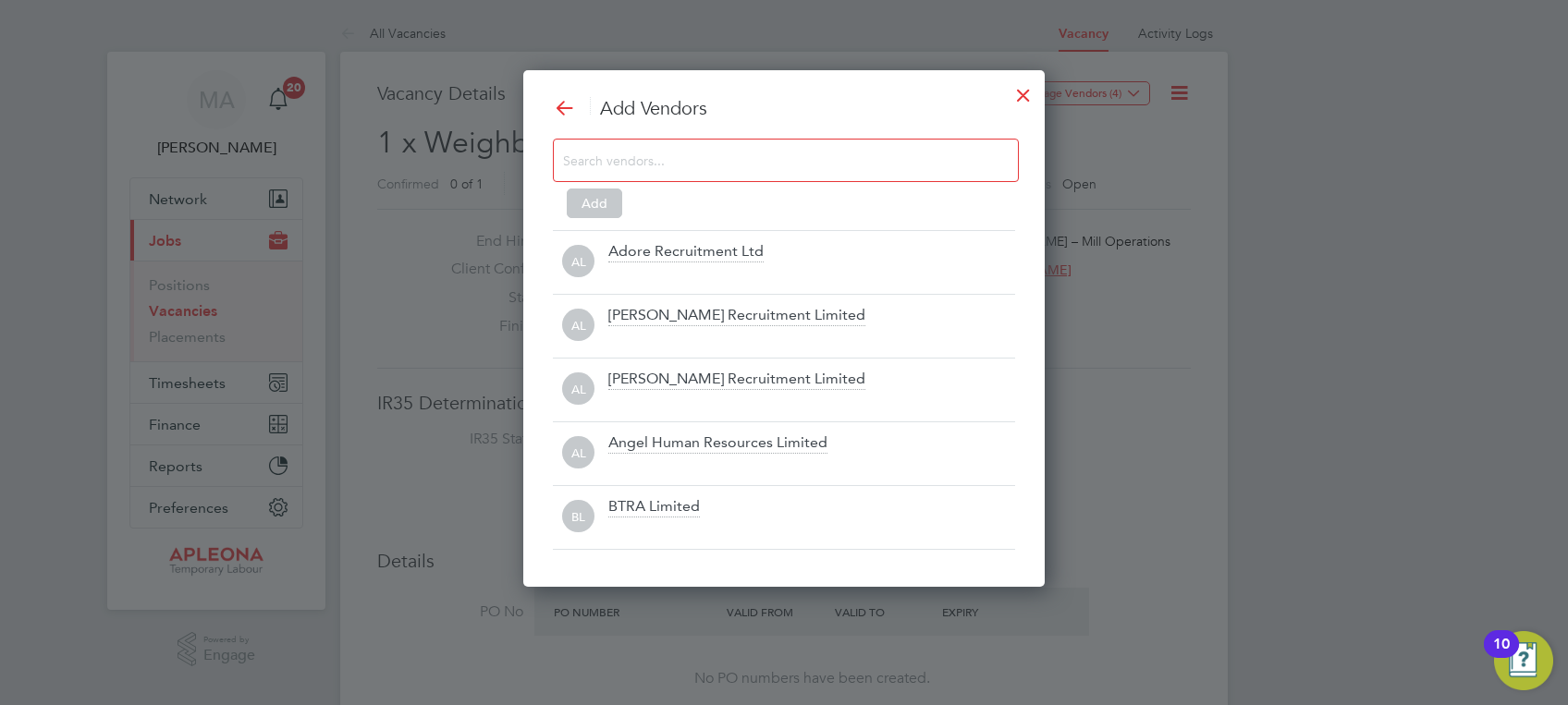
click at [669, 161] on input at bounding box center [771, 160] width 416 height 24
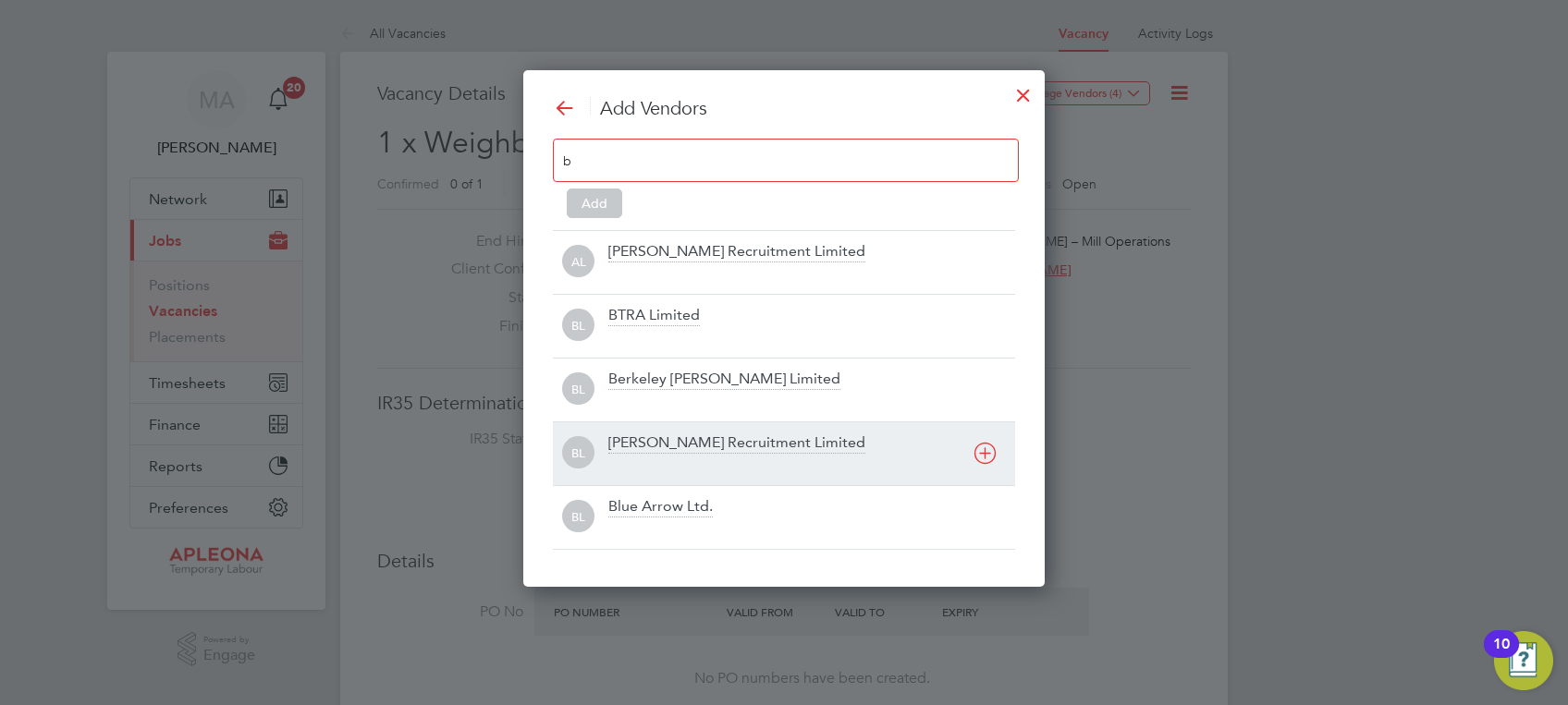
type input "b"
click at [711, 443] on div "[PERSON_NAME] Recruitment Limited" at bounding box center [737, 443] width 257 height 21
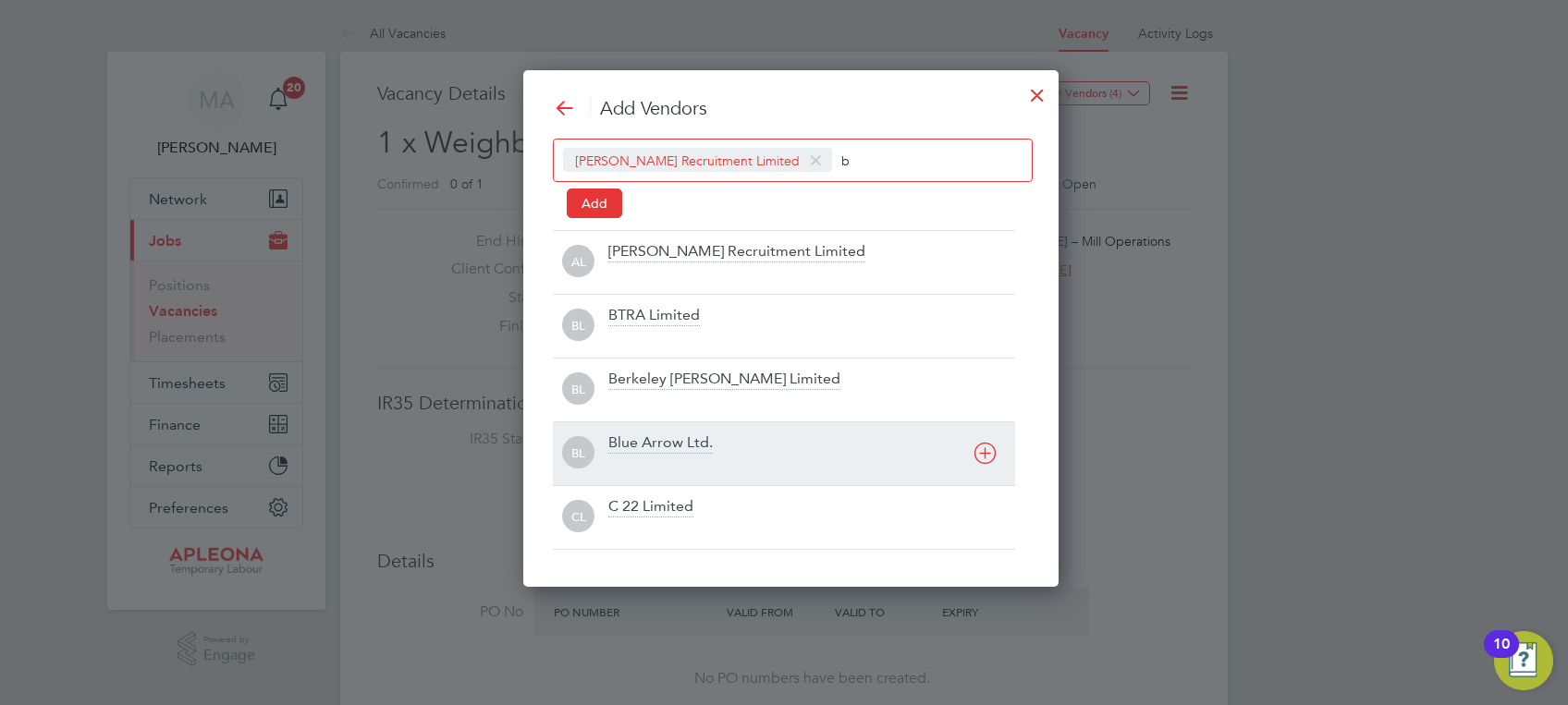
click at [676, 438] on div "Blue Arrow Ltd." at bounding box center [660, 443] width 104 height 21
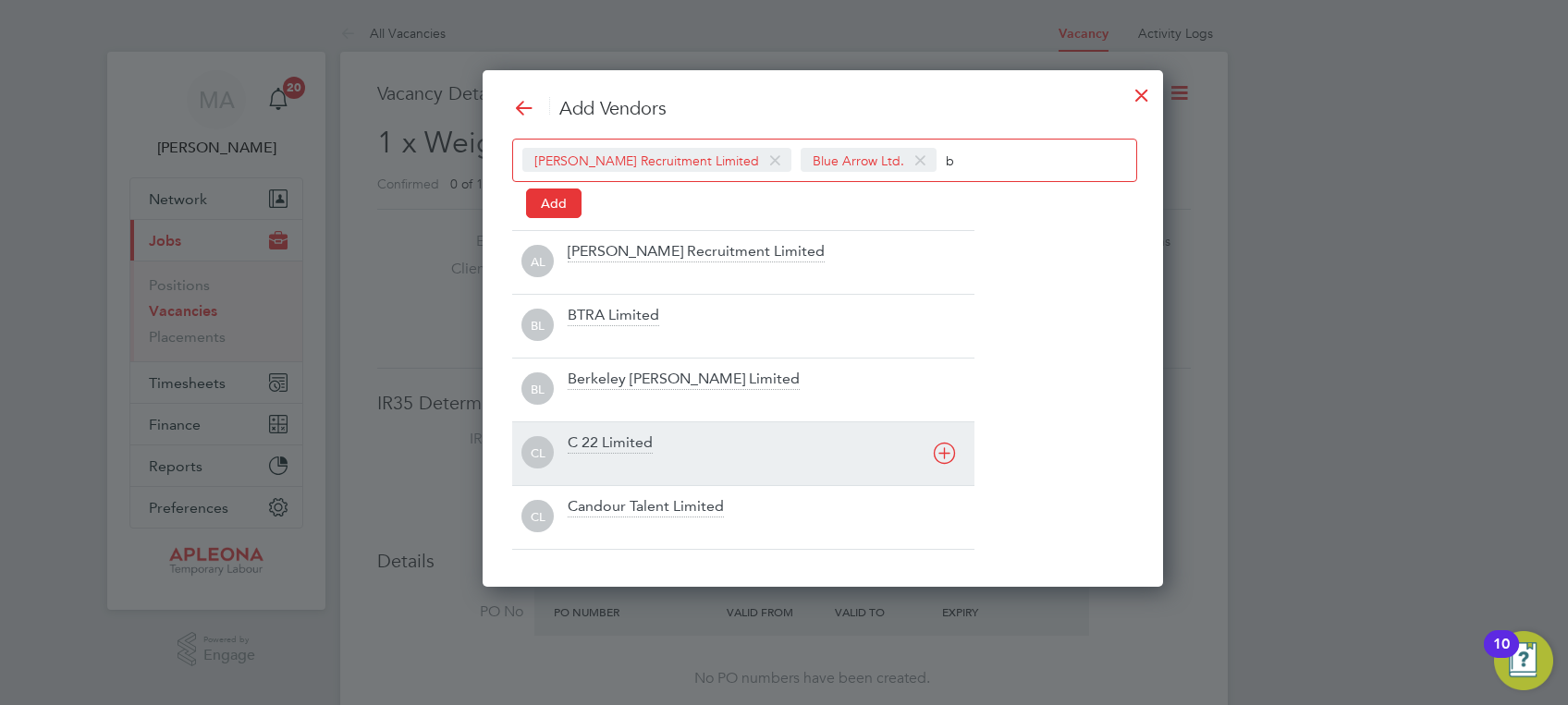
scroll to position [517, 604]
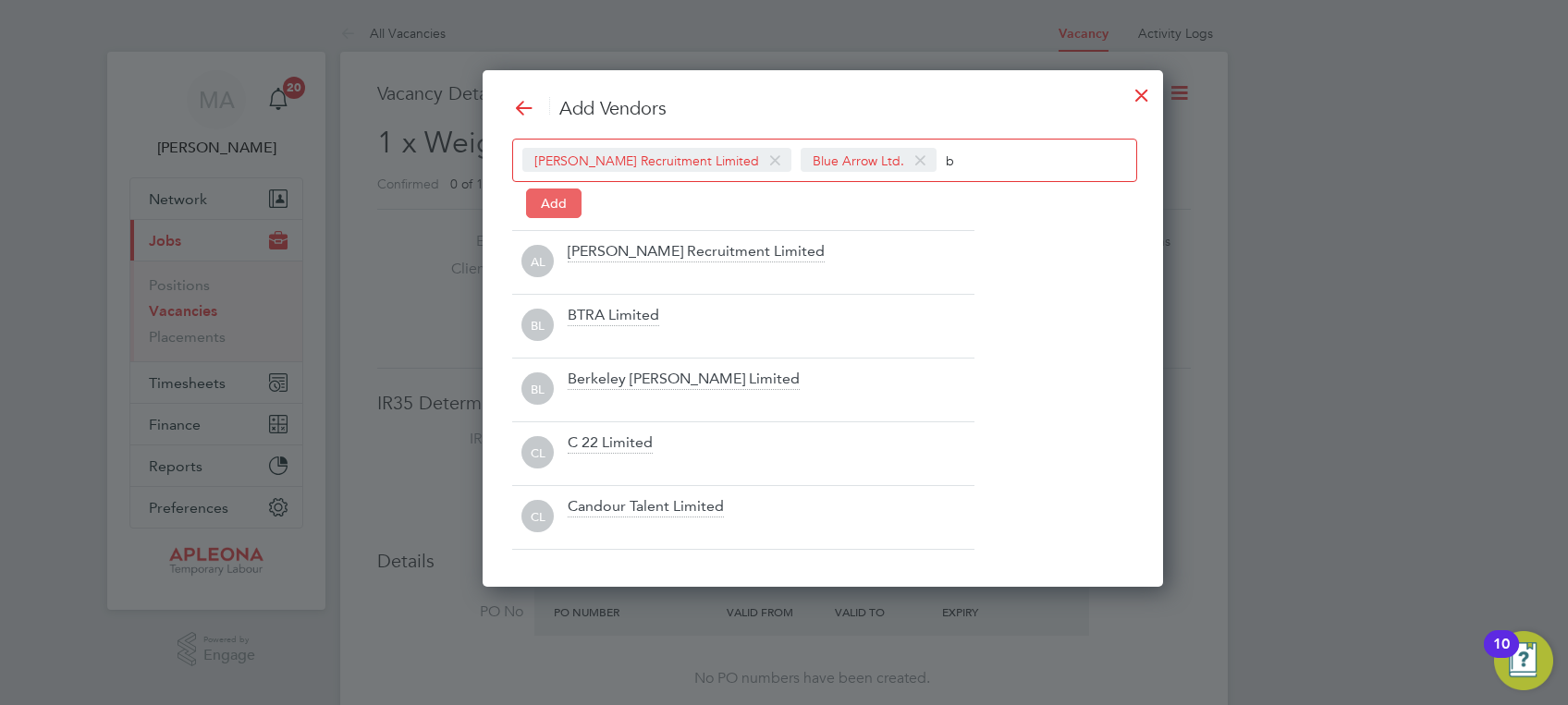
click at [546, 210] on button "Add" at bounding box center [553, 203] width 55 height 30
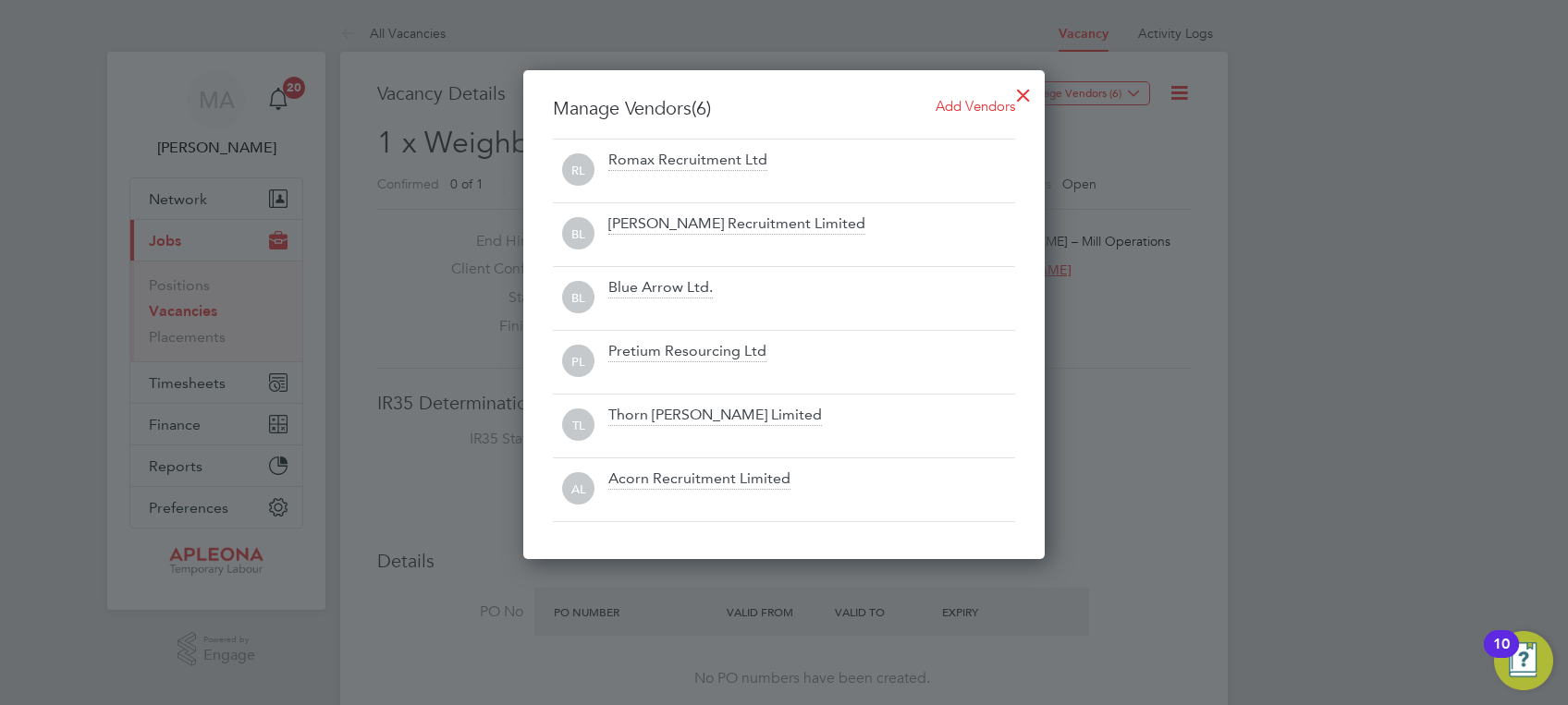
click at [977, 100] on span "Add Vendors" at bounding box center [974, 105] width 80 height 18
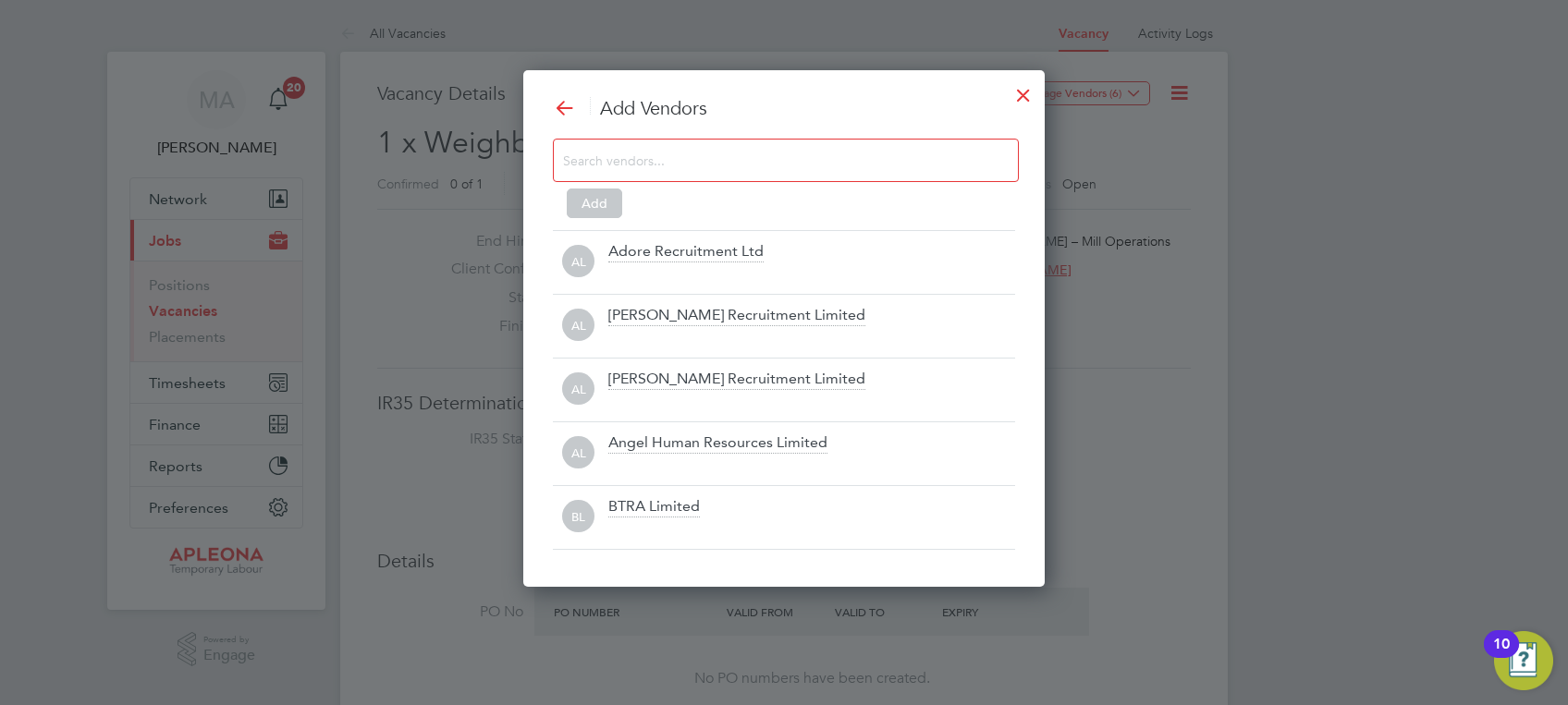
scroll to position [517, 521]
click at [677, 162] on input at bounding box center [771, 160] width 416 height 24
type input "c"
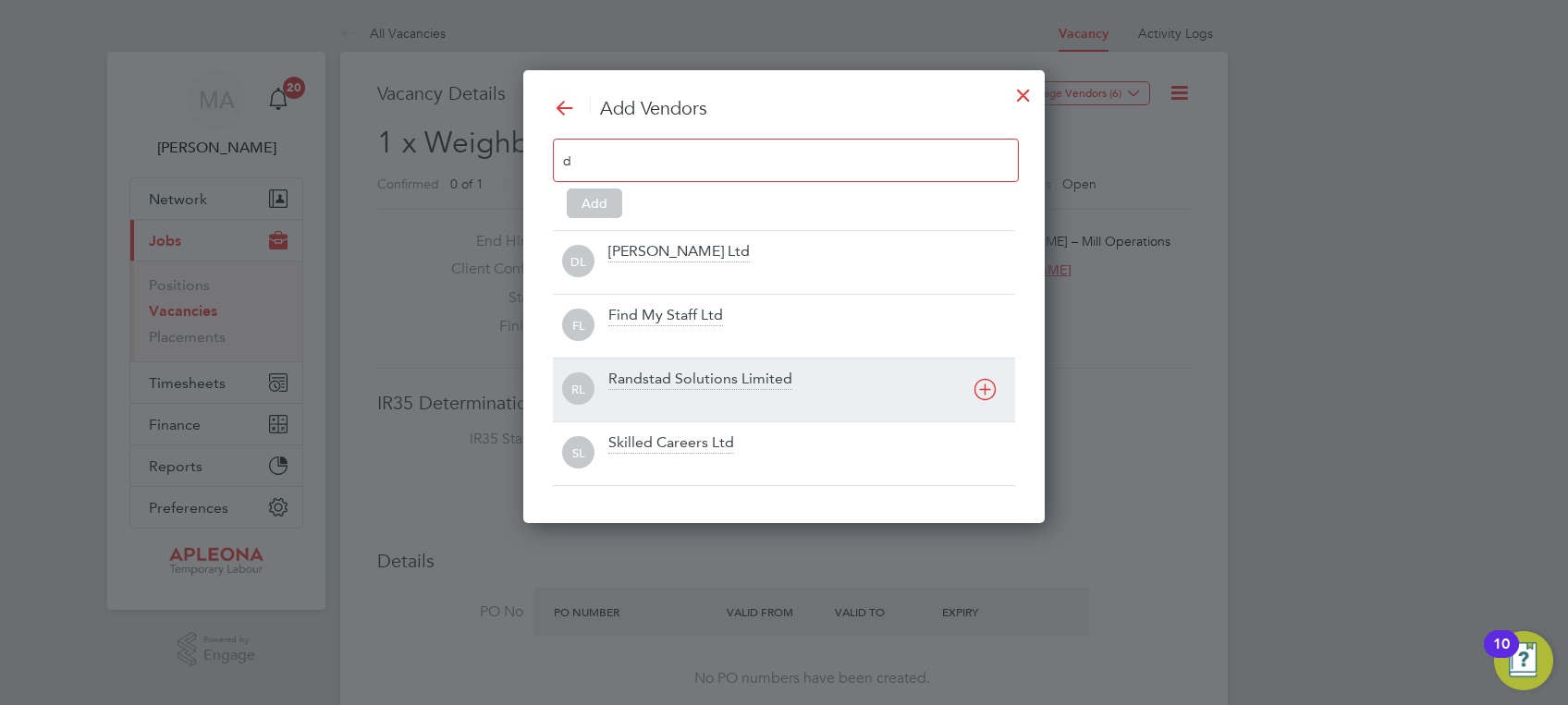
type input "d"
click at [731, 374] on div "Randstad Solutions Limited" at bounding box center [701, 380] width 184 height 21
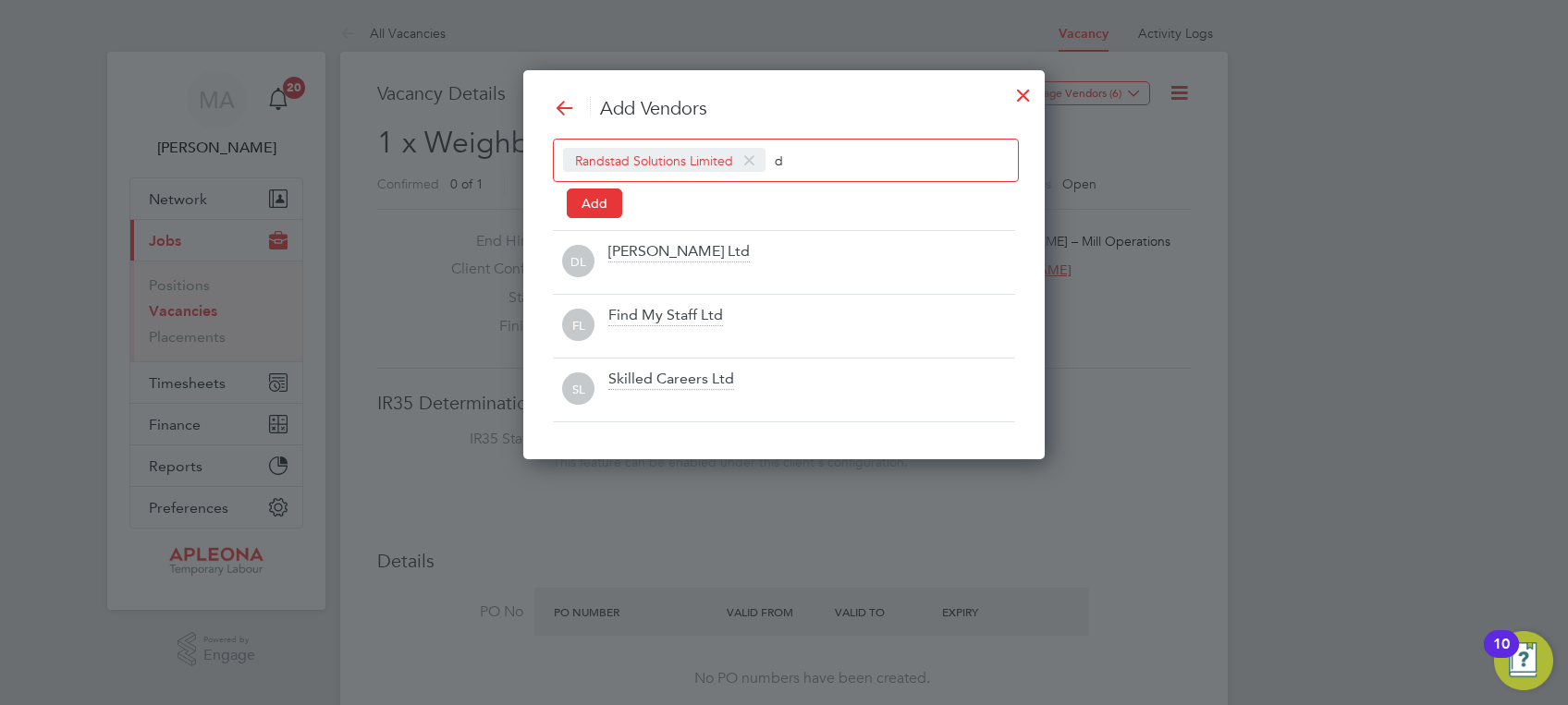
click at [825, 162] on input "d" at bounding box center [832, 160] width 115 height 24
click at [750, 159] on span at bounding box center [749, 160] width 27 height 35
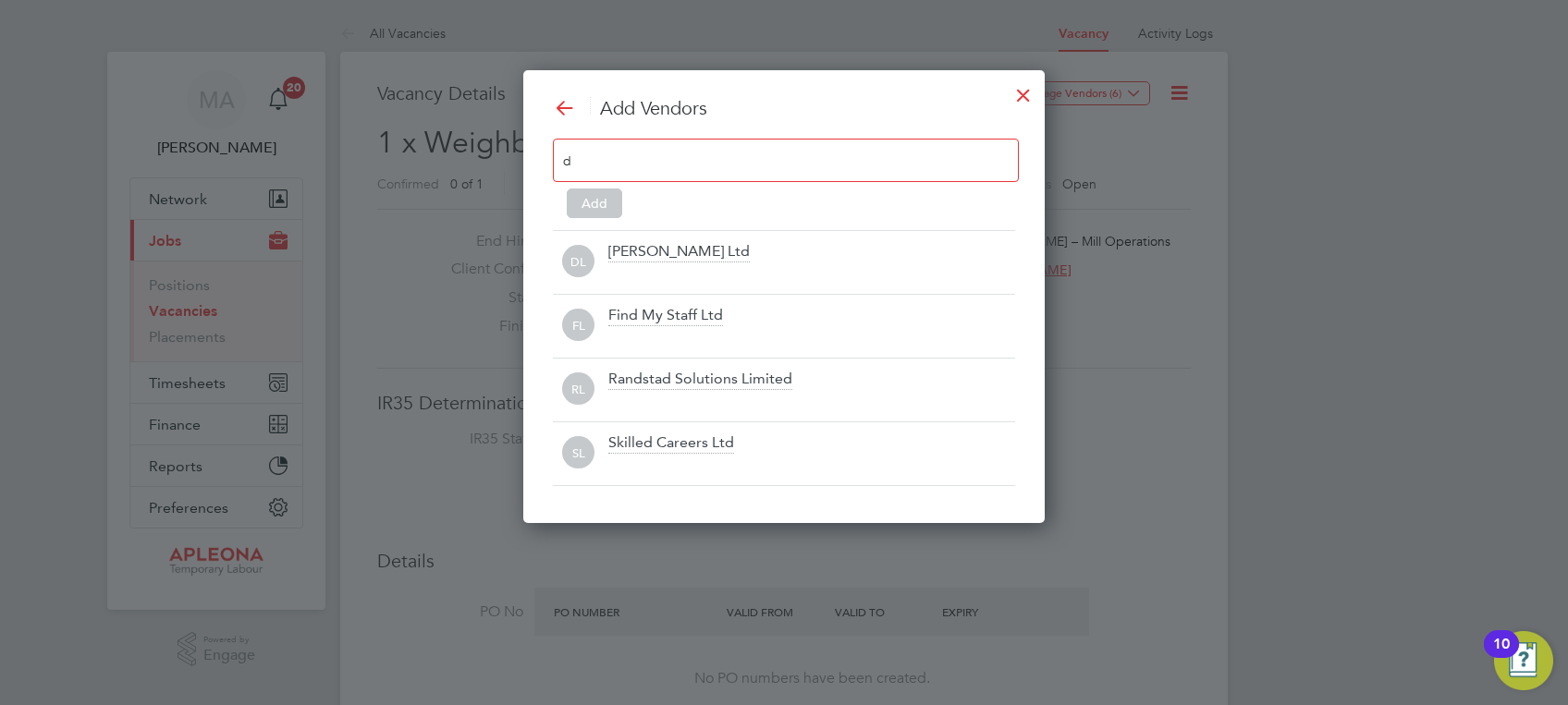
scroll to position [452, 521]
type input "d"
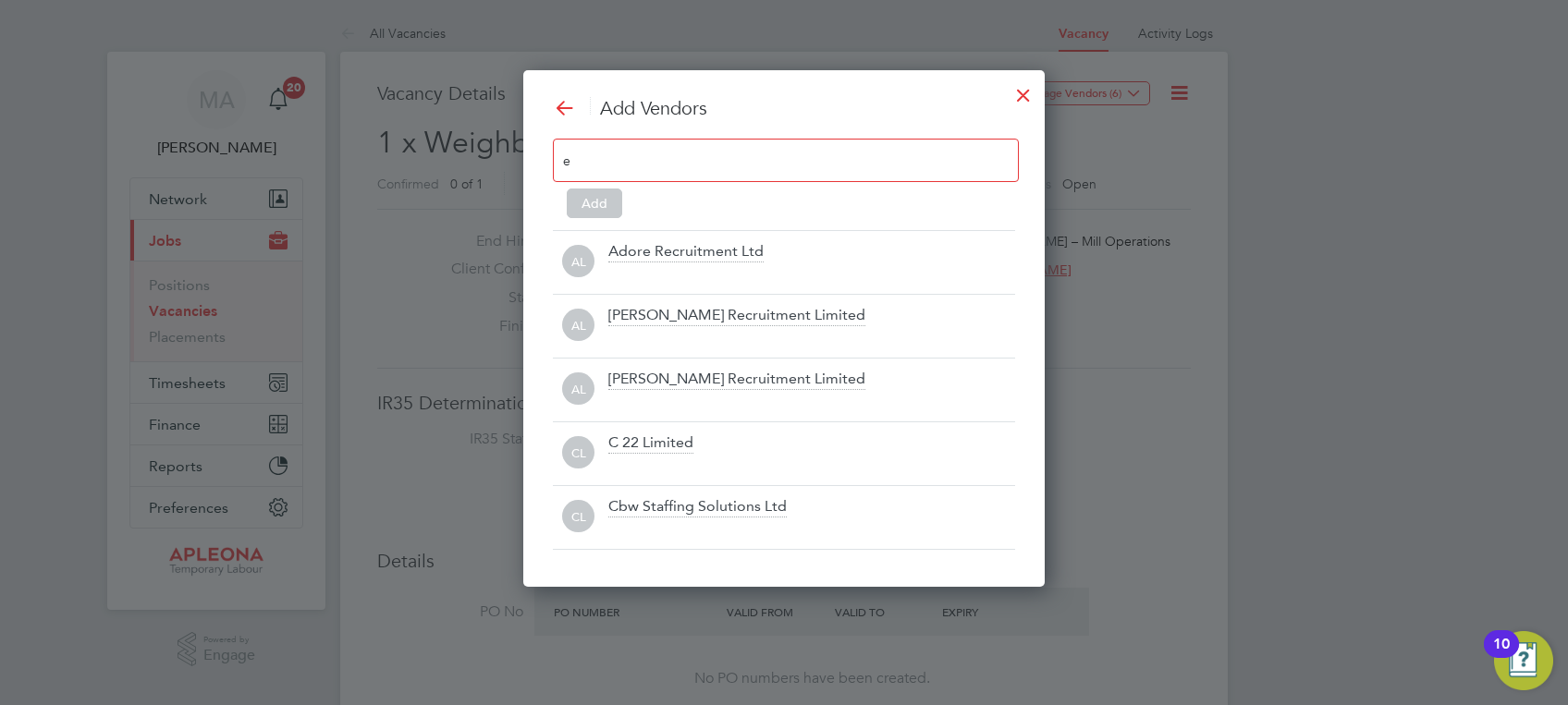
type input "e"
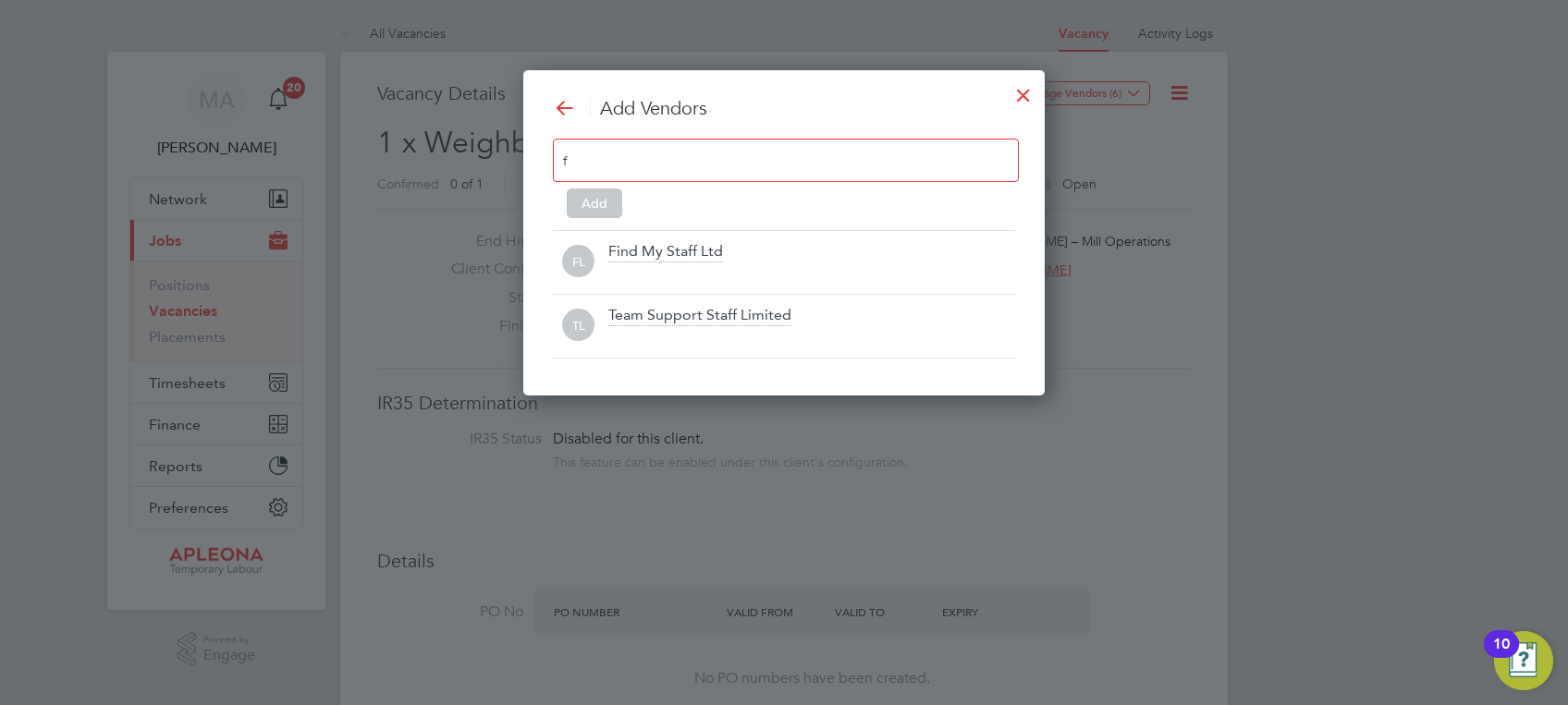
scroll to position [325, 521]
type input "f"
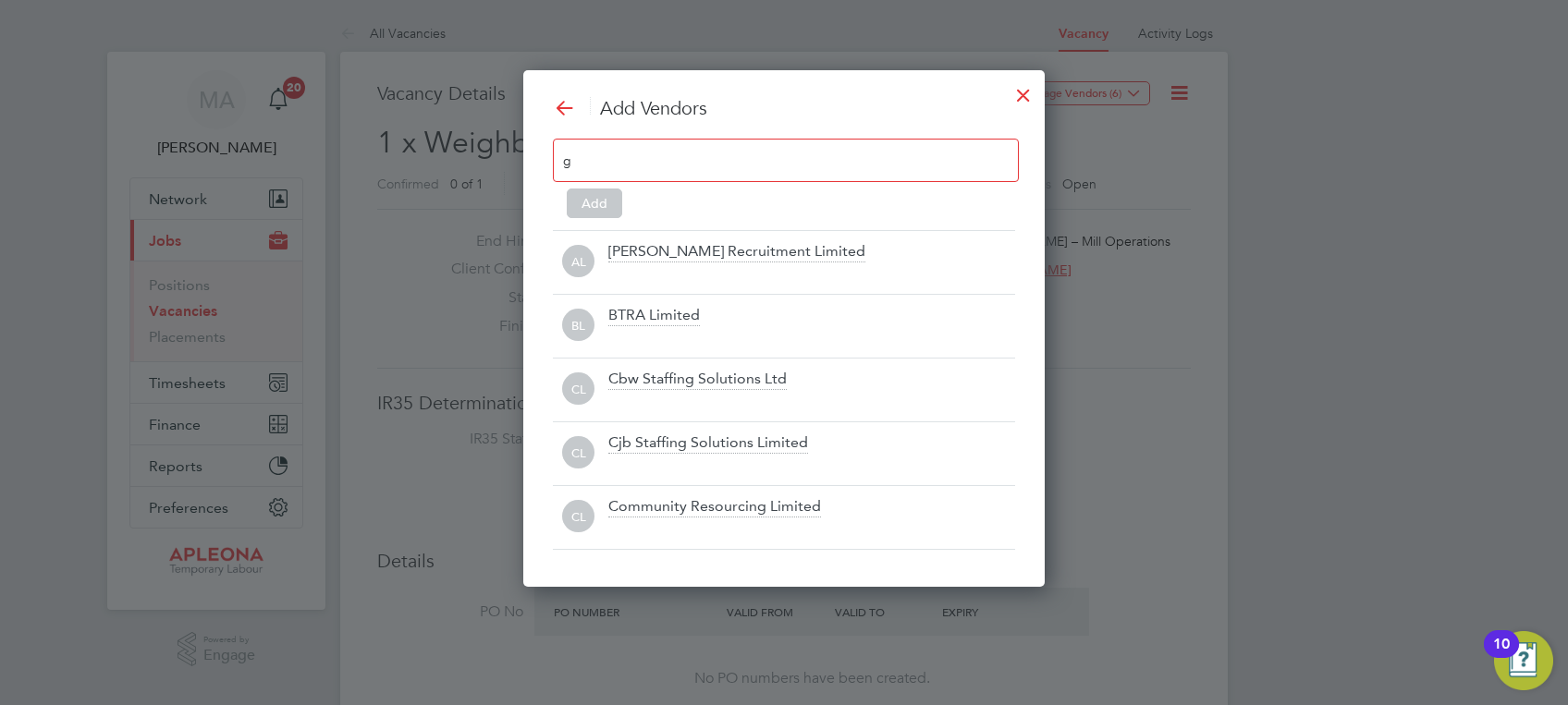
type input "g"
type input "e"
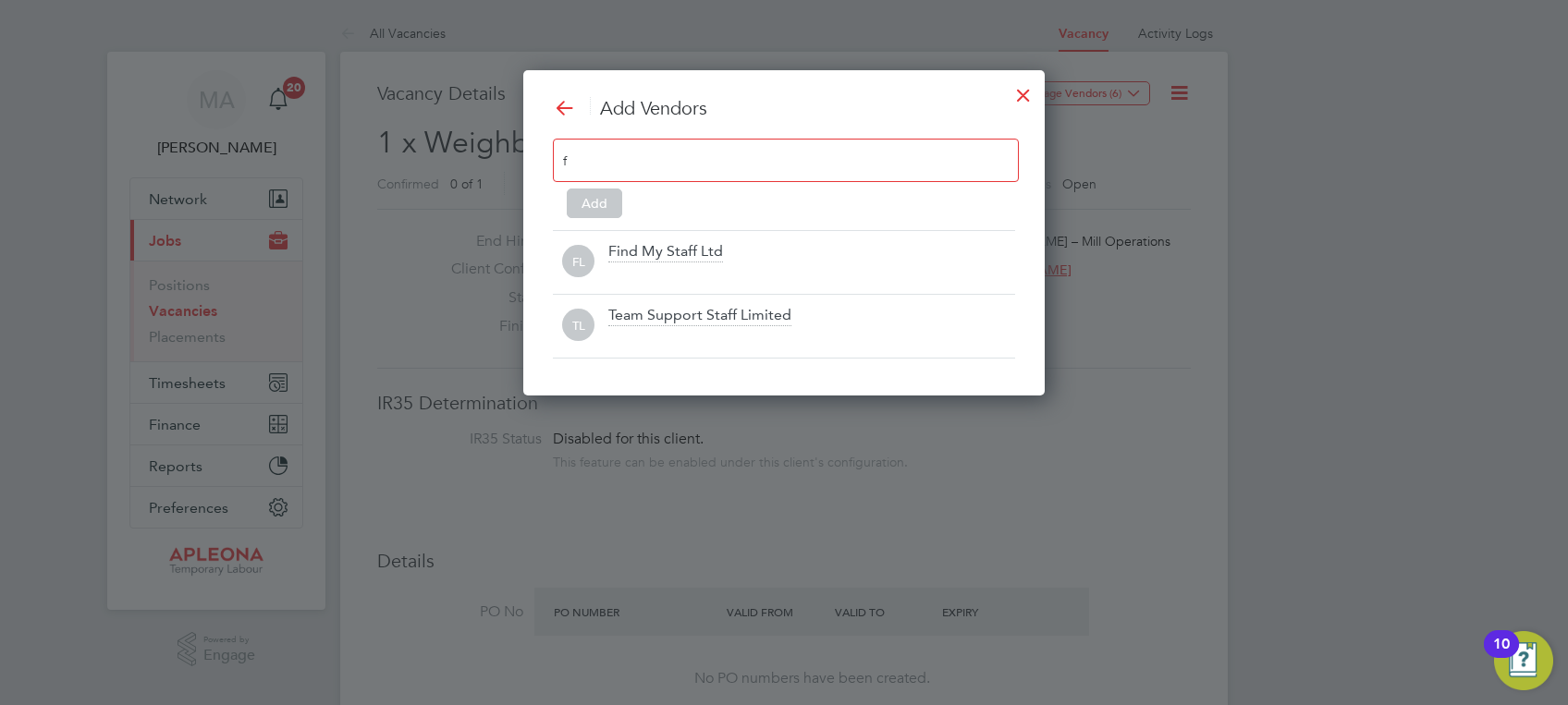
scroll to position [325, 521]
type input "f"
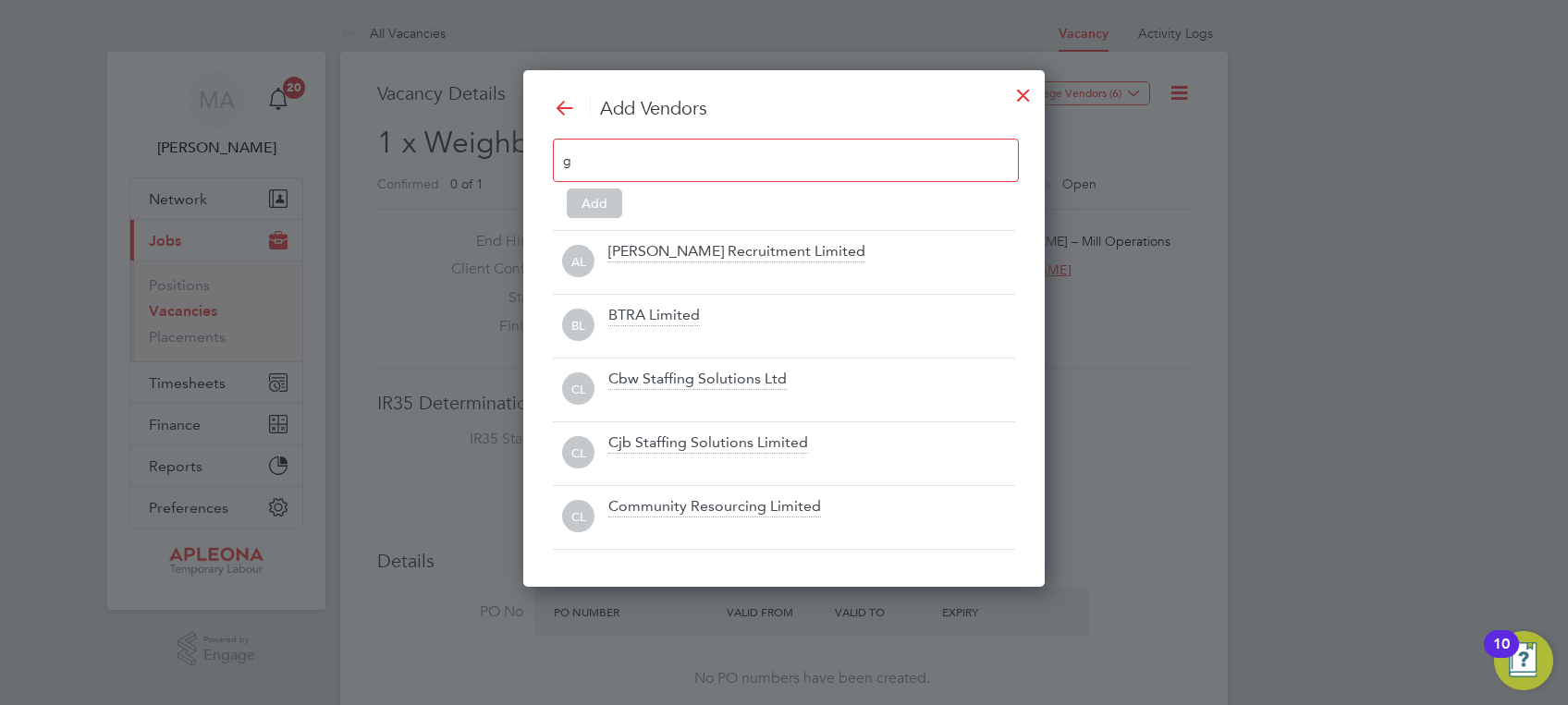
type input "g"
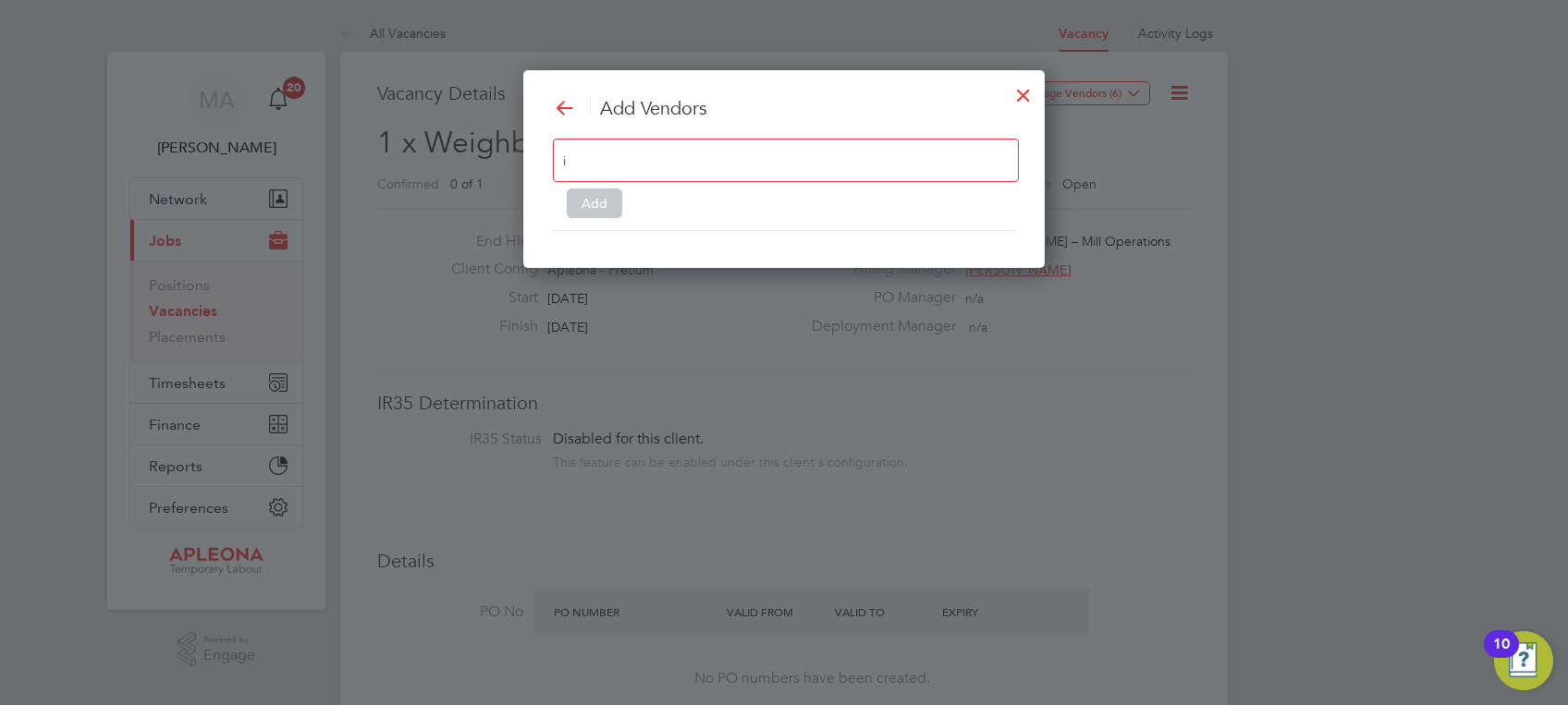
type input "i"
type input "j"
type input "k"
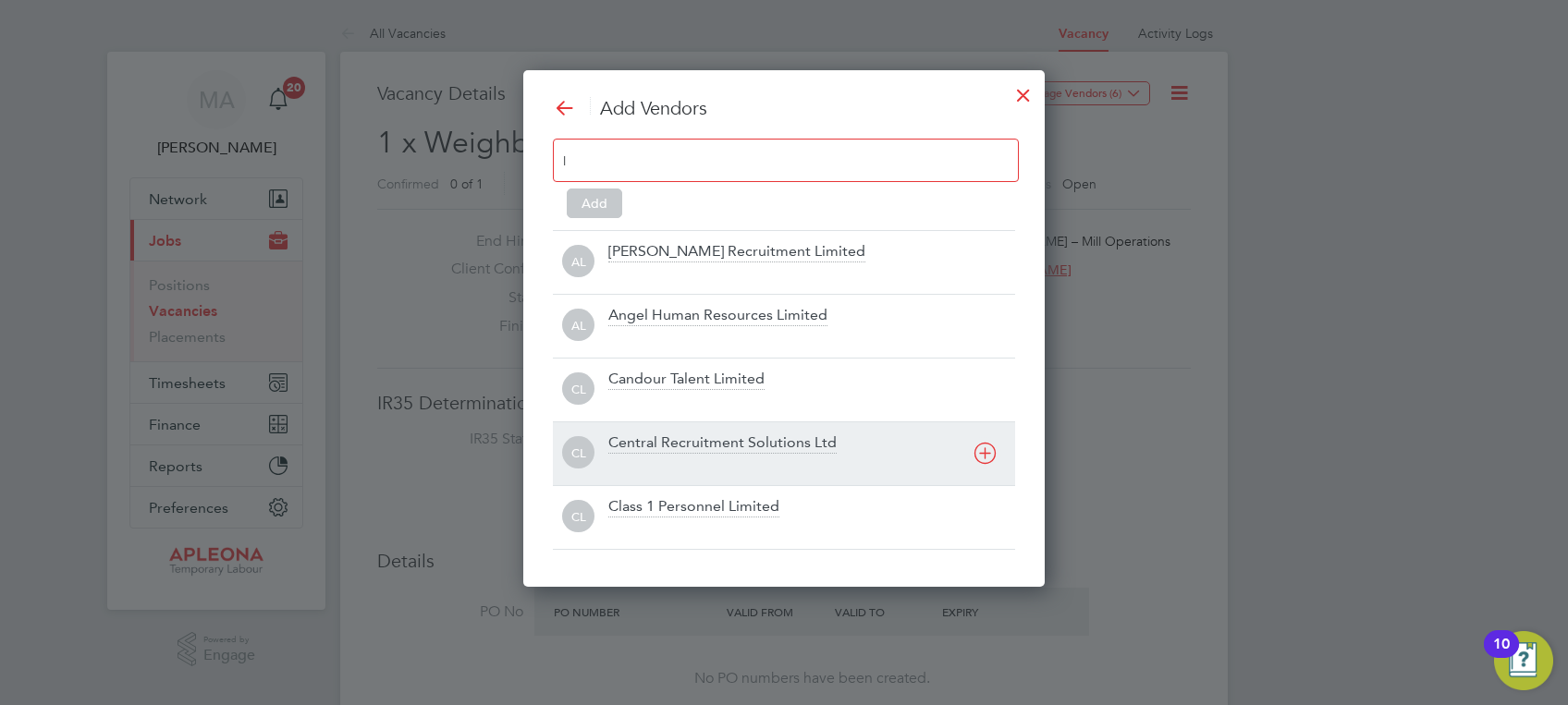
type input "l"
click at [692, 446] on div "Central Recruitment Solutions Ltd" at bounding box center [722, 443] width 228 height 21
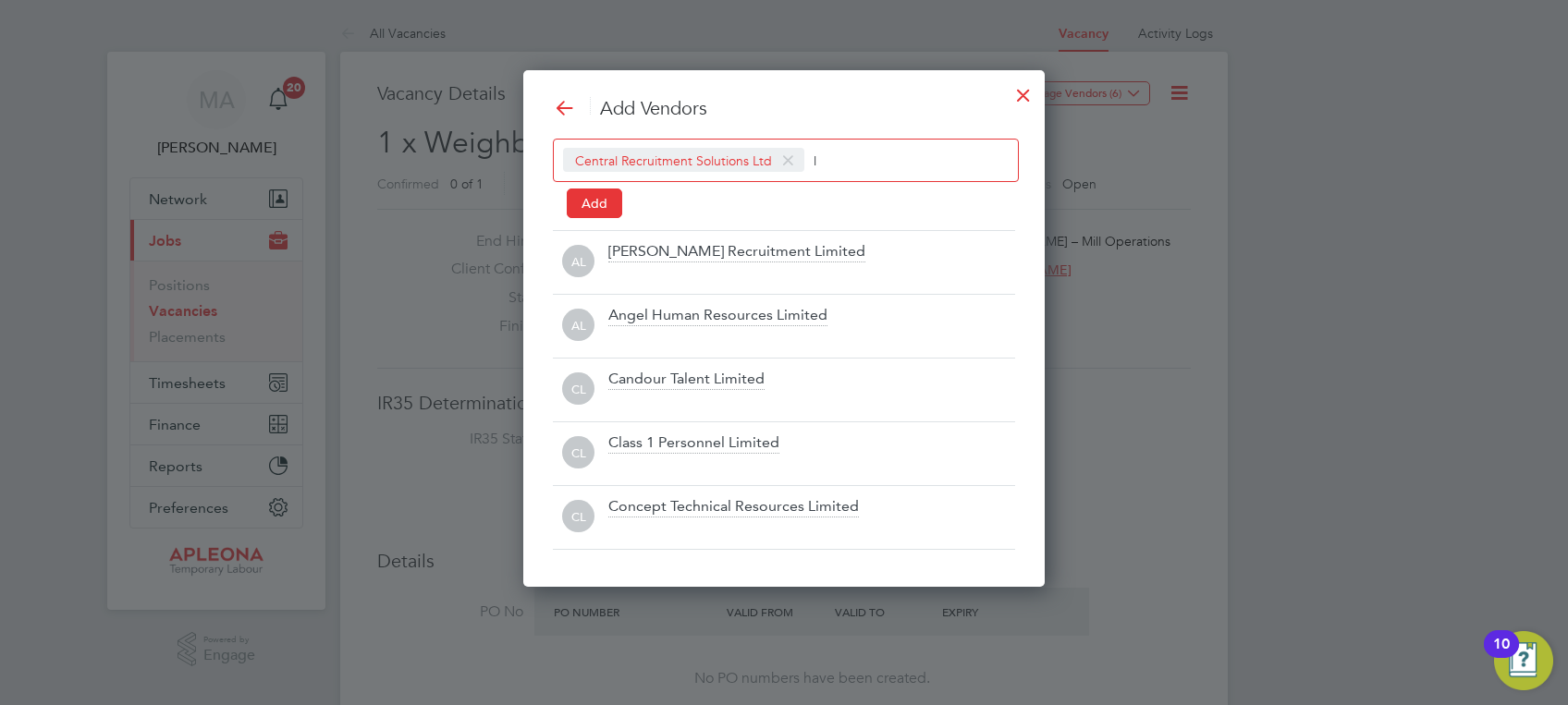
click at [861, 157] on input "l" at bounding box center [870, 160] width 115 height 24
type input "l"
type input "j"
type input "k"
type input "l"
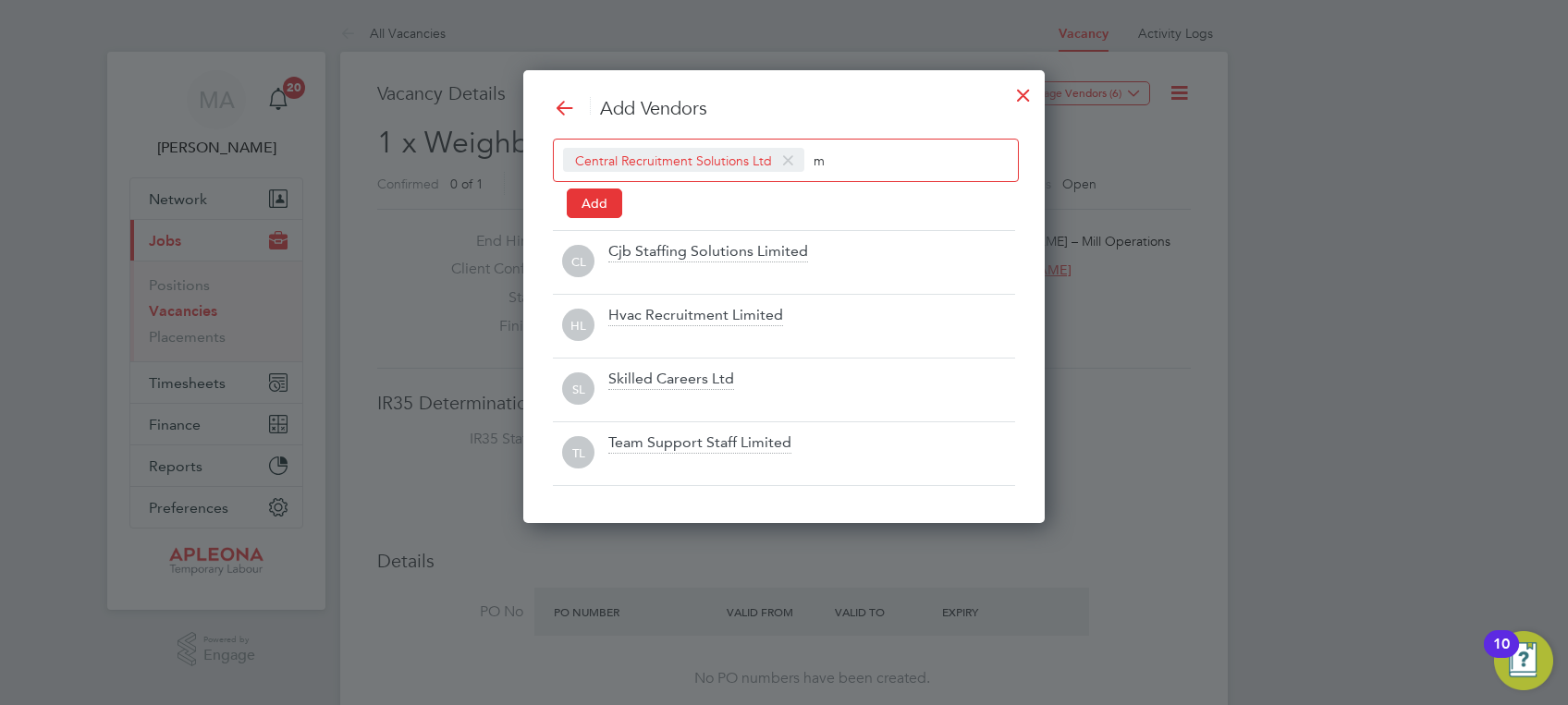
scroll to position [452, 521]
type input "m"
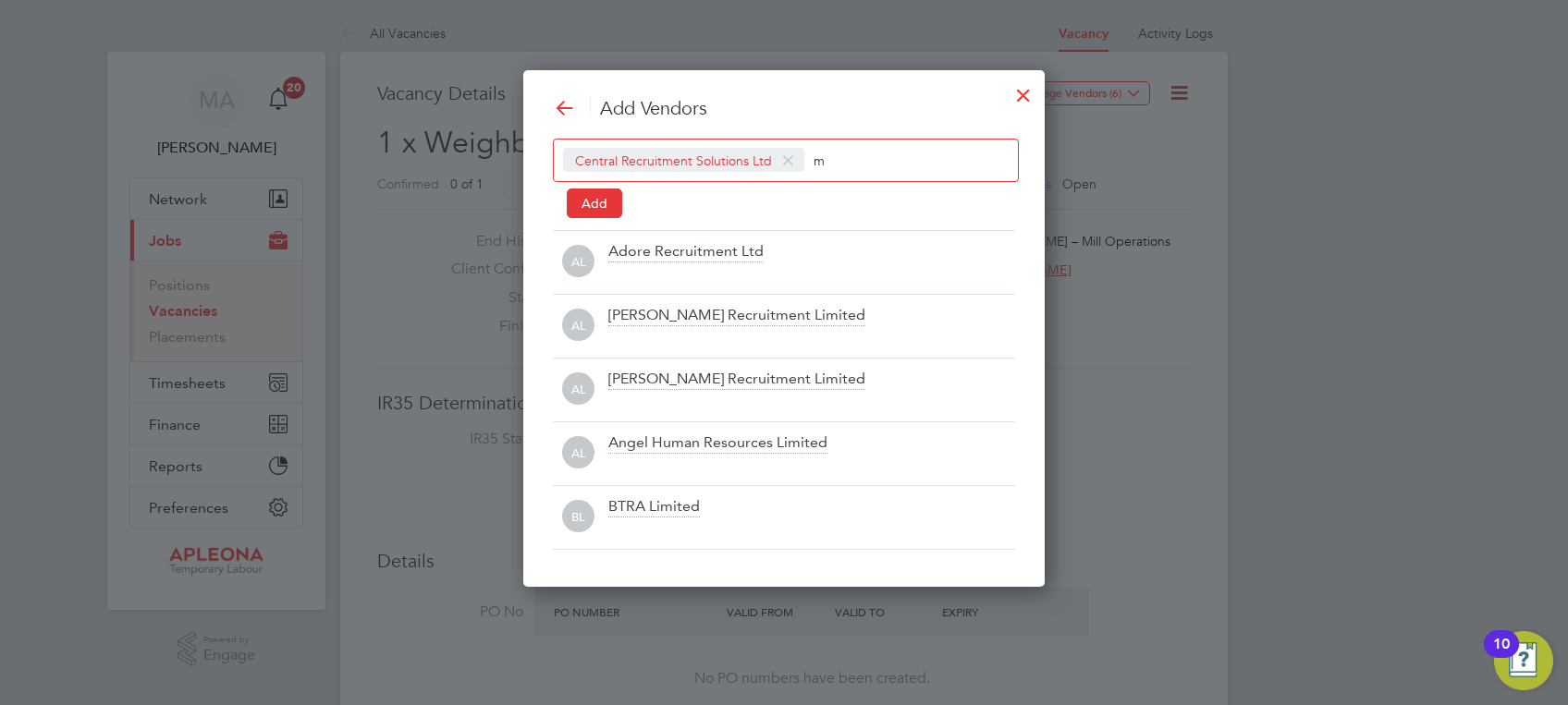
scroll to position [517, 521]
type input "n"
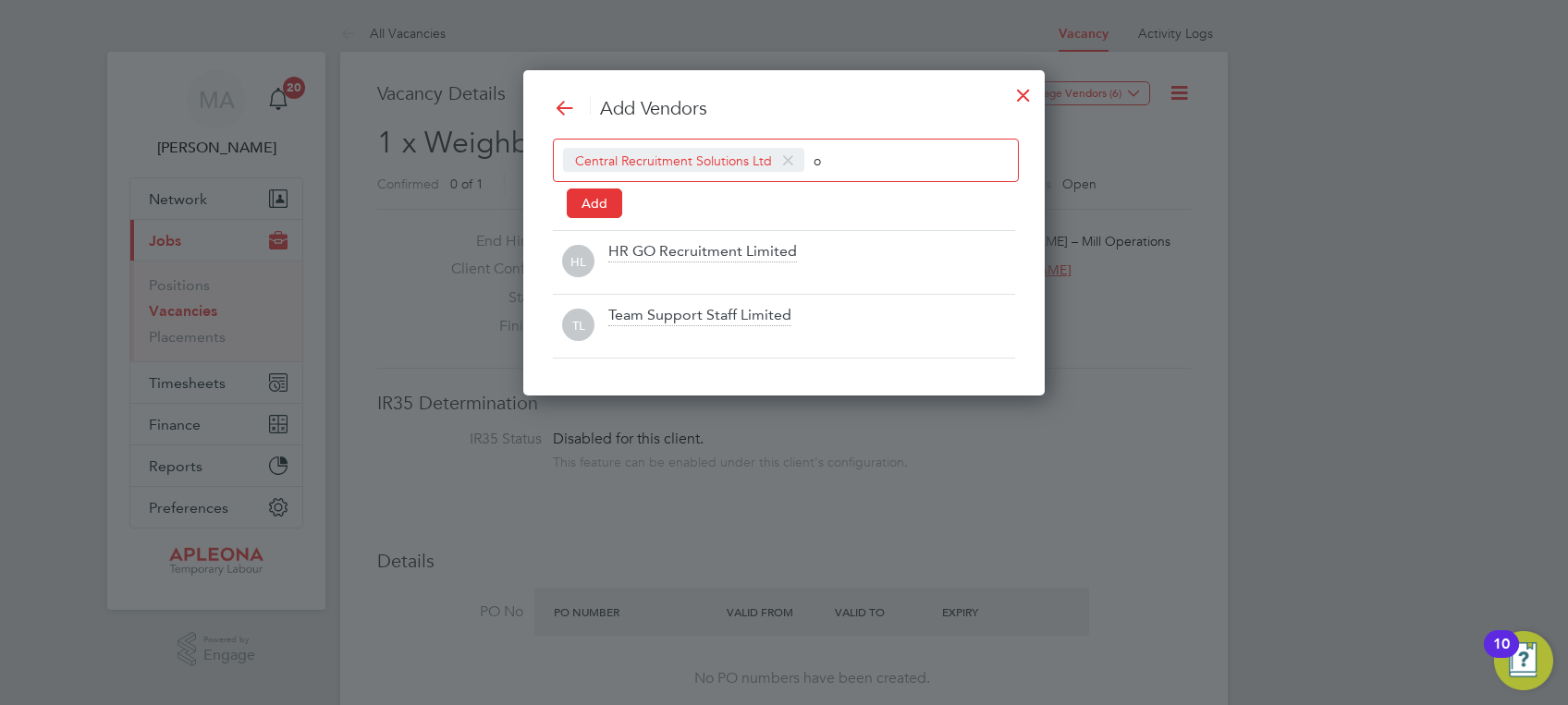
scroll to position [325, 521]
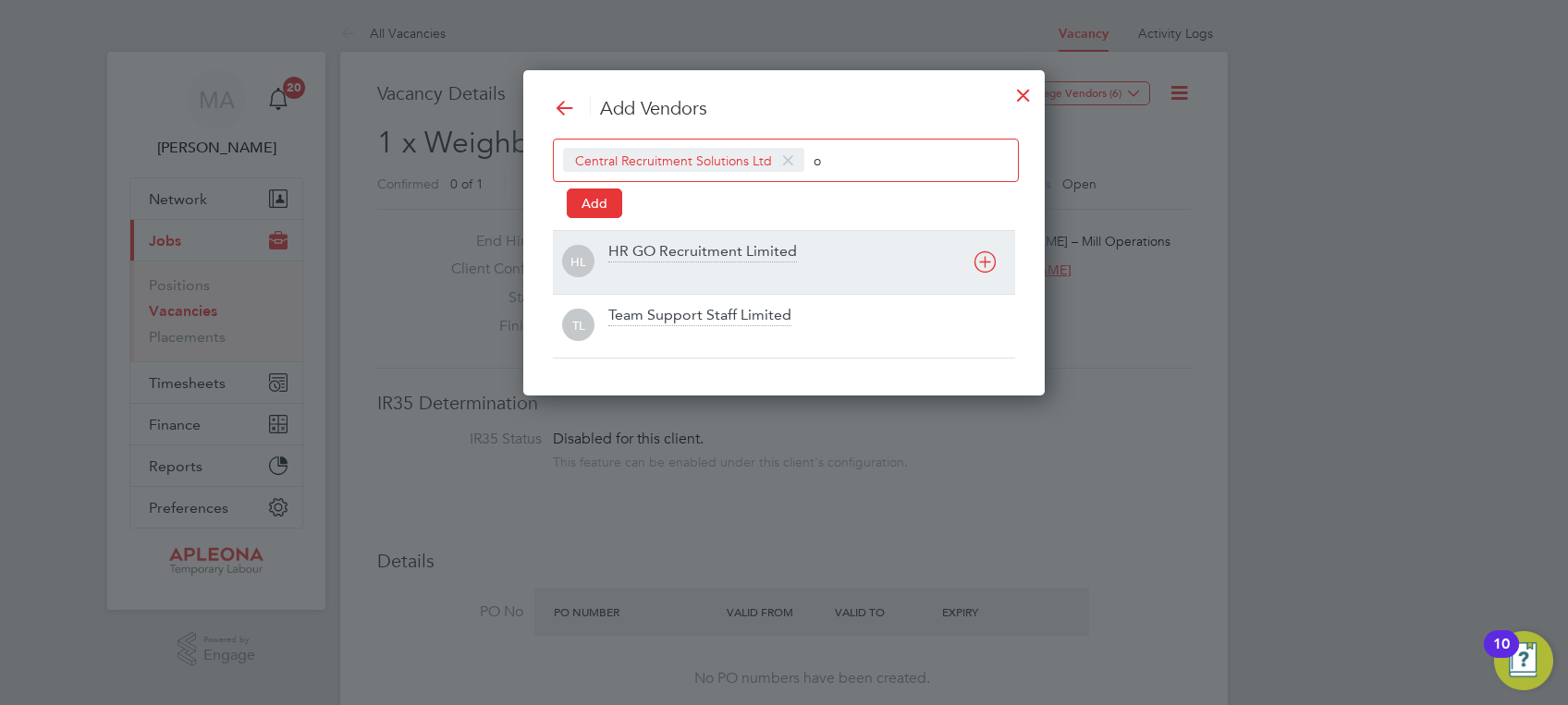
type input "o"
click at [685, 248] on div "HR GO Recruitment Limited" at bounding box center [702, 252] width 188 height 21
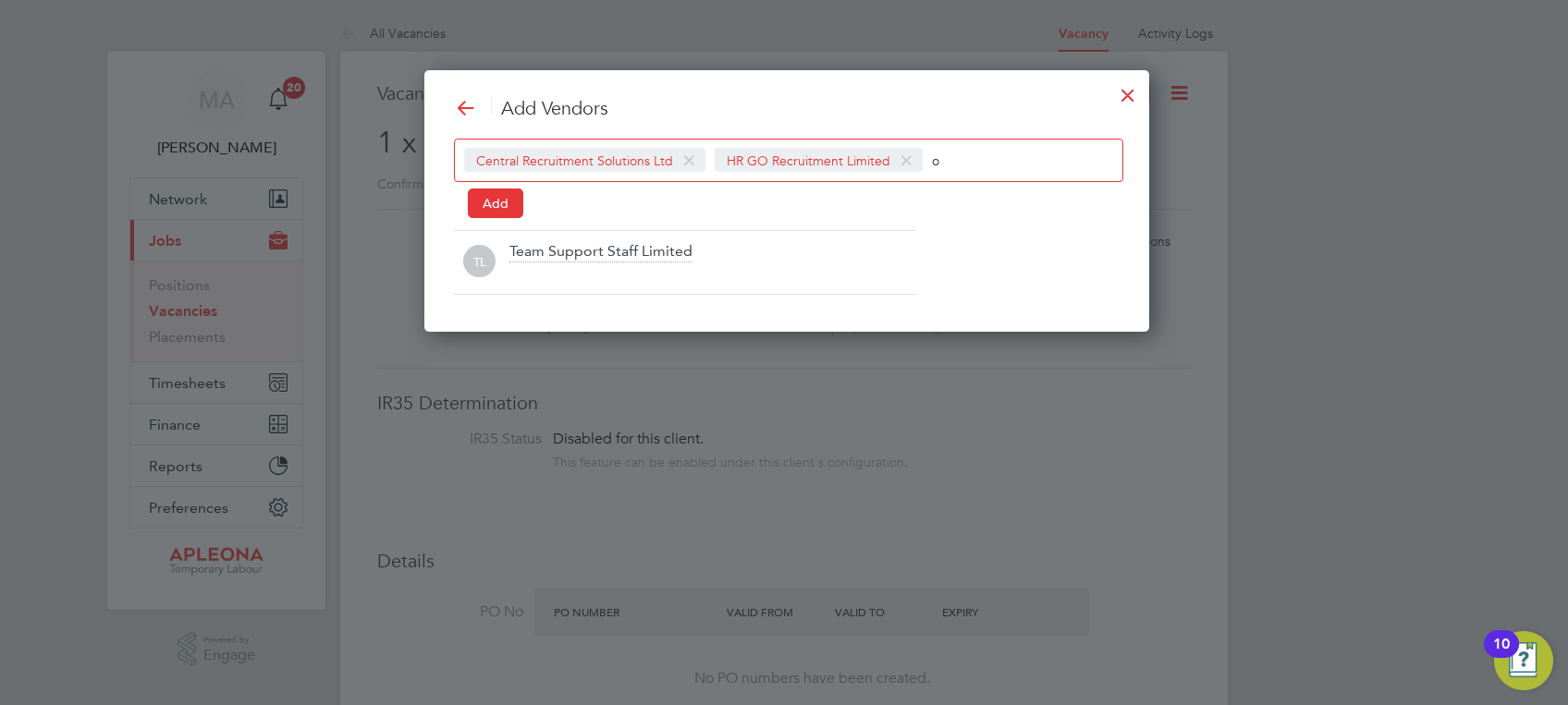
click at [942, 162] on input "o" at bounding box center [989, 160] width 115 height 24
type input "o"
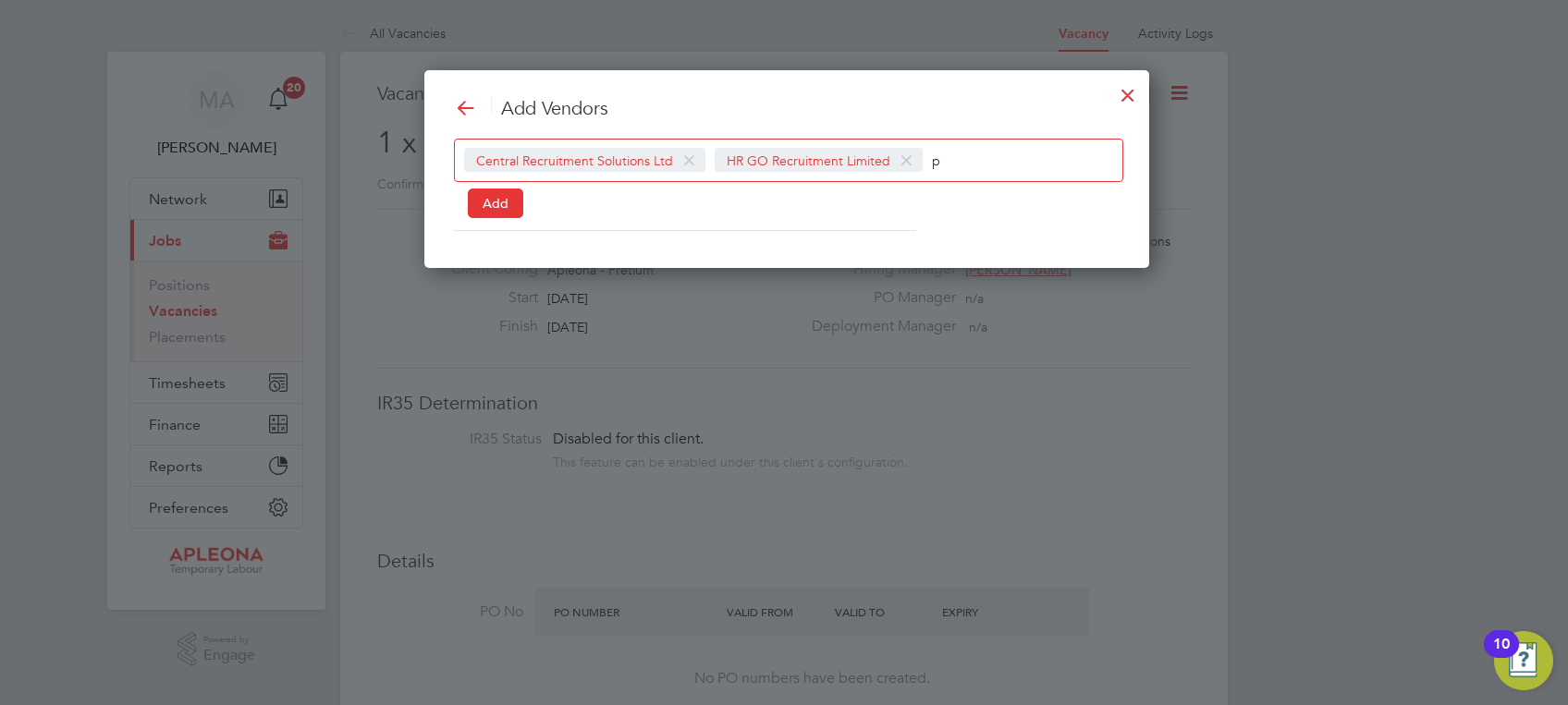
scroll to position [198, 719]
type input "p"
type input "q"
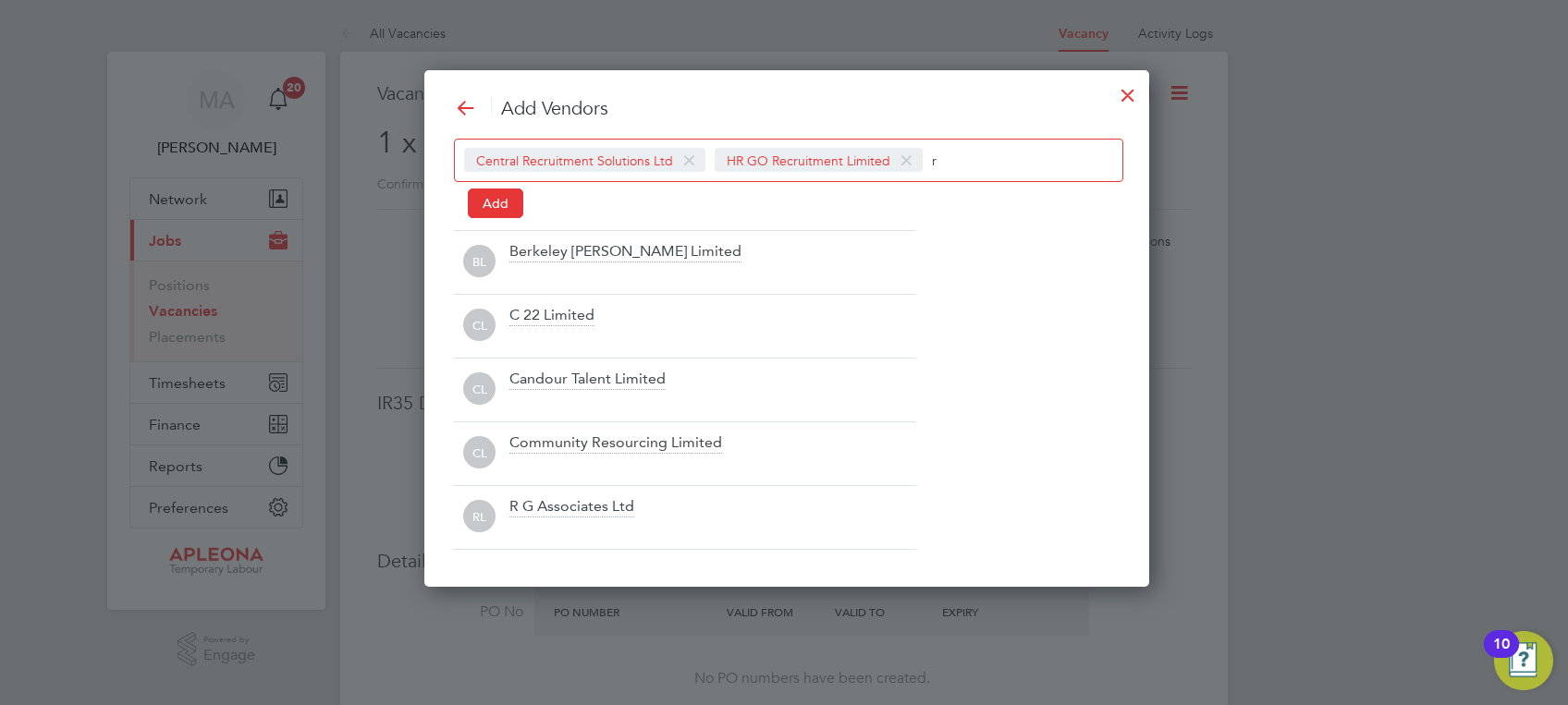
type input "r"
type input "s"
type input "t"
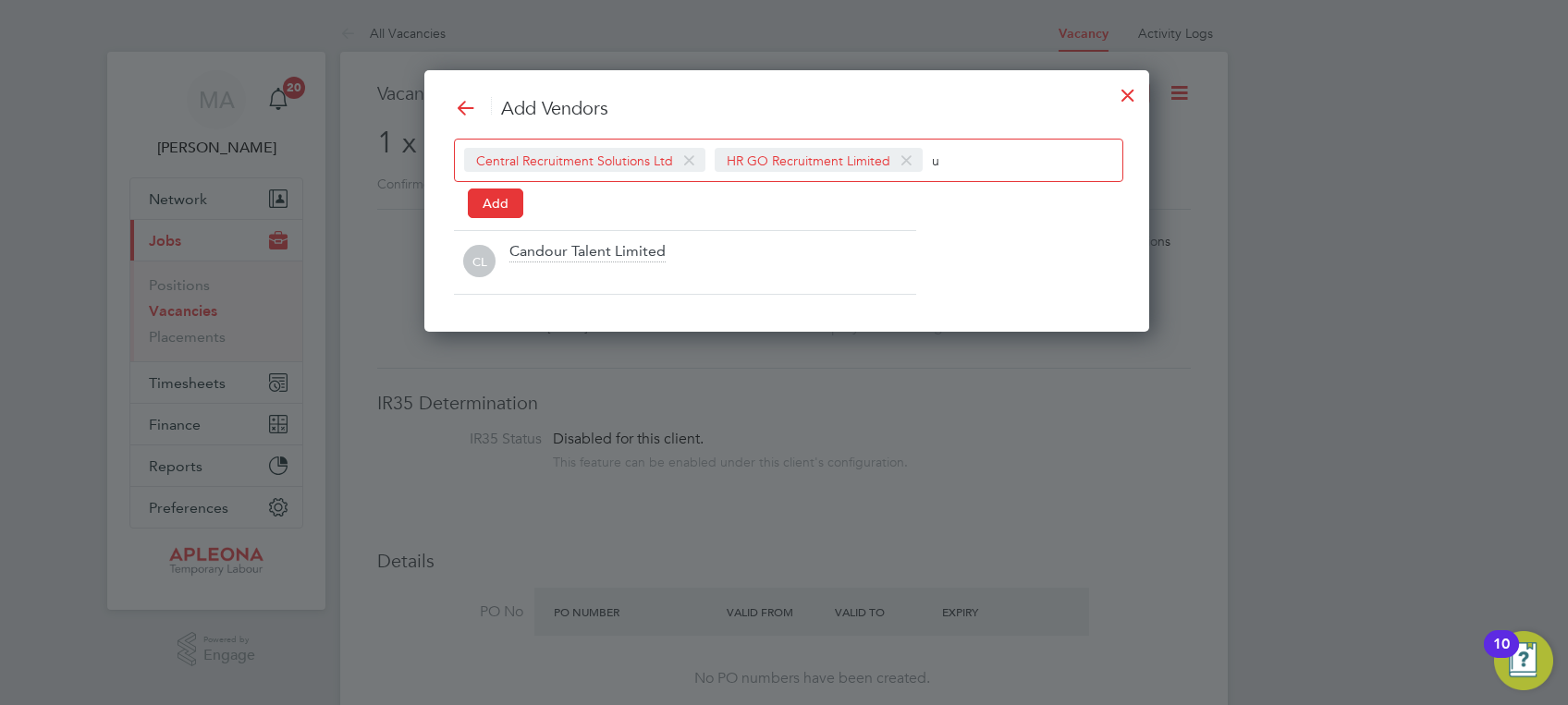
type input "u"
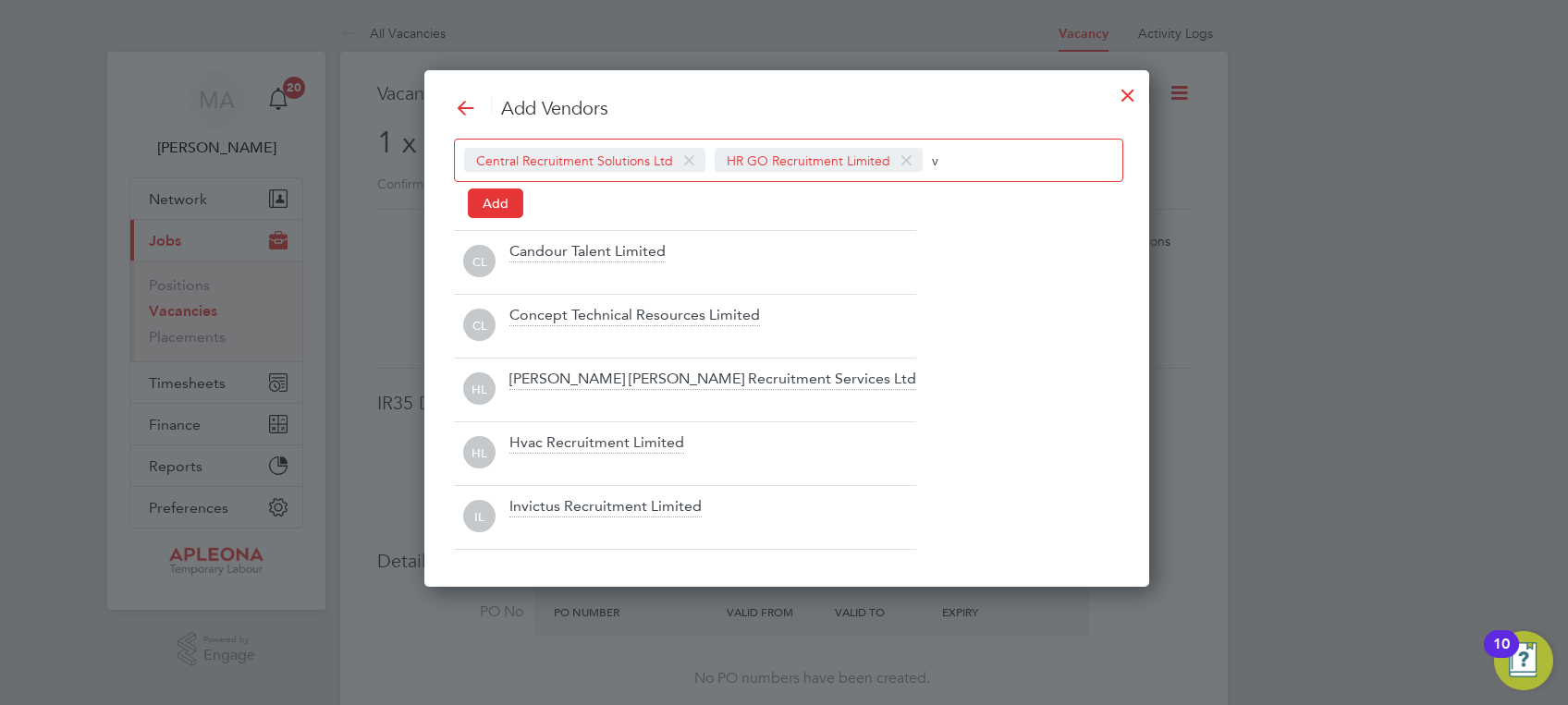
scroll to position [198, 719]
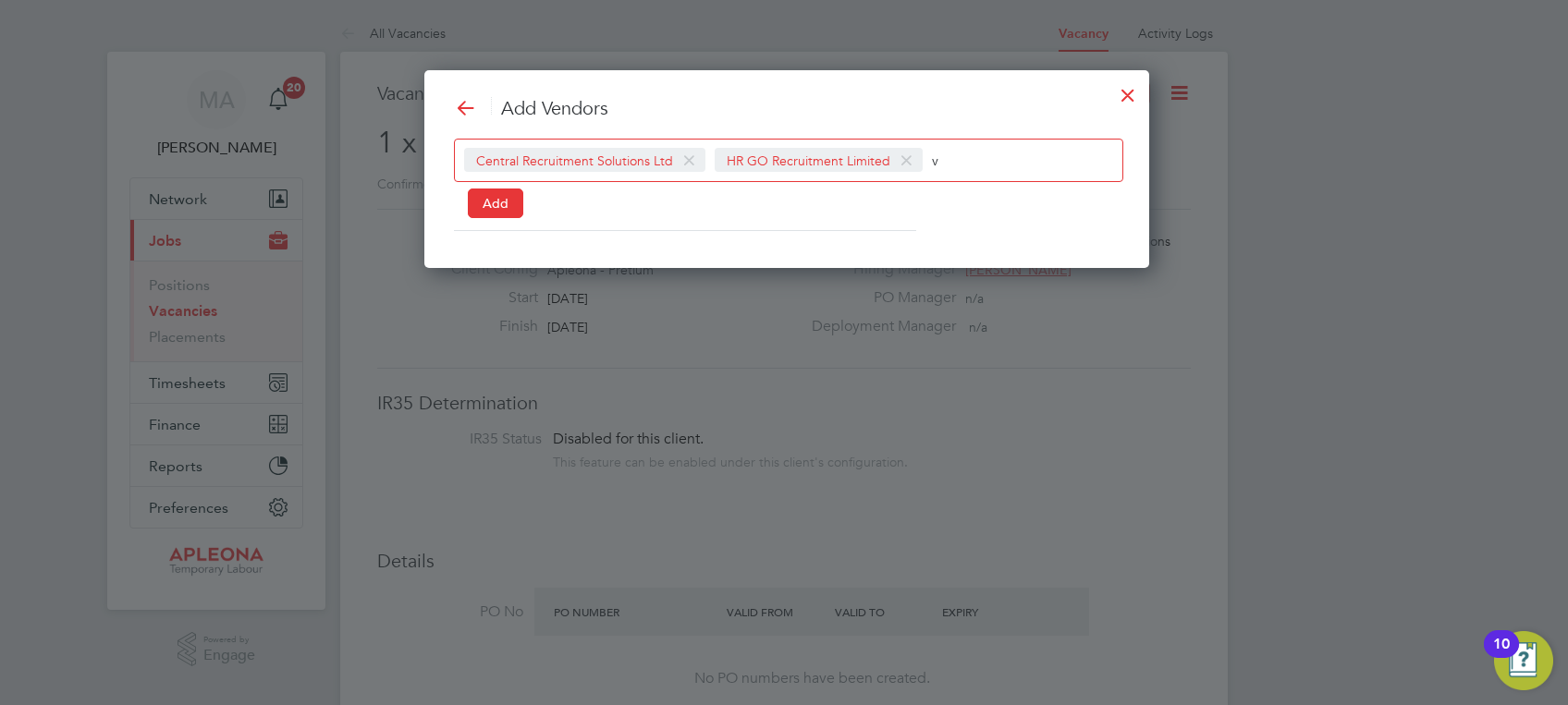
type input "v"
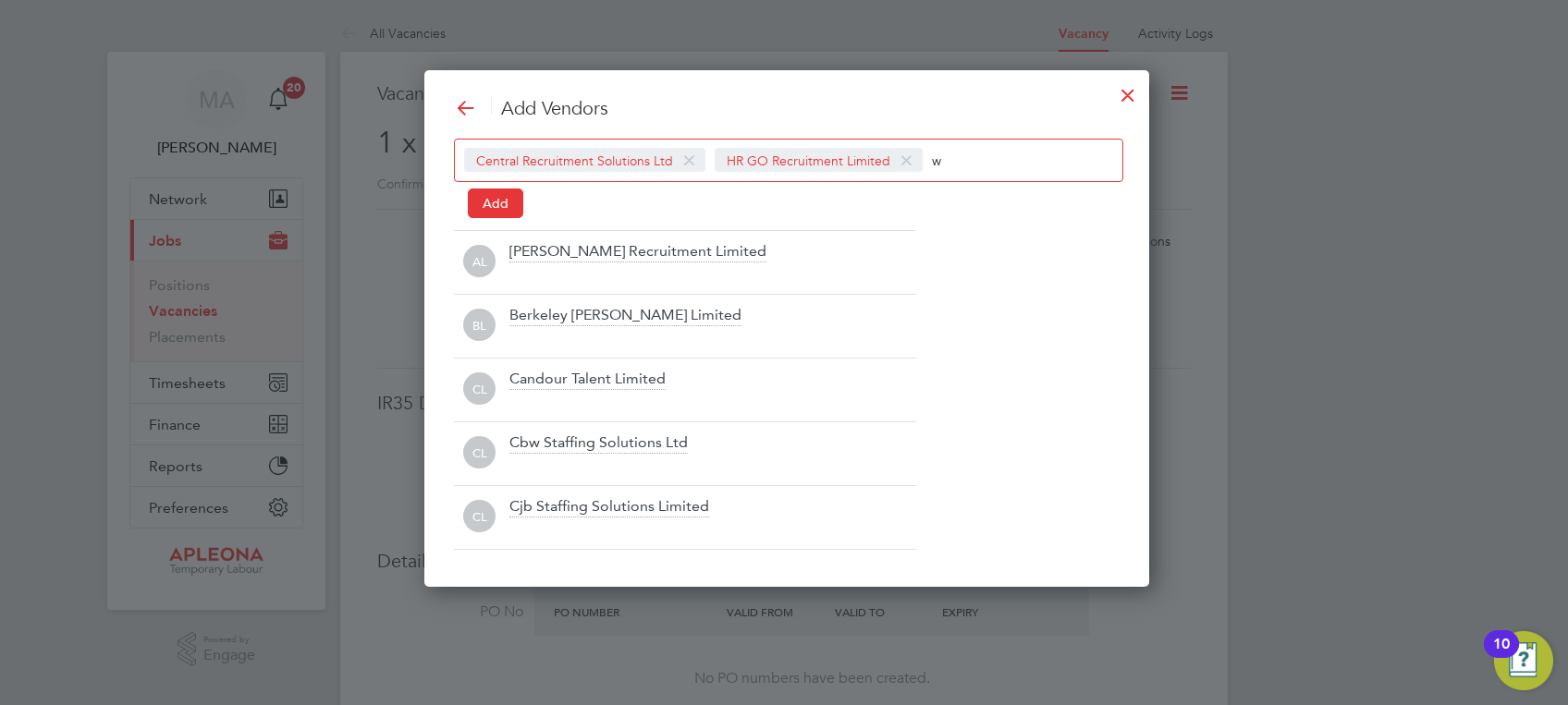
scroll to position [325, 719]
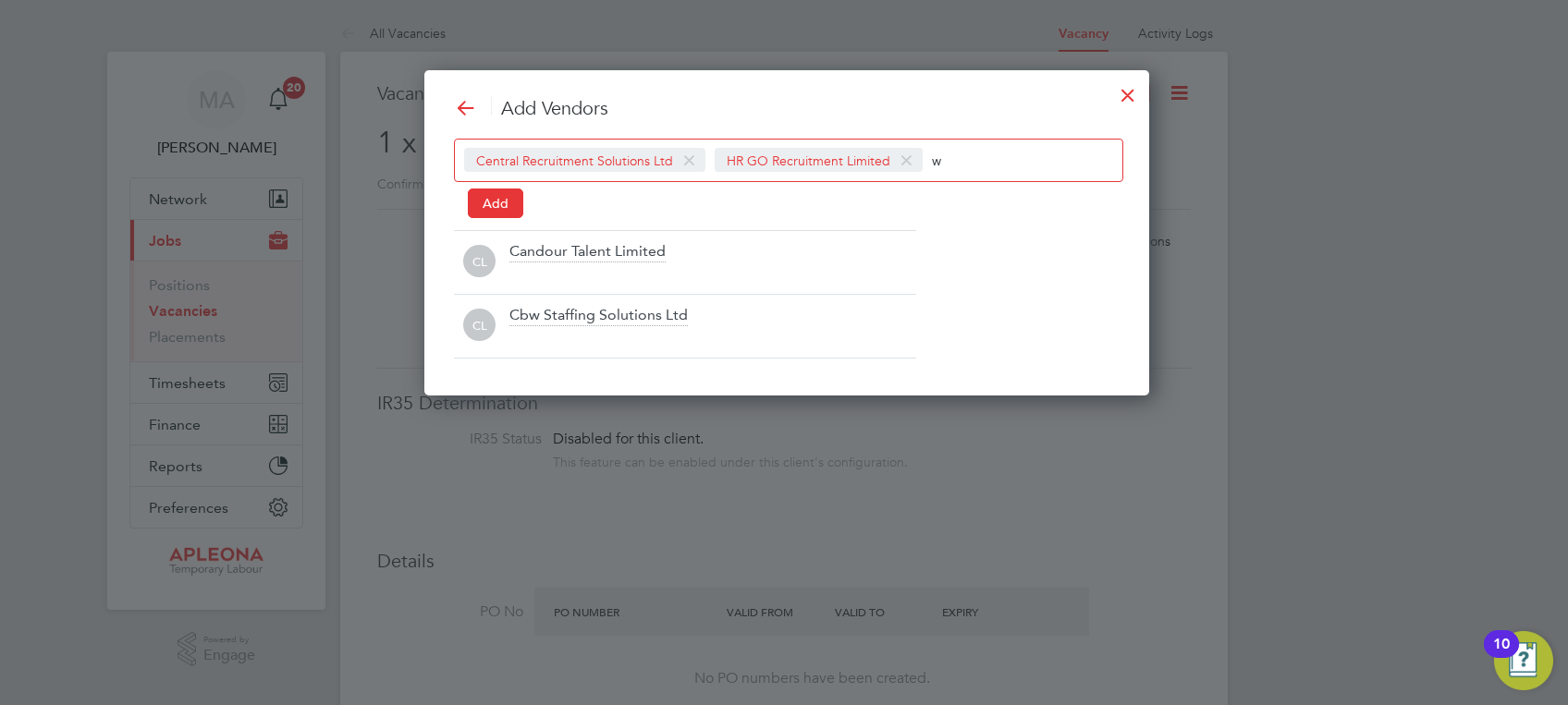
type input "w"
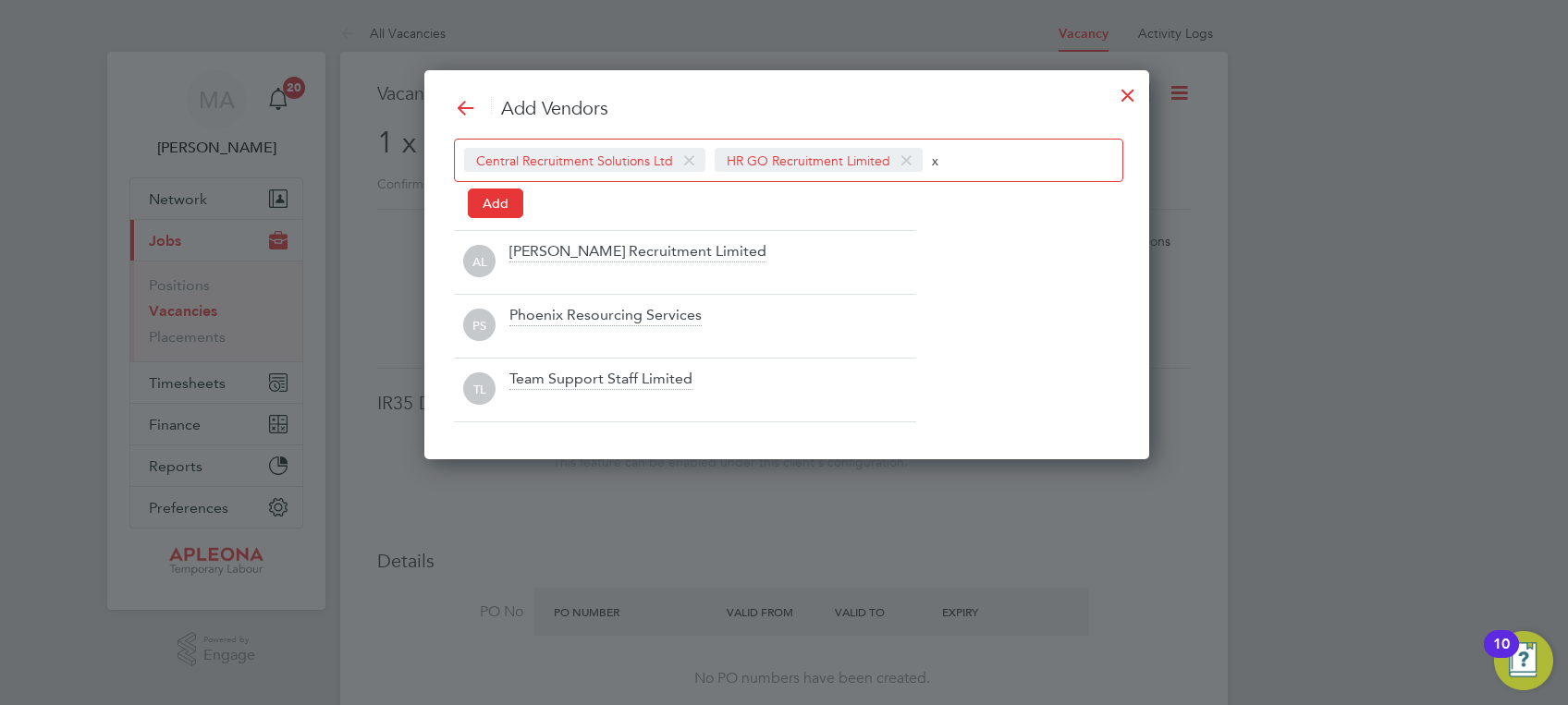
scroll to position [9, 9]
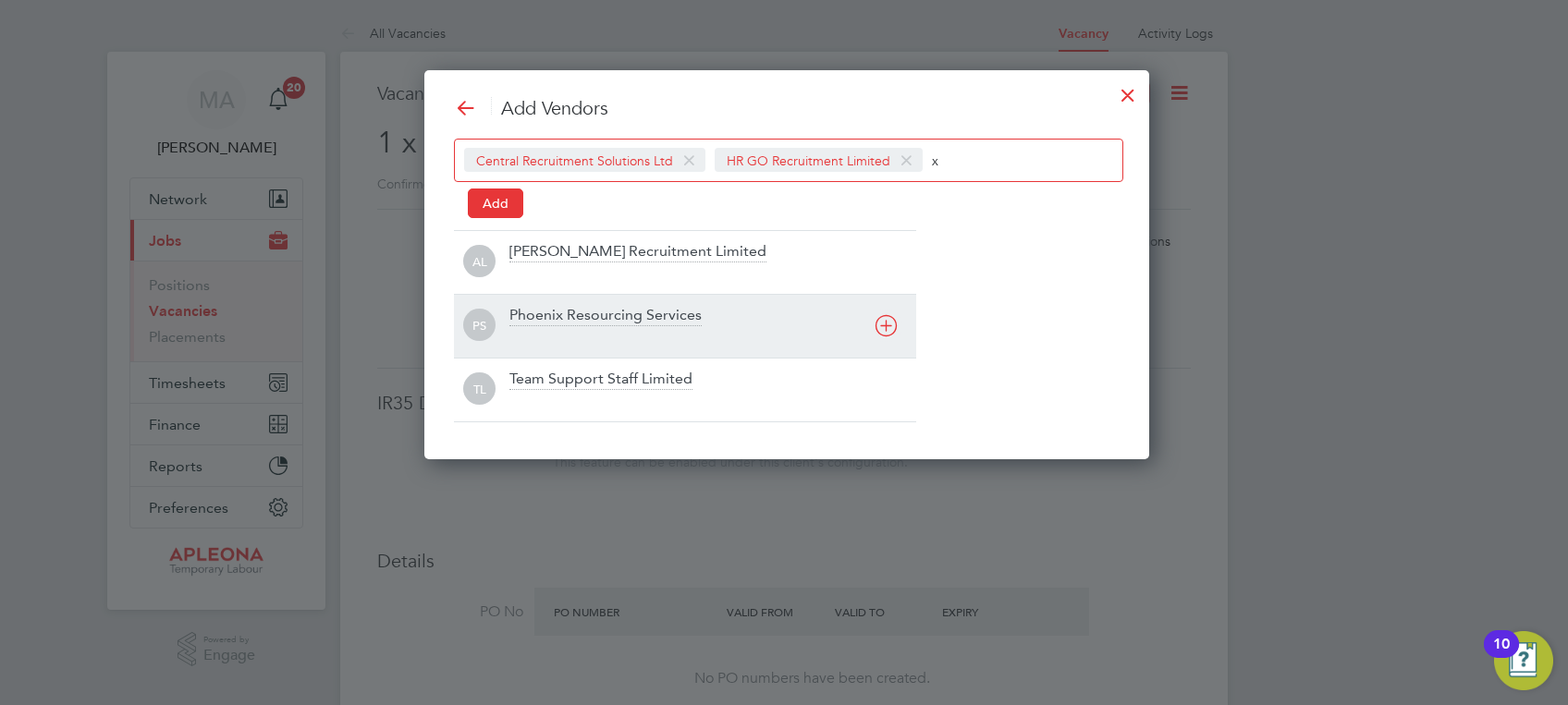
type input "x"
click at [643, 318] on div "Phoenix Resourcing Services" at bounding box center [605, 316] width 192 height 21
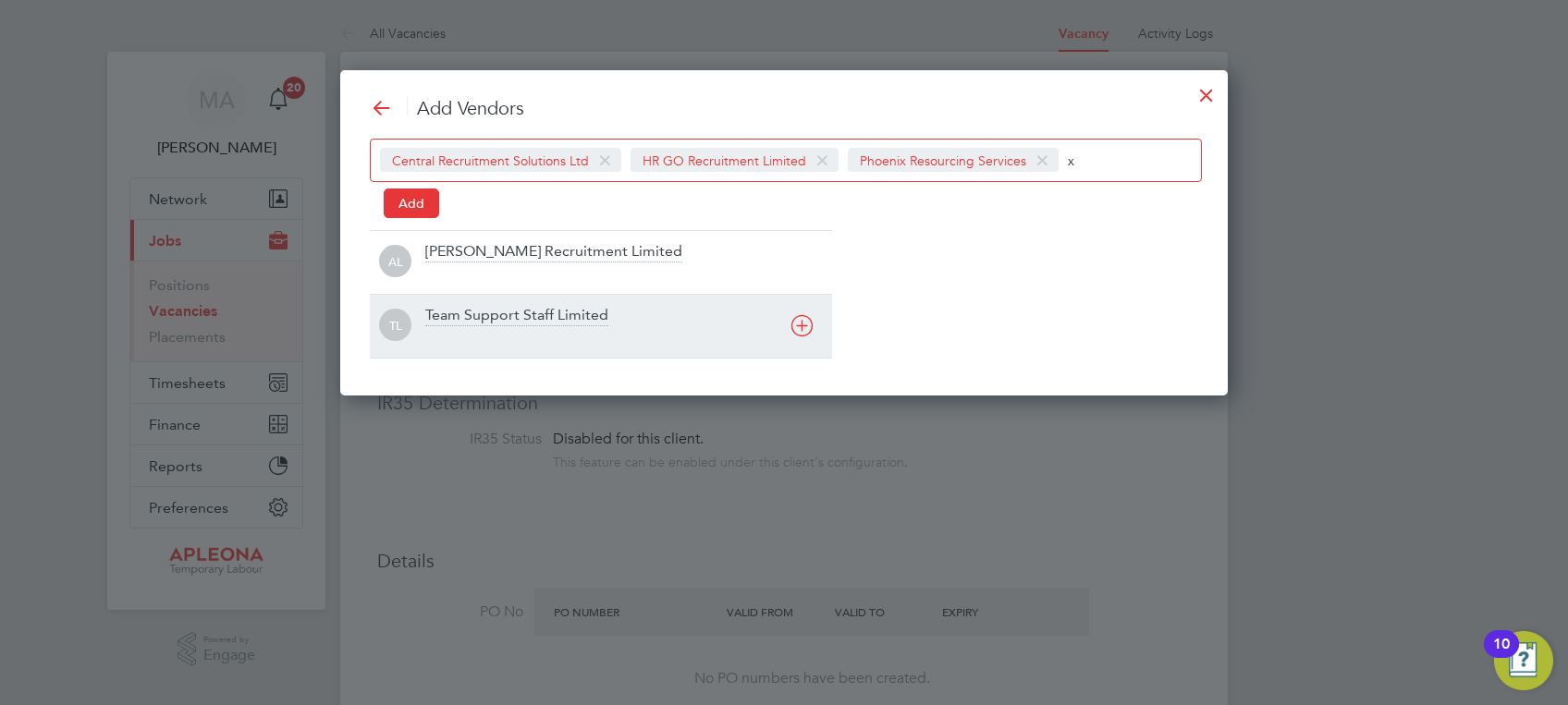
scroll to position [325, 887]
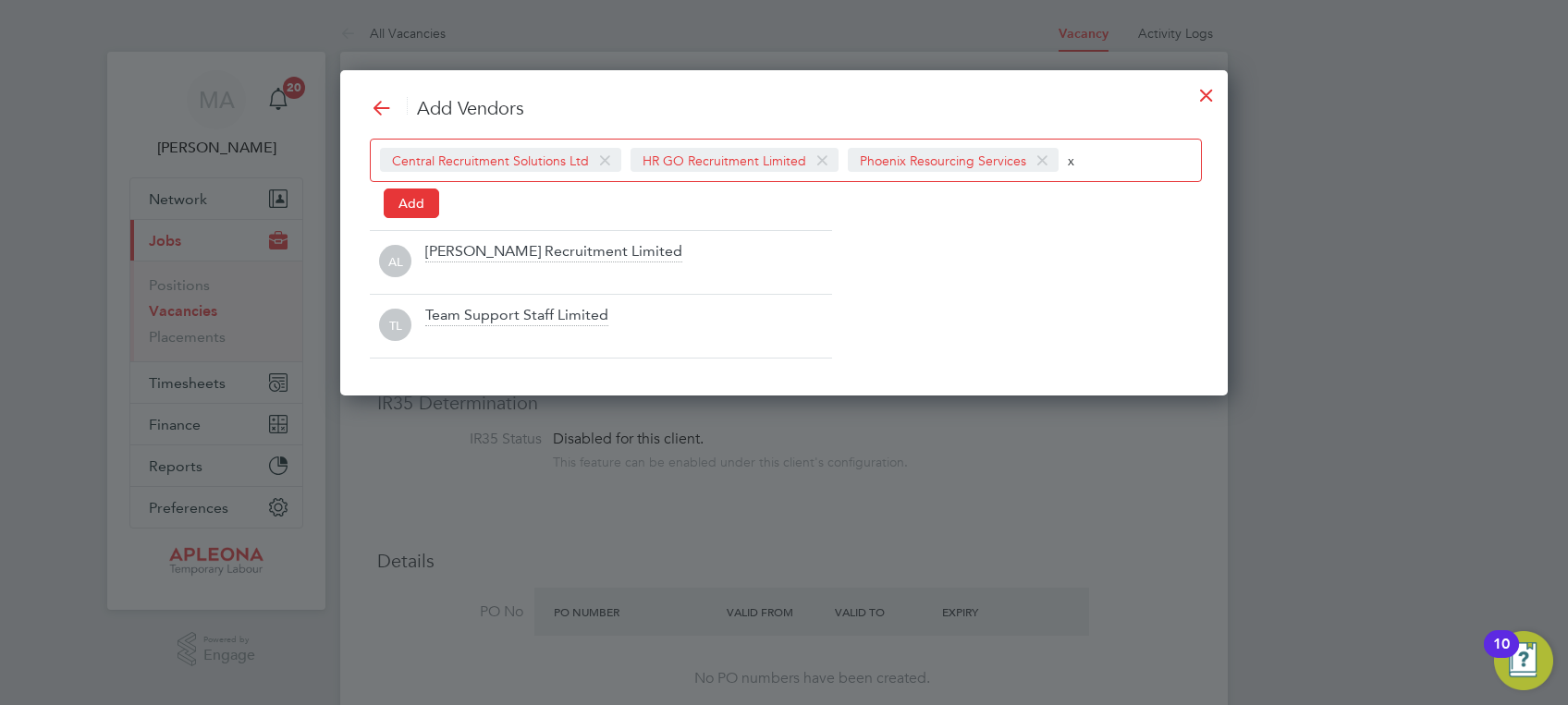
click at [1081, 163] on input "x" at bounding box center [1124, 160] width 115 height 24
type input "x"
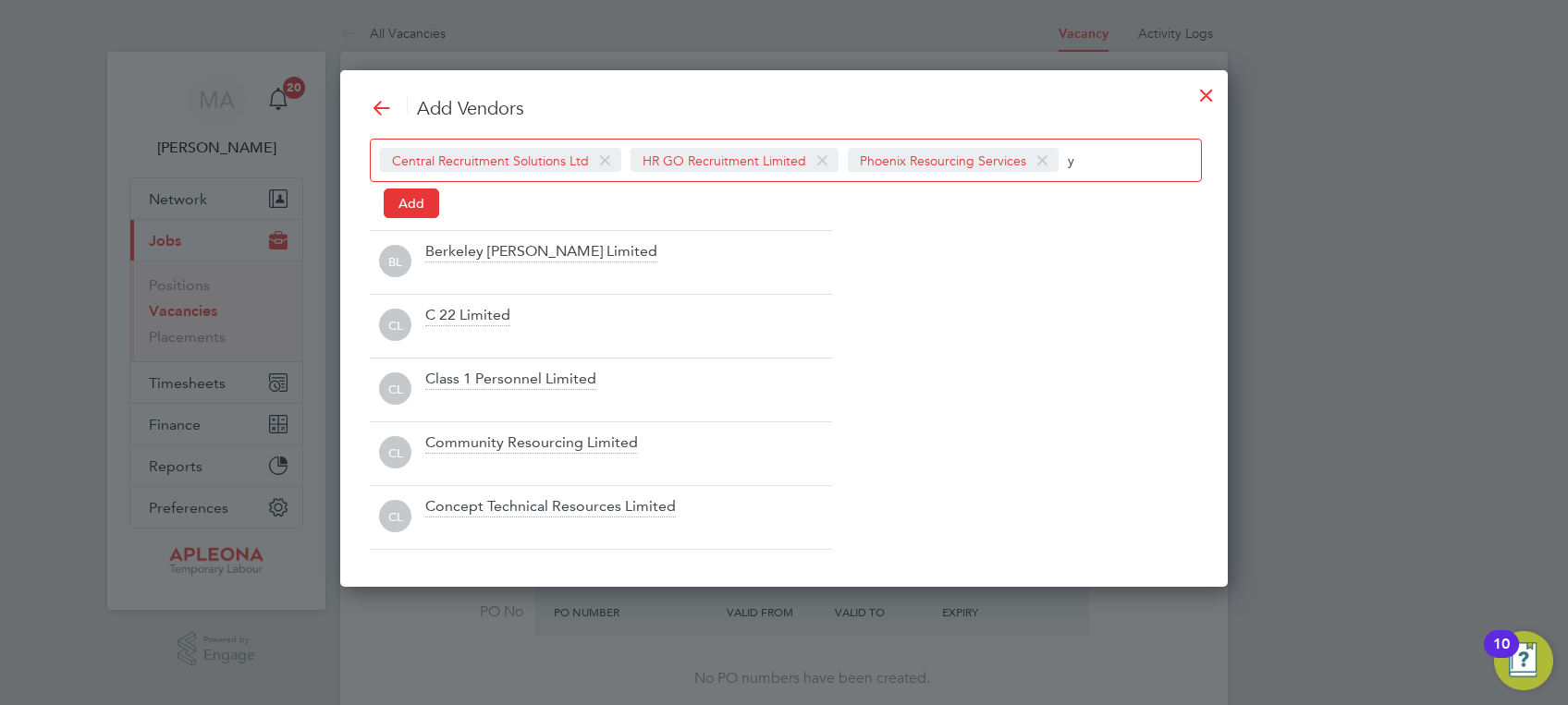
type input "y"
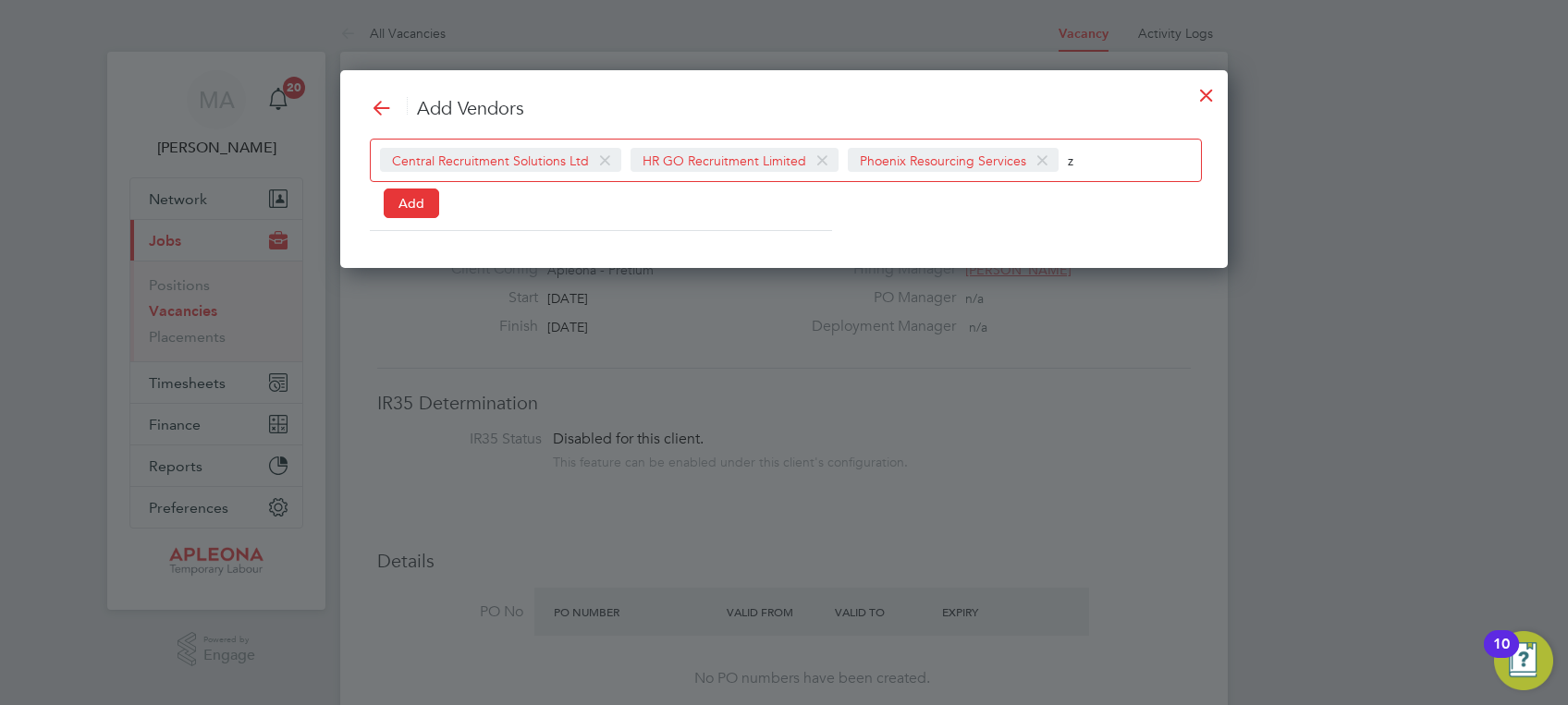
scroll to position [198, 887]
type input "z"
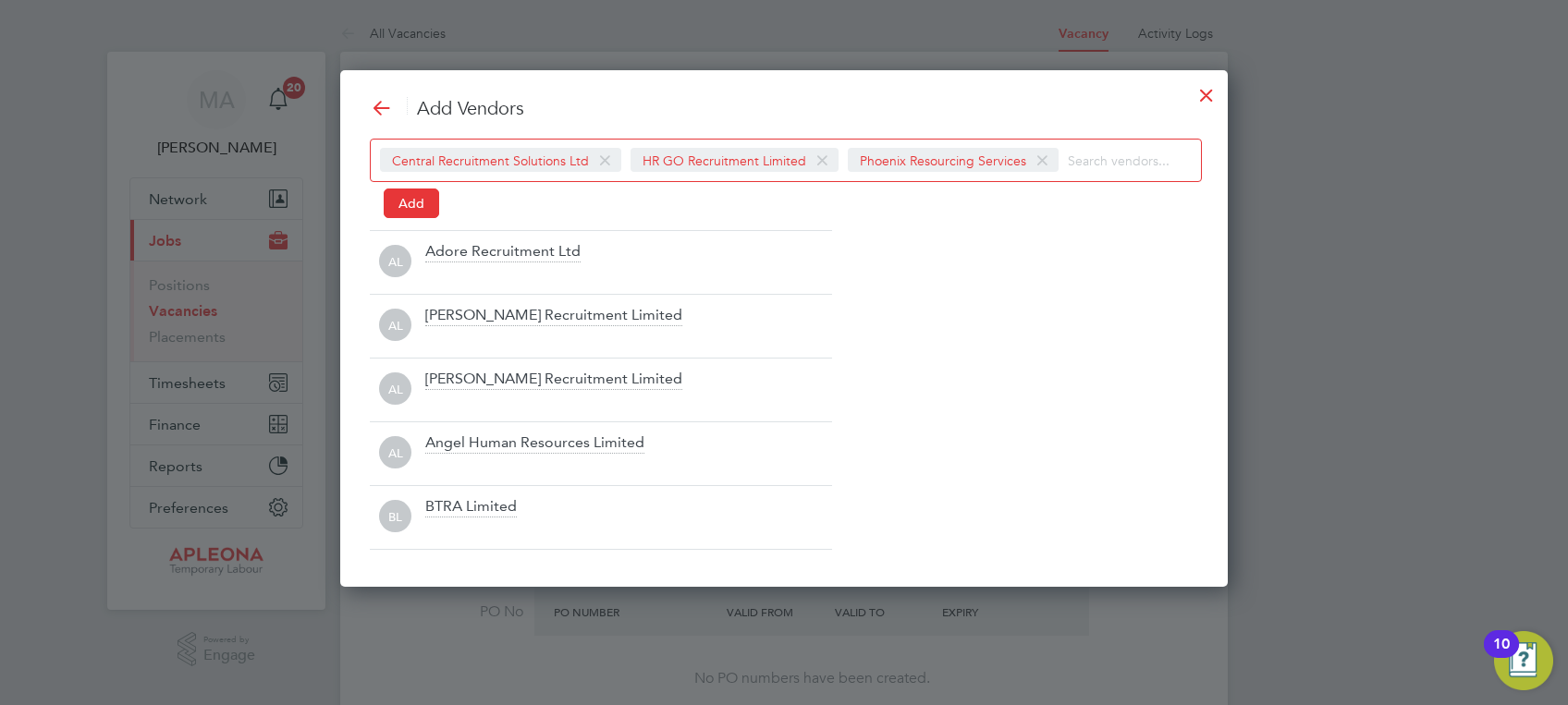
scroll to position [517, 887]
click at [370, 103] on icon at bounding box center [381, 108] width 23 height 23
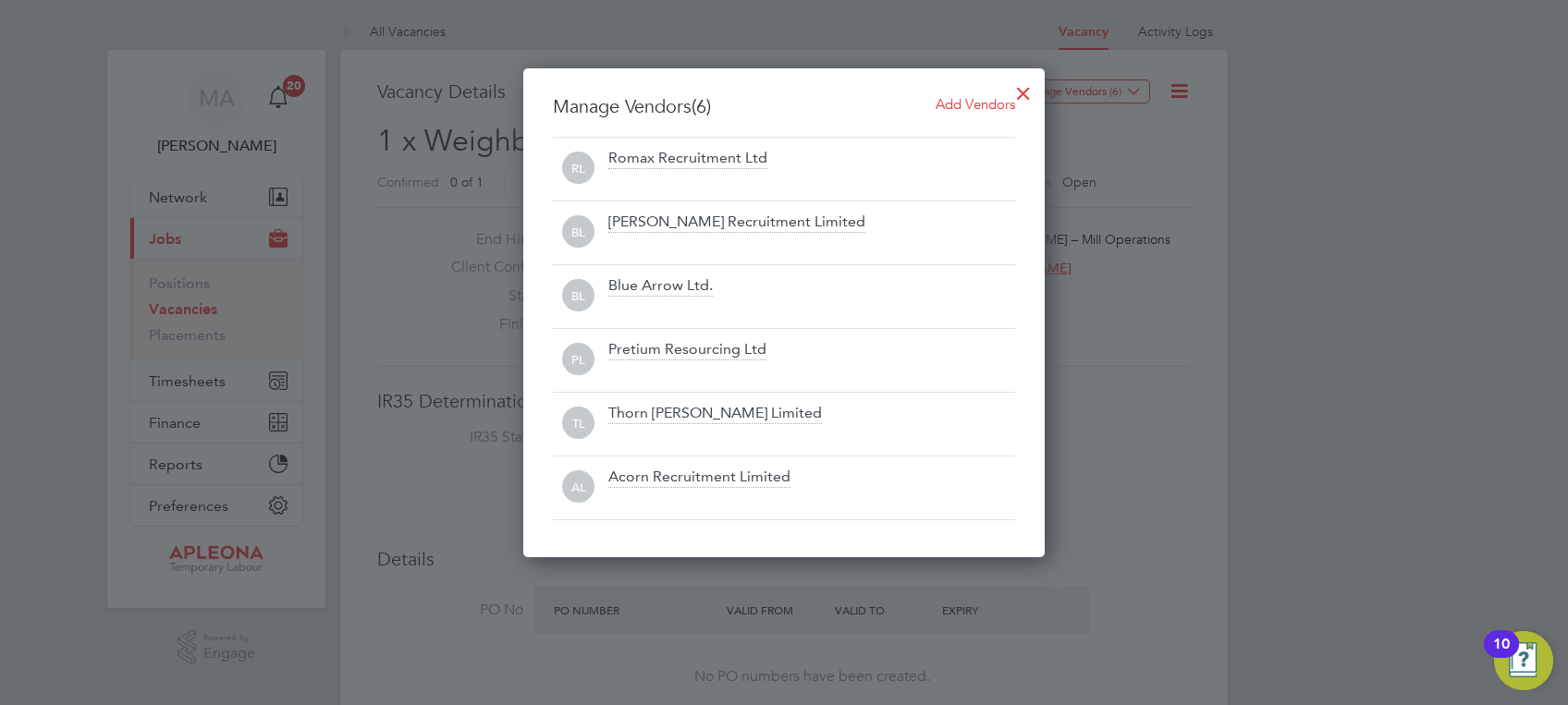
scroll to position [0, 0]
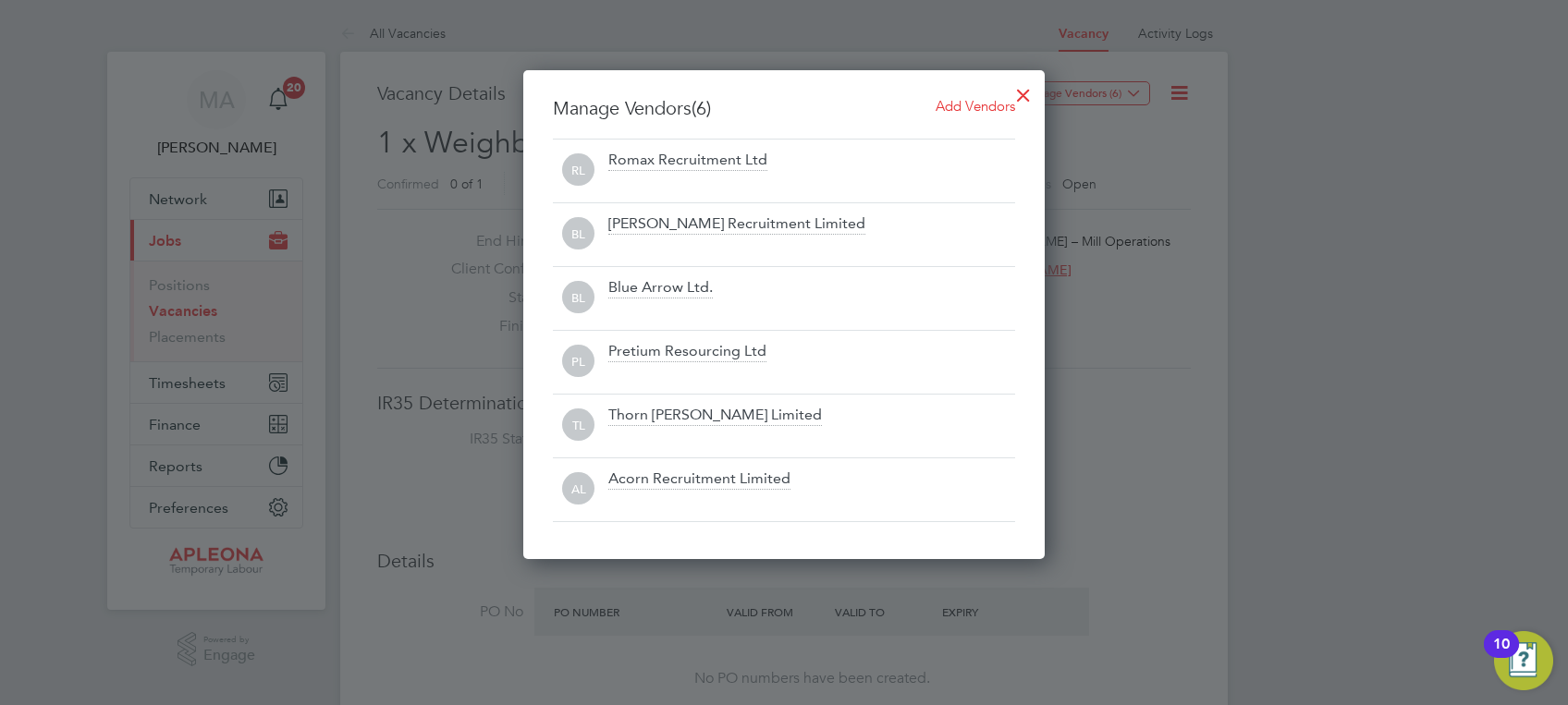
click at [1028, 90] on div at bounding box center [1022, 90] width 33 height 33
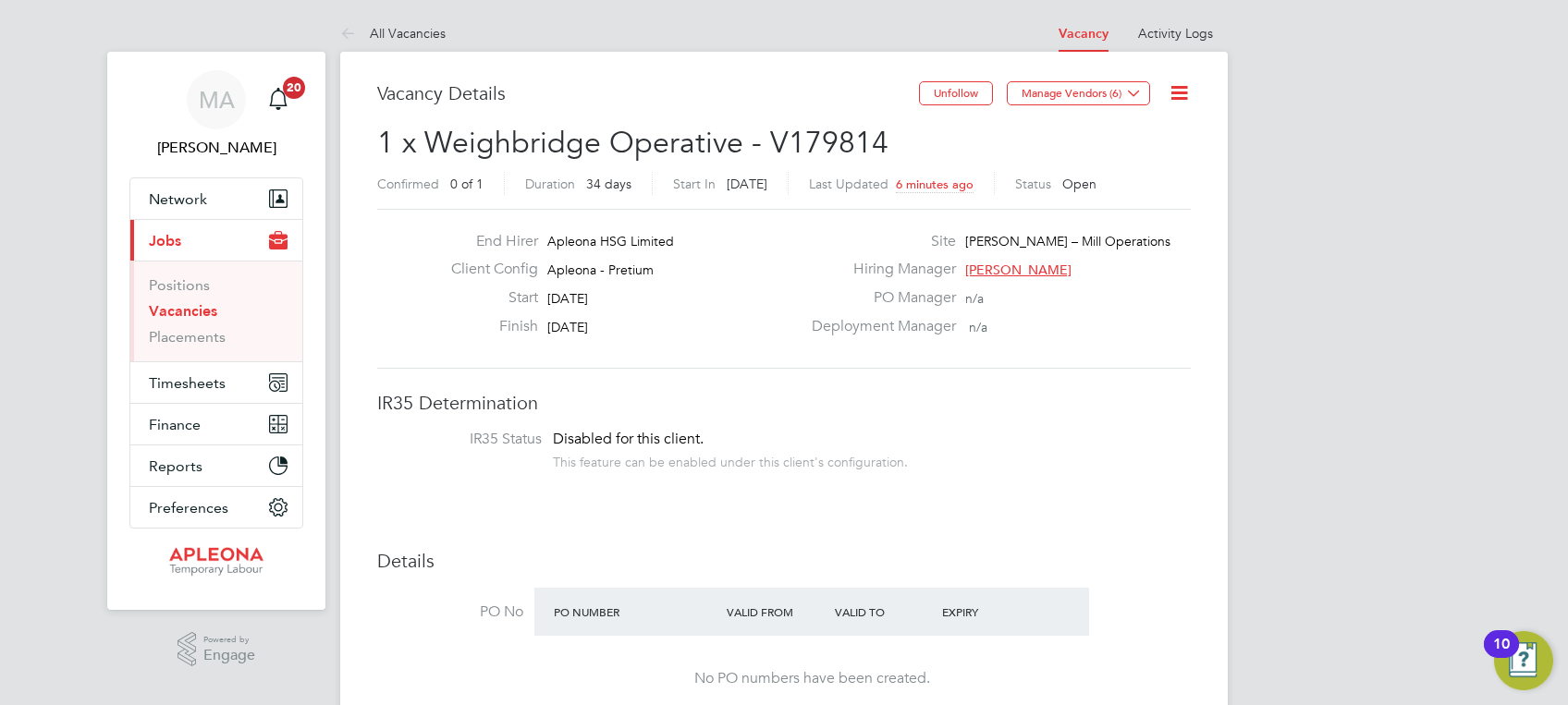
click at [1103, 405] on h3 "IR35 Determination" at bounding box center [783, 403] width 813 height 24
